Goal: Information Seeking & Learning: Learn about a topic

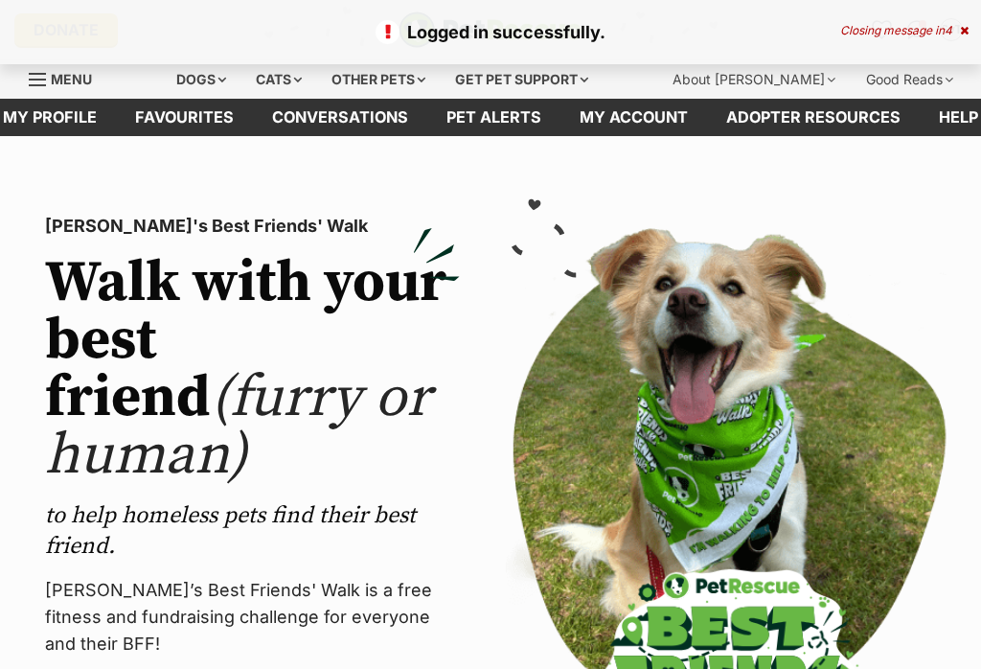
click at [288, 82] on div "Cats" at bounding box center [278, 79] width 73 height 38
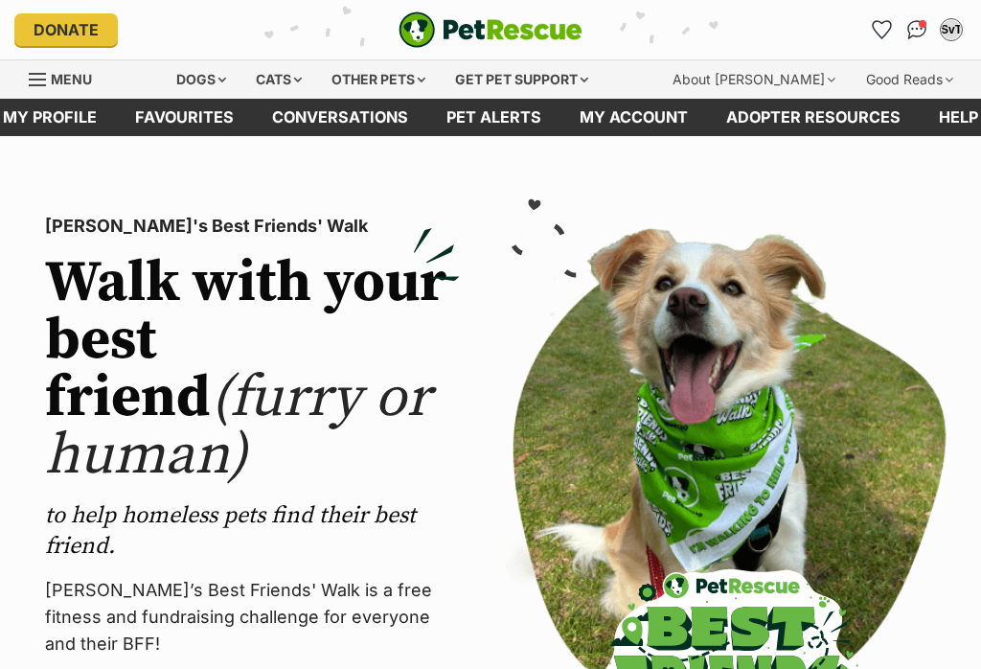
click at [287, 87] on div "Cats" at bounding box center [278, 79] width 73 height 38
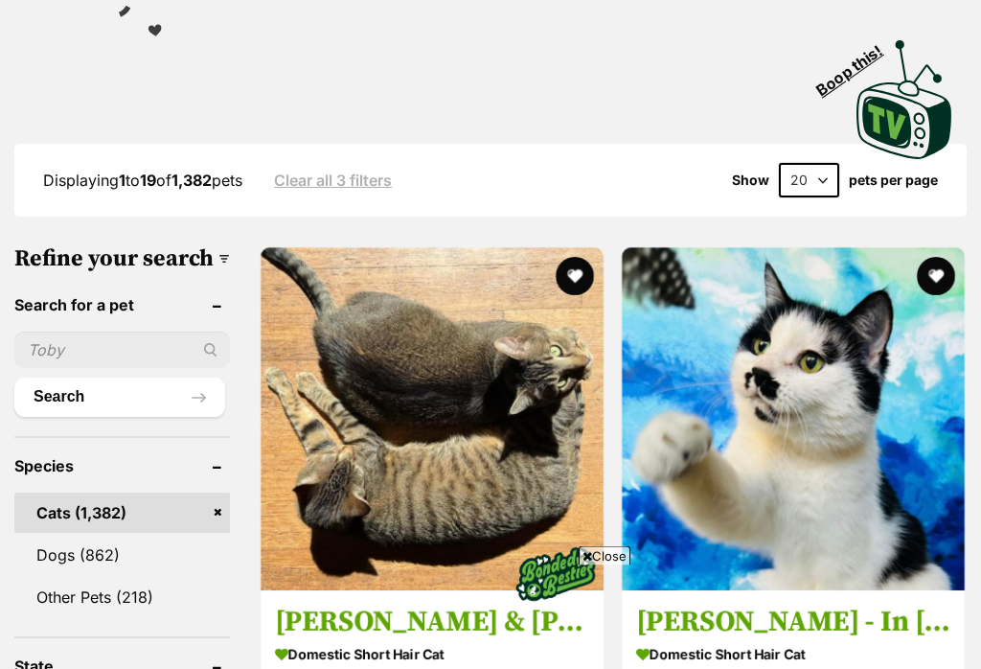
scroll to position [532, 0]
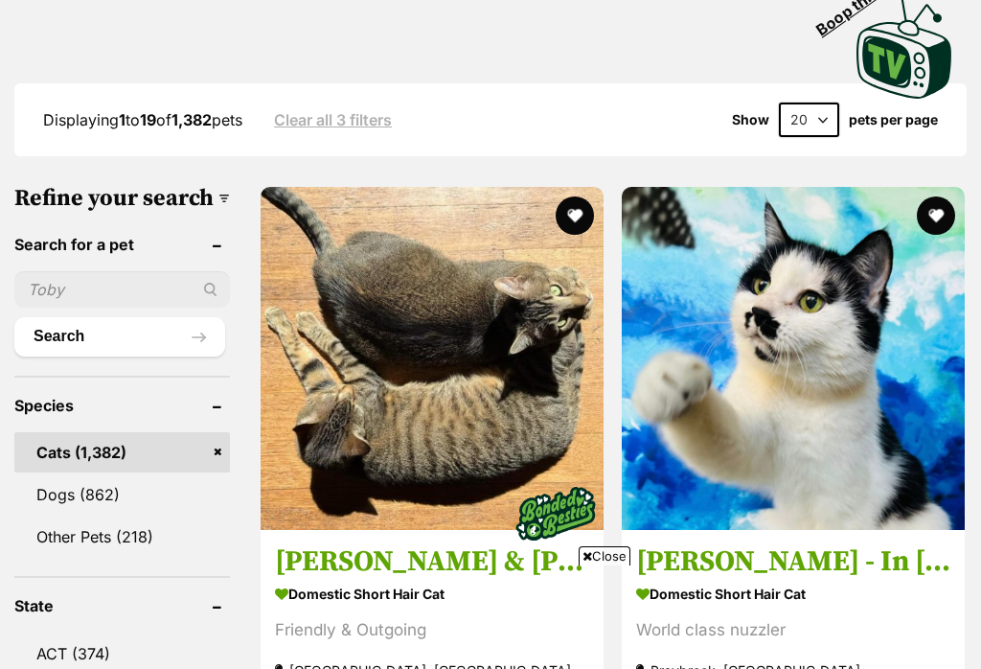
click at [66, 271] on input "text" at bounding box center [122, 289] width 216 height 36
click at [80, 271] on input "text" at bounding box center [122, 289] width 216 height 36
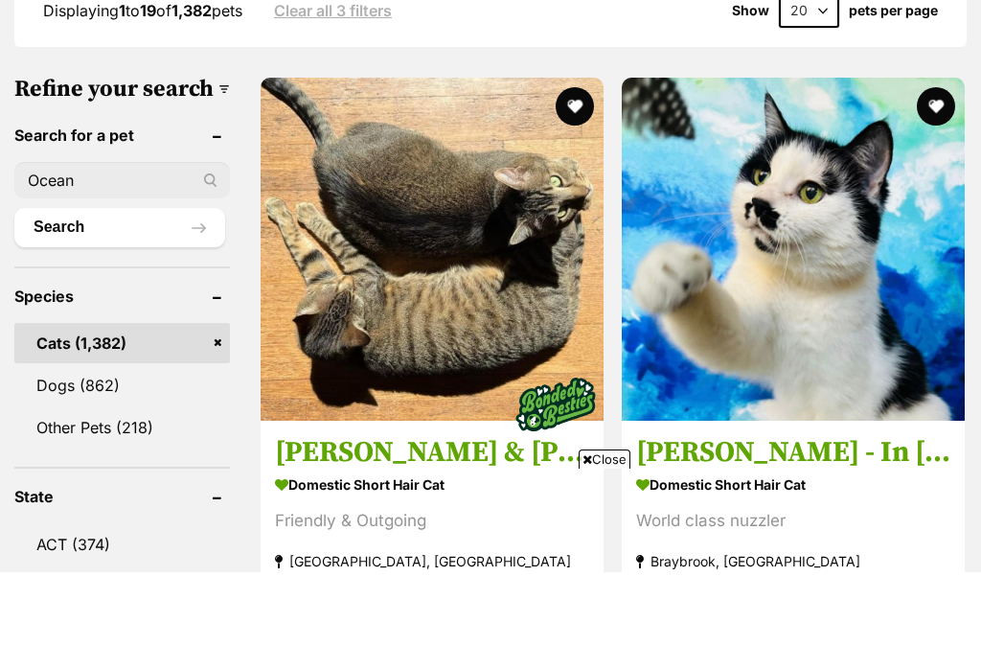
scroll to position [642, 0]
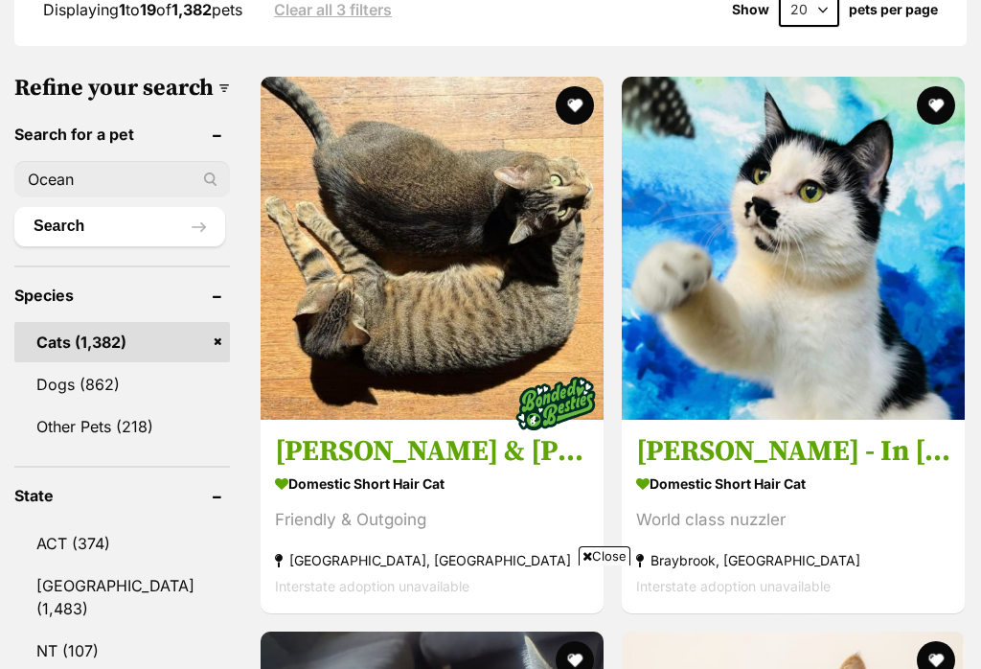
type input "Ocean"
click at [112, 207] on button "Search" at bounding box center [119, 226] width 211 height 38
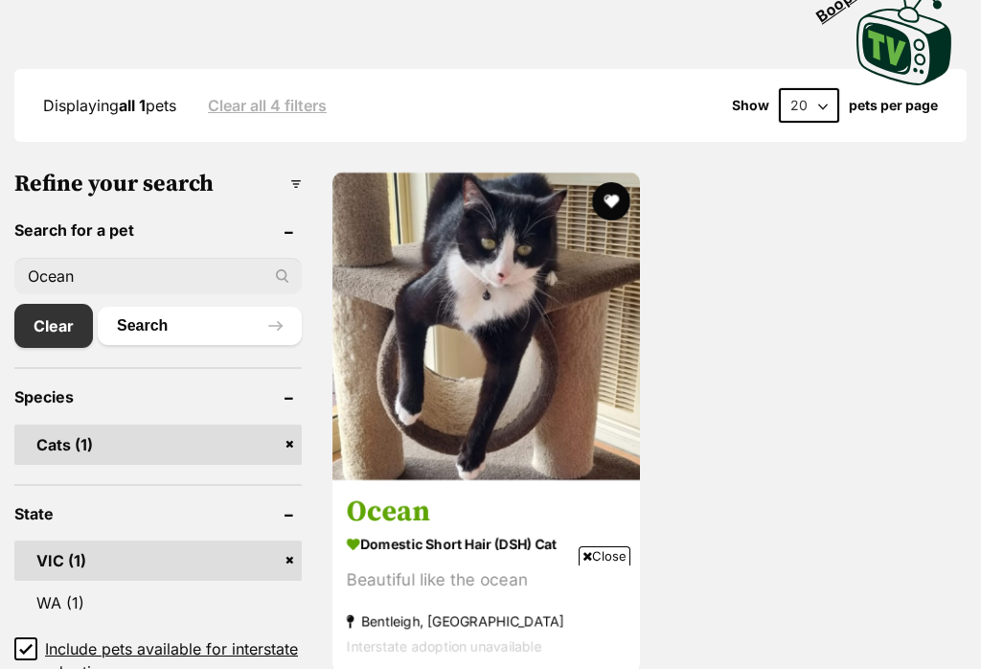
scroll to position [471, 0]
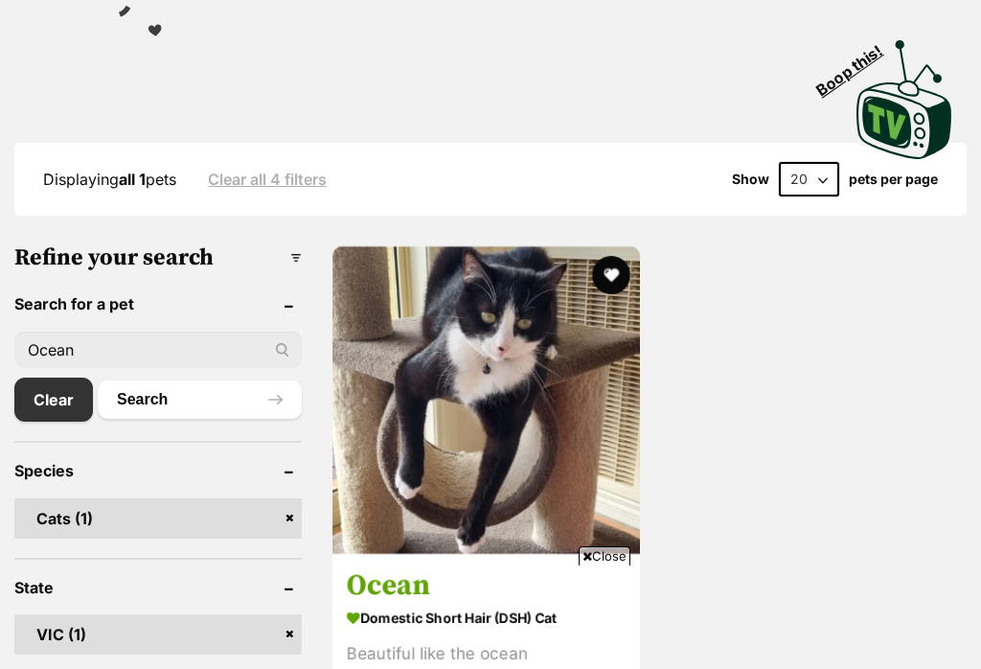
click at [136, 331] on input "Ocean" at bounding box center [157, 349] width 287 height 36
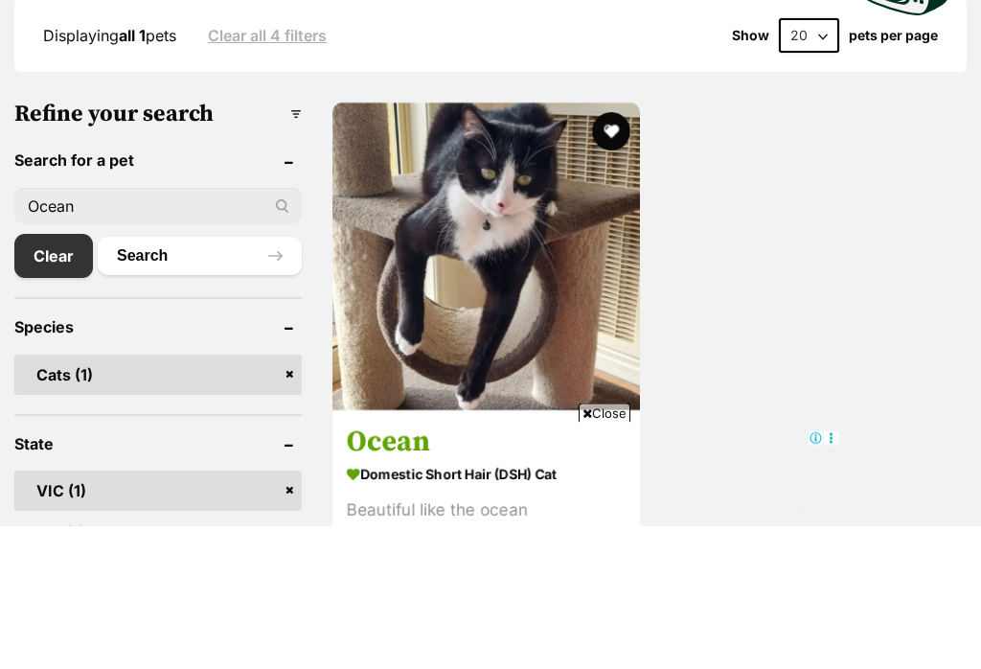
scroll to position [0, 0]
type input "O"
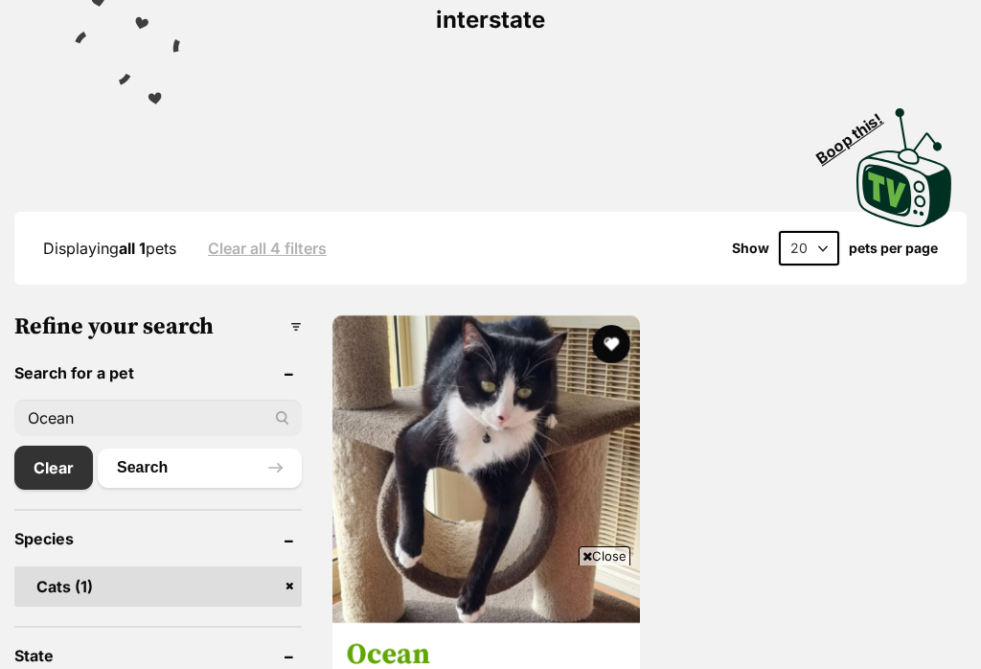
scroll to position [406, 0]
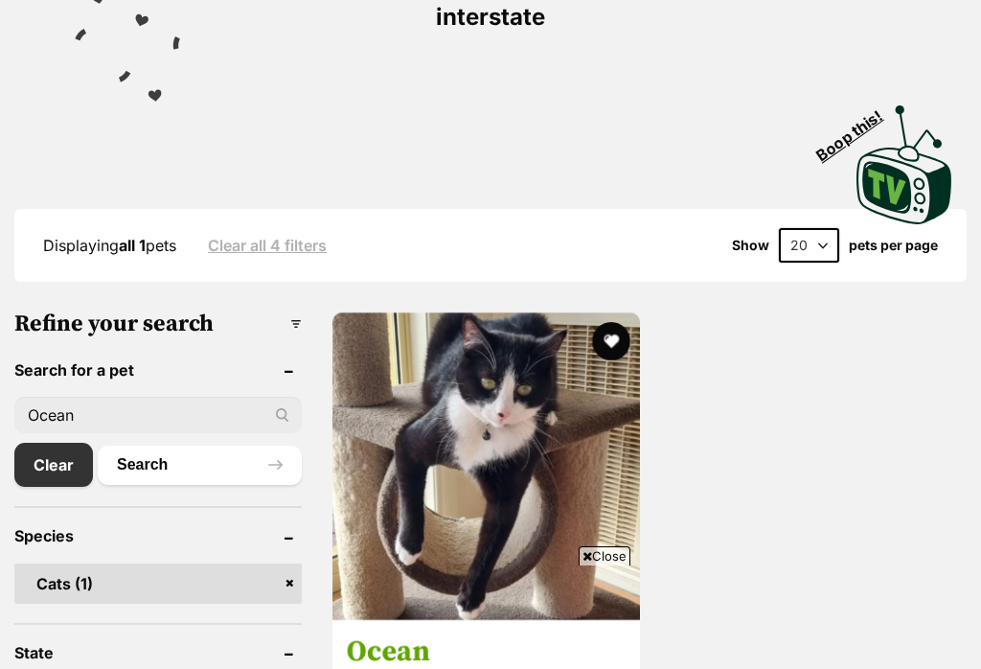
click at [57, 443] on link "Clear" at bounding box center [53, 465] width 79 height 44
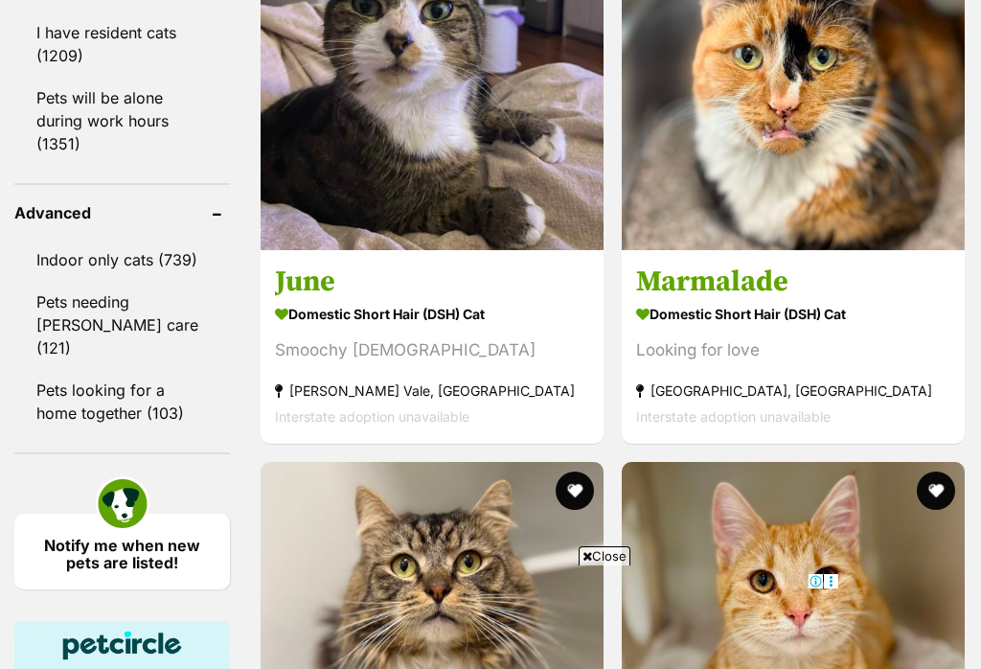
scroll to position [2635, 0]
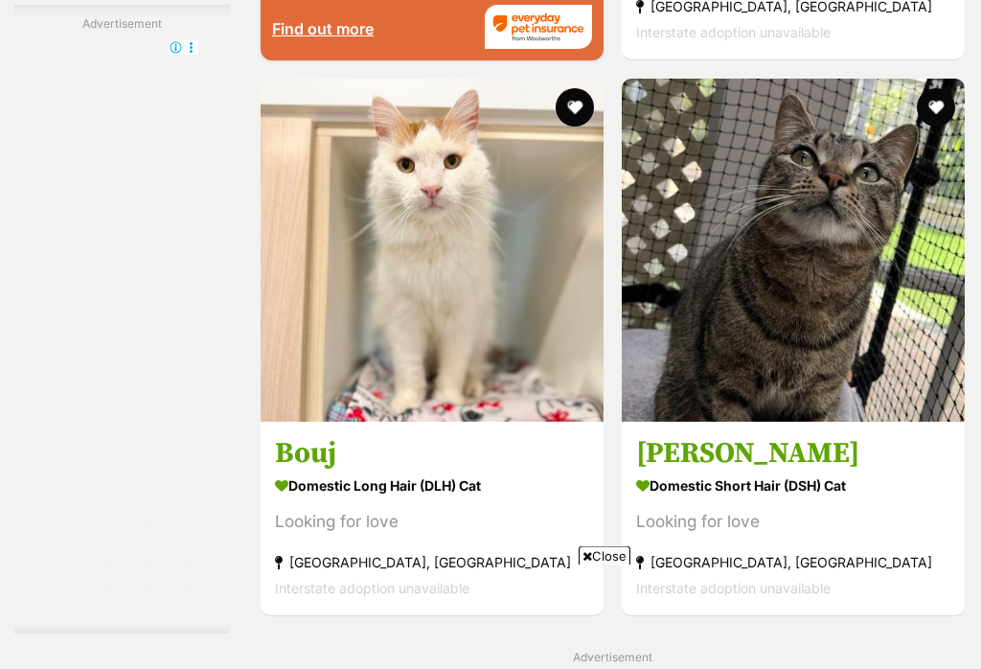
scroll to position [3848, 0]
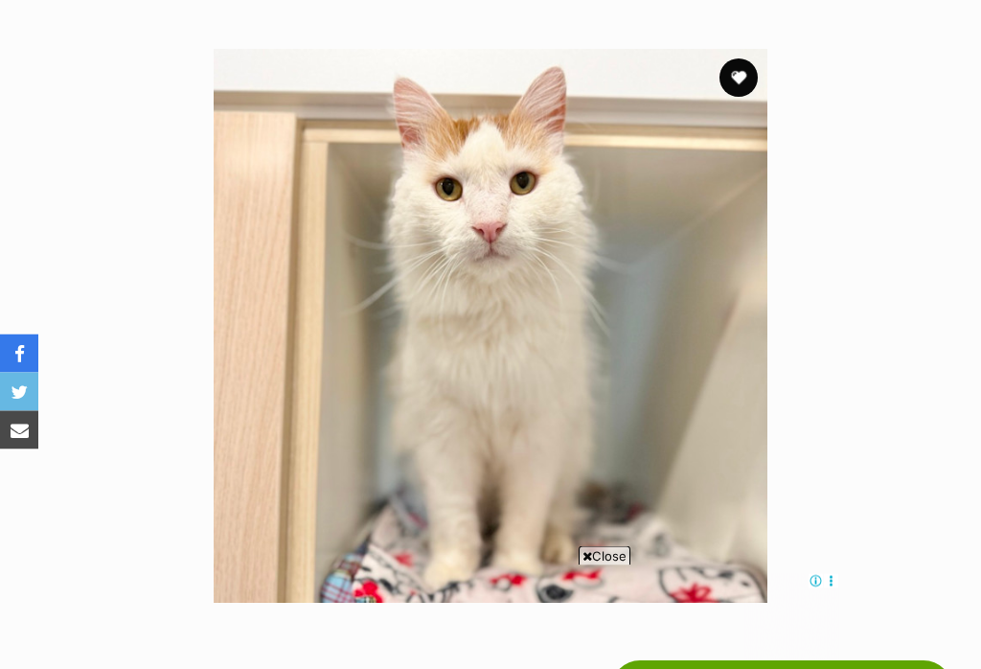
scroll to position [322, 0]
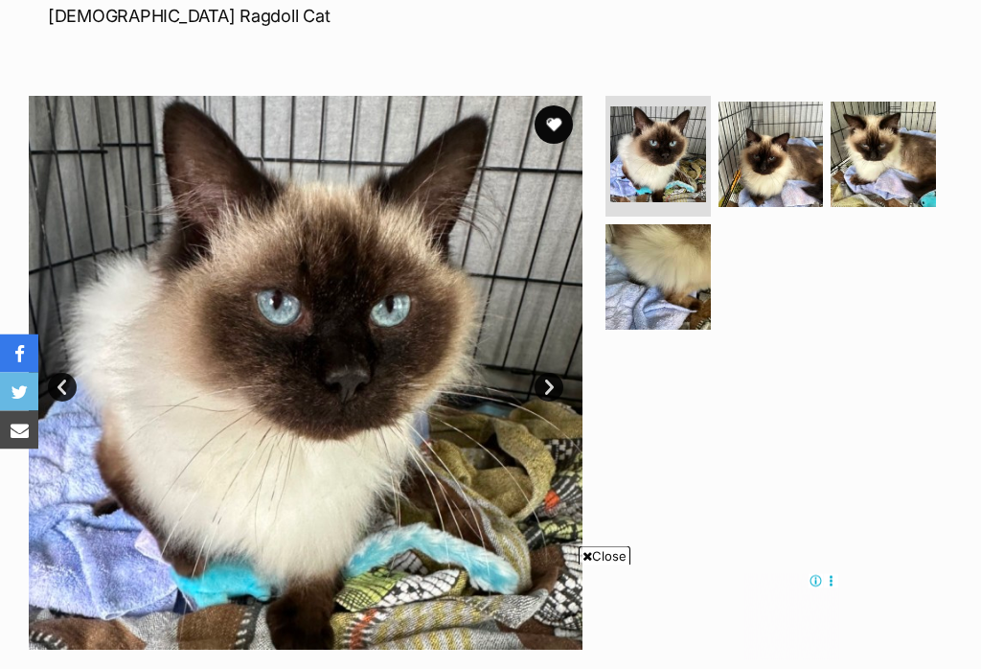
scroll to position [302, 0]
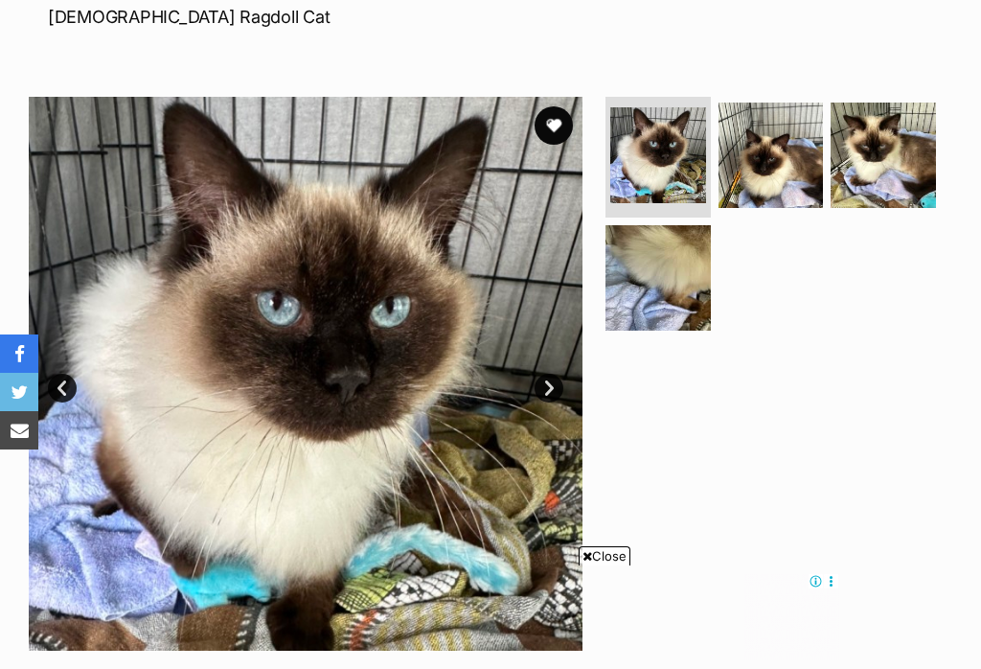
click at [781, 158] on img at bounding box center [771, 155] width 105 height 105
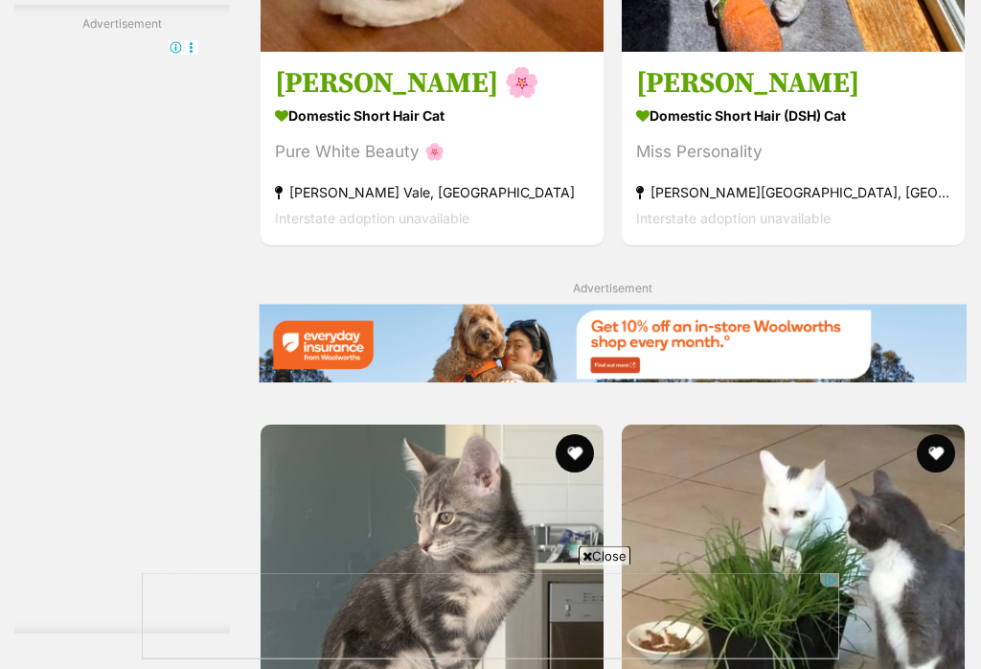
scroll to position [3968, 0]
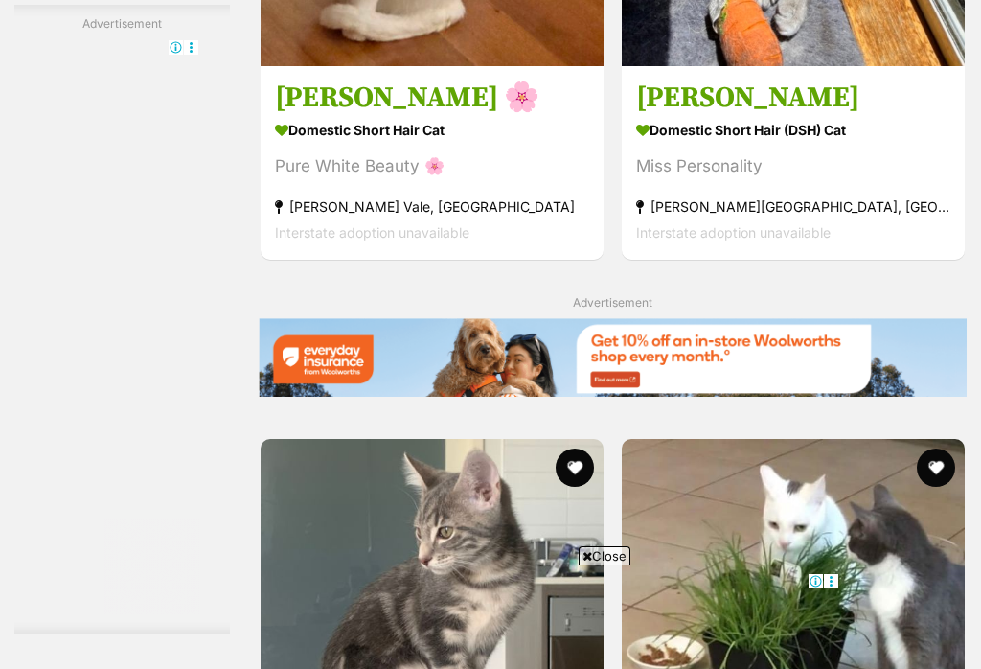
scroll to position [3936, 0]
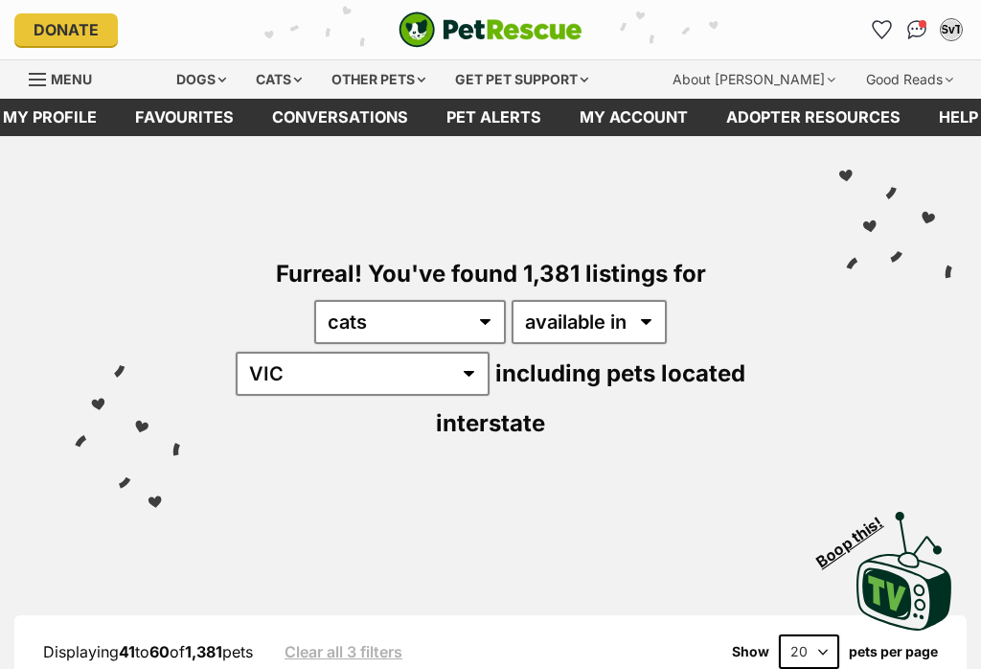
click at [877, 38] on link "Favourites" at bounding box center [882, 29] width 31 height 31
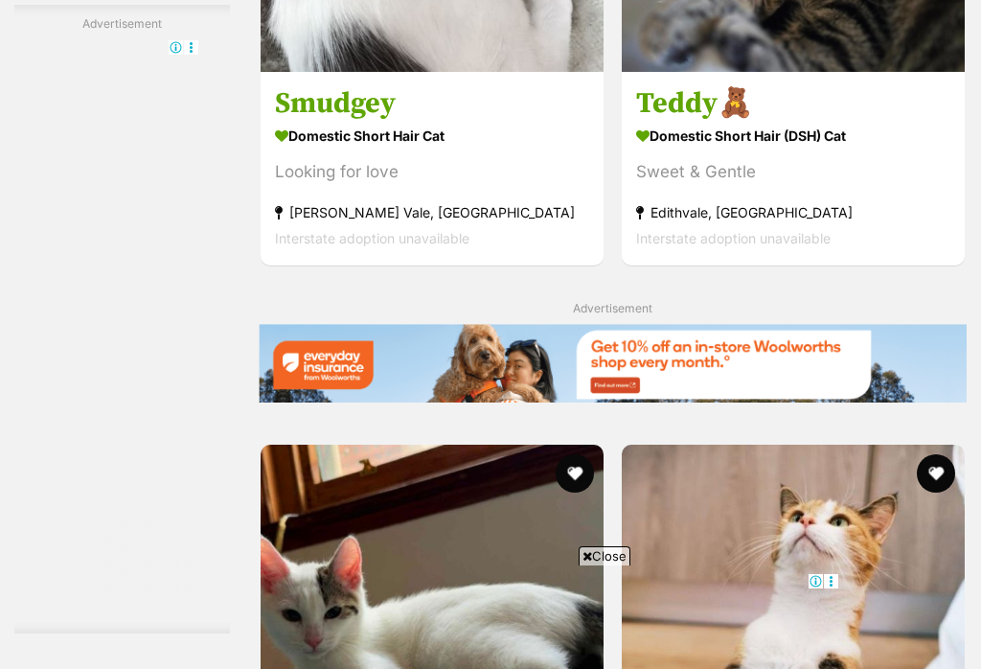
scroll to position [4154, 0]
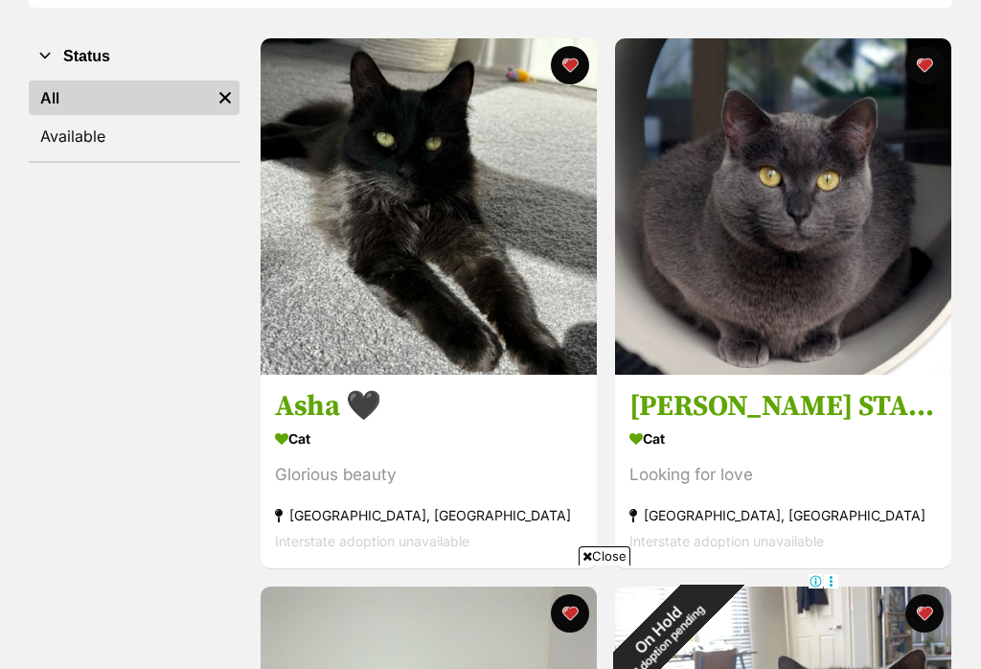
scroll to position [353, 0]
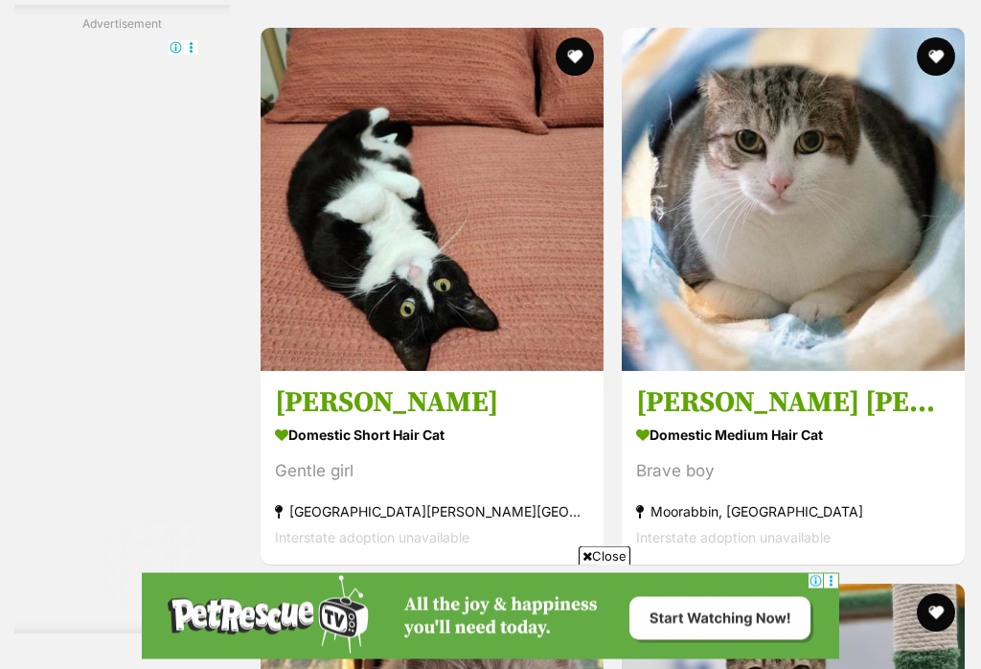
scroll to position [3982, 0]
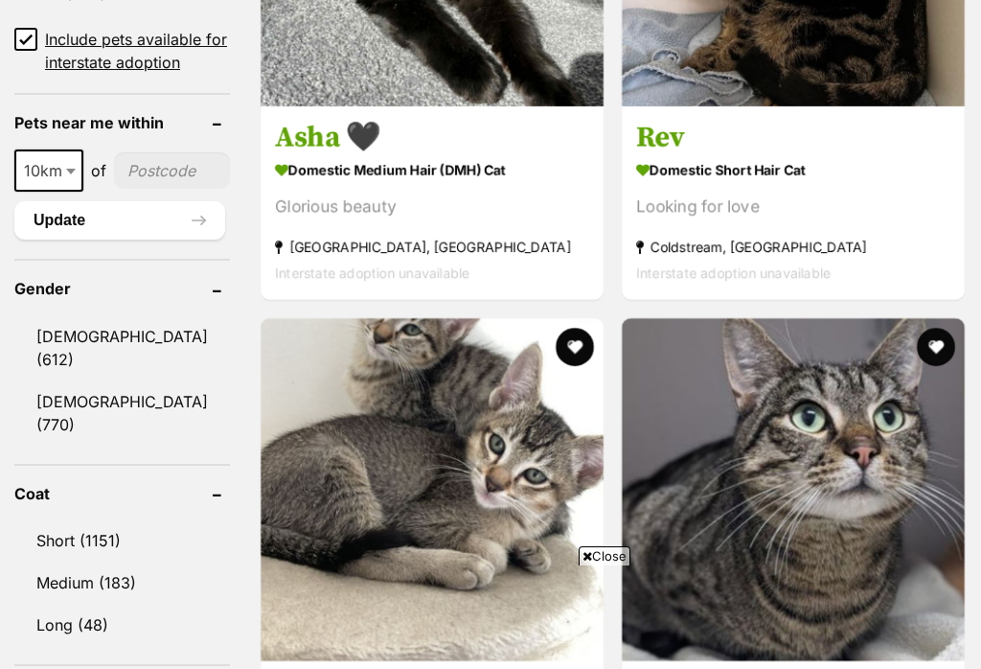
scroll to position [900, 0]
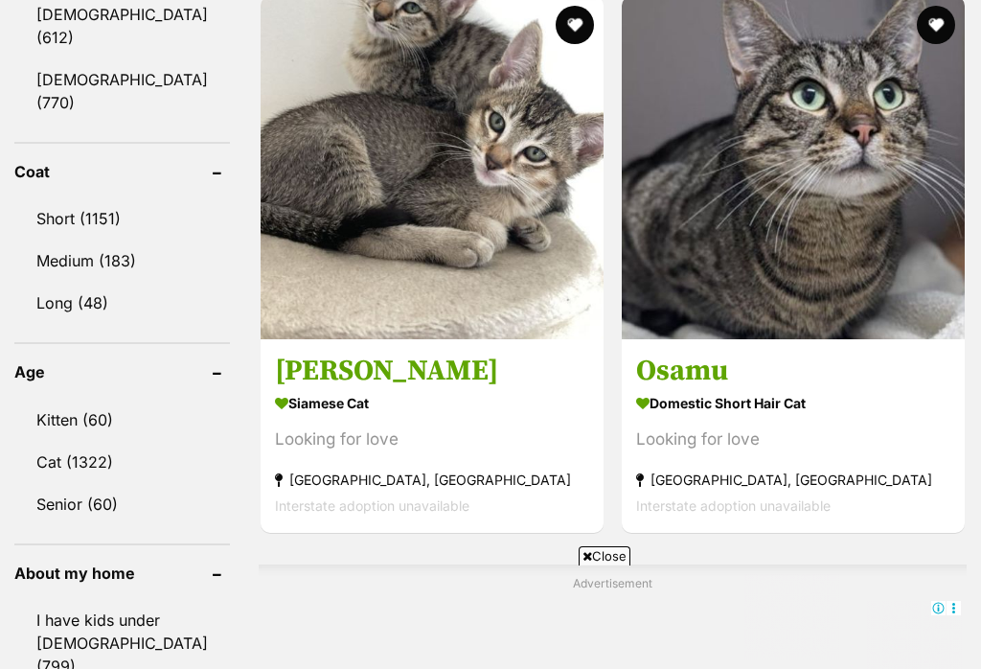
scroll to position [1822, 0]
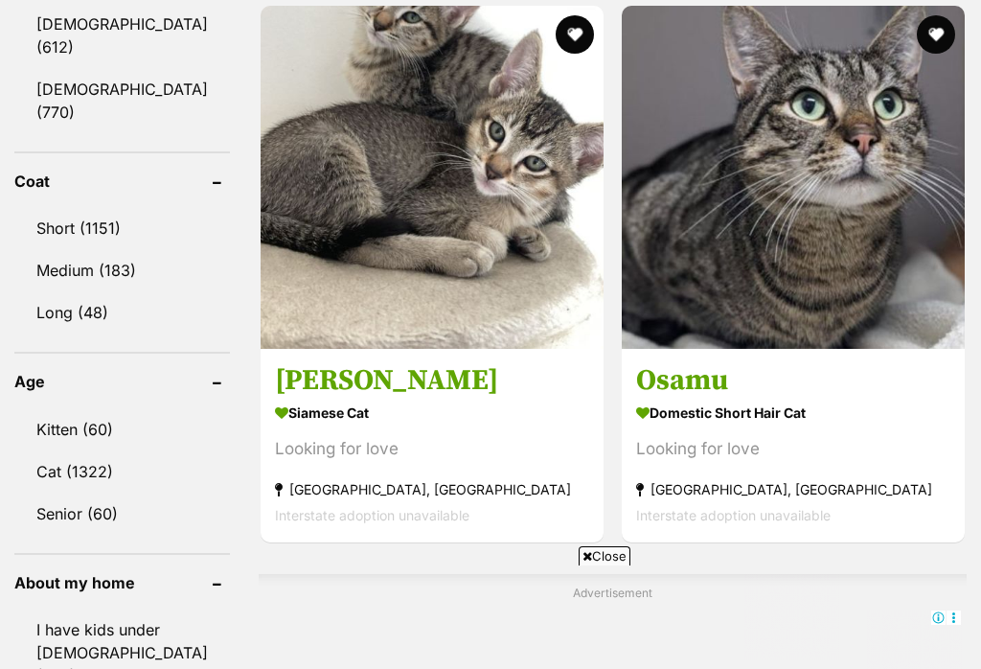
click at [35, 292] on link "Long (48)" at bounding box center [122, 312] width 216 height 40
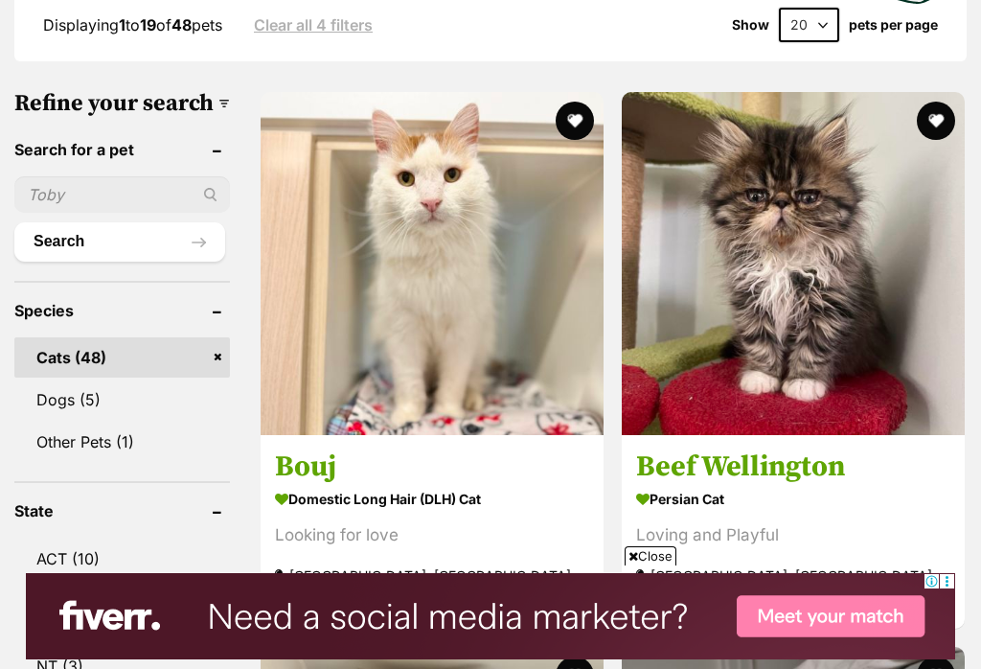
click at [636, 448] on h3 "Beef Wellington" at bounding box center [793, 466] width 314 height 36
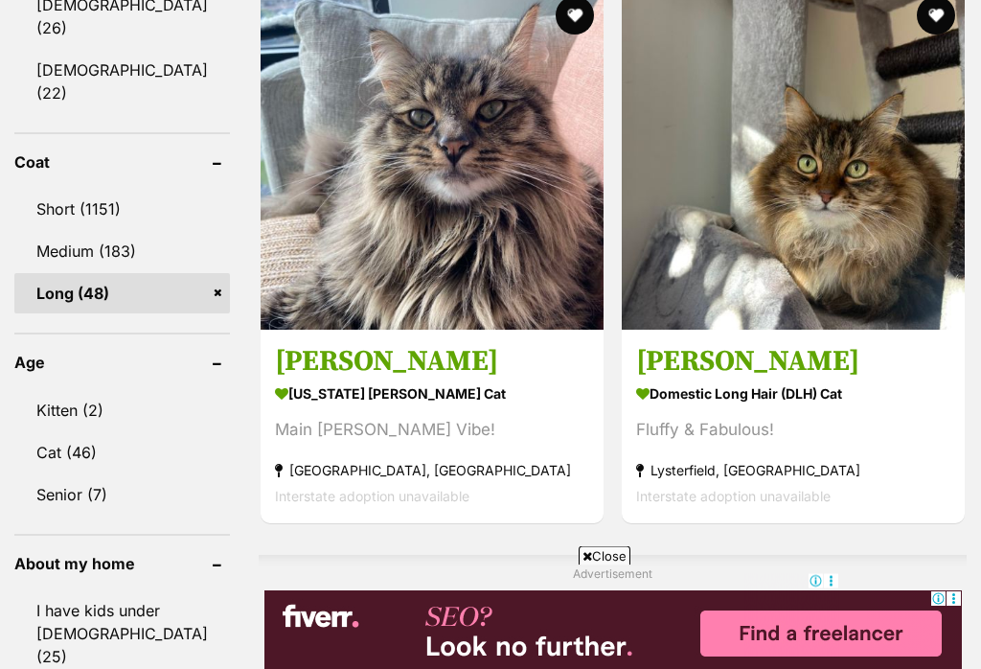
scroll to position [1841, 0]
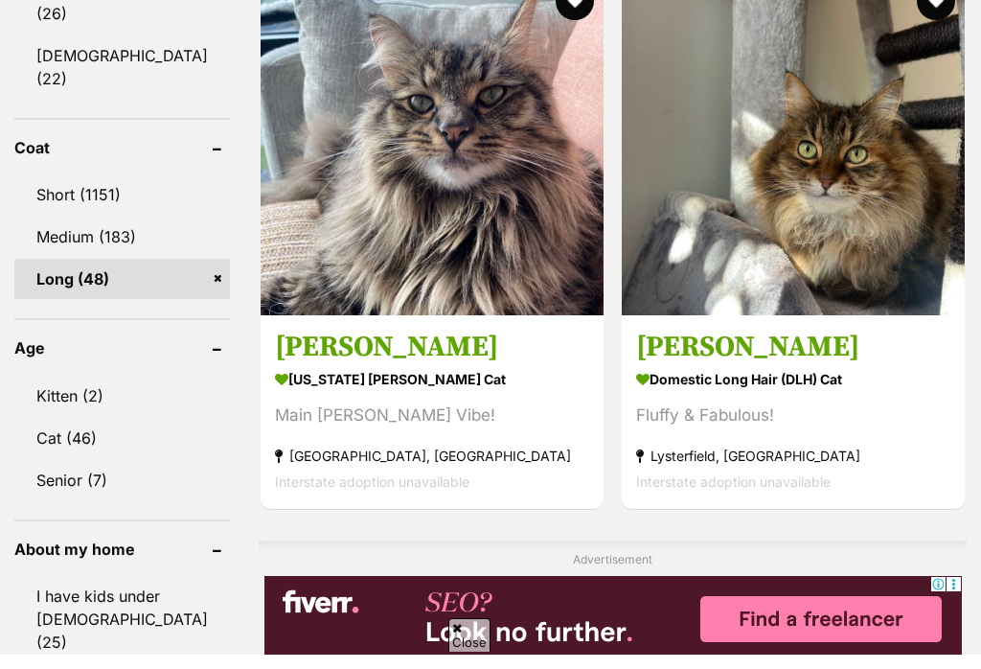
scroll to position [1871, 0]
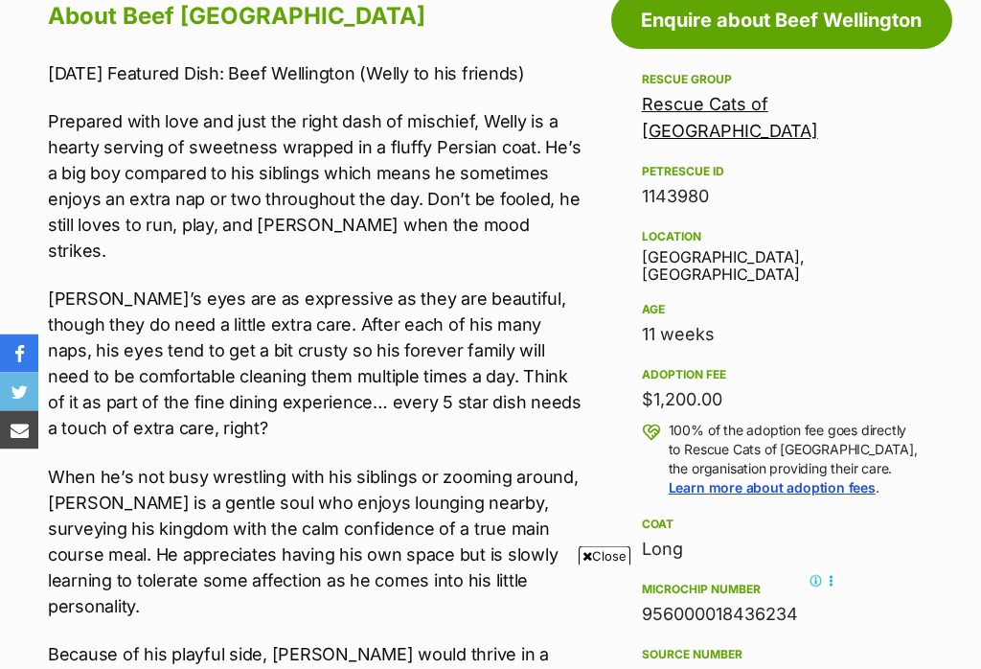
scroll to position [1020, 0]
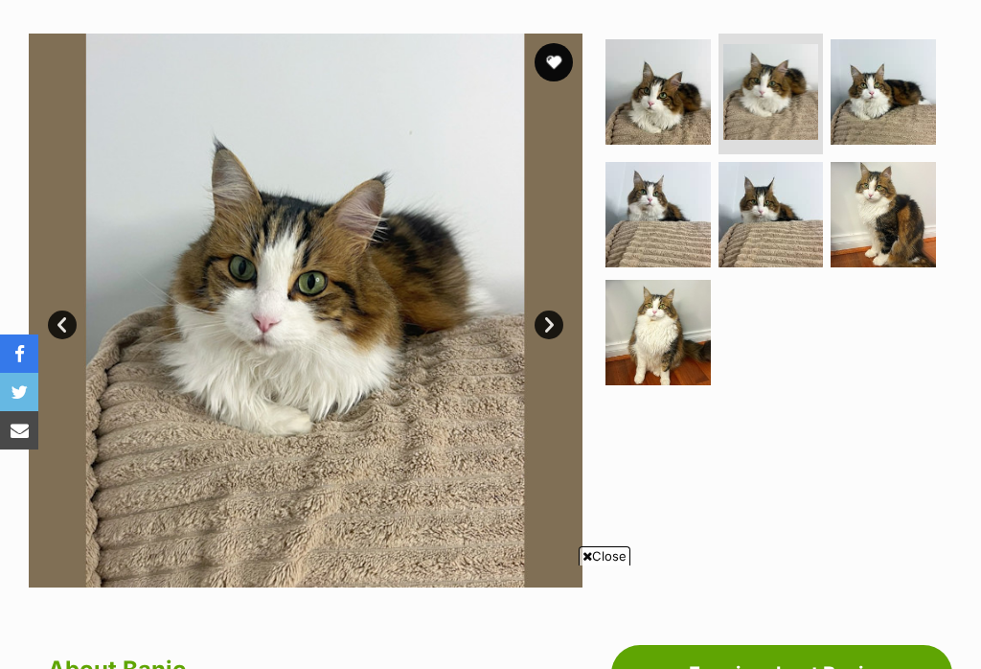
scroll to position [275, 0]
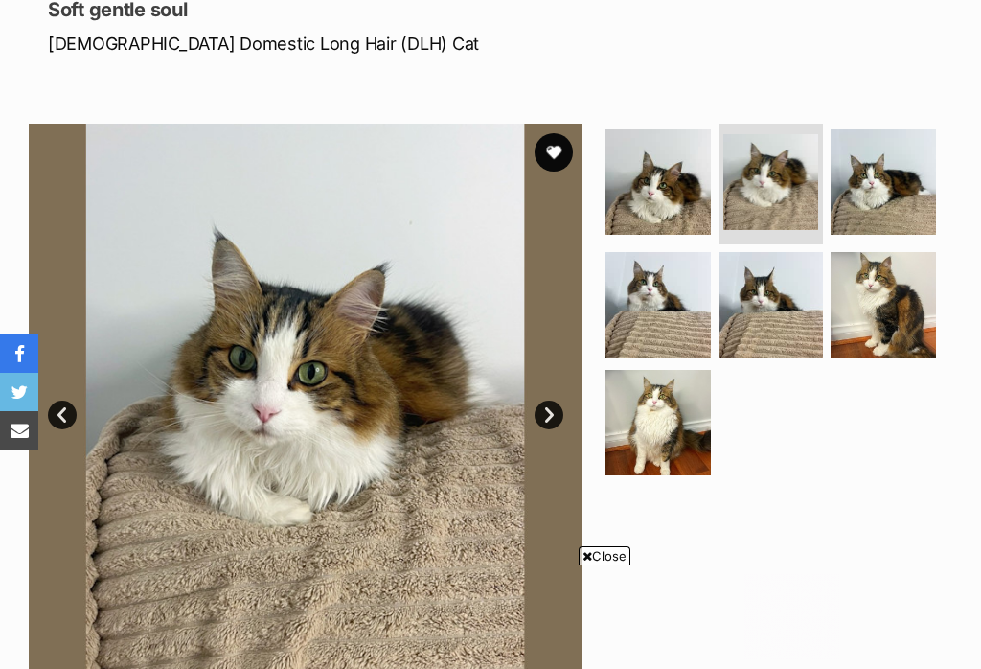
click at [873, 296] on img at bounding box center [883, 304] width 105 height 105
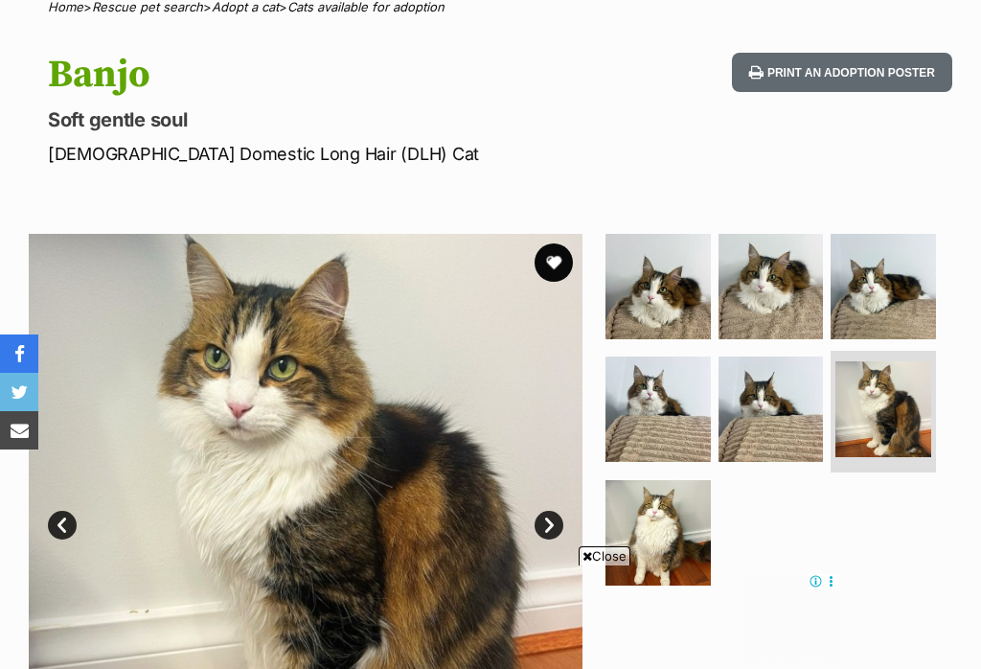
scroll to position [0, 0]
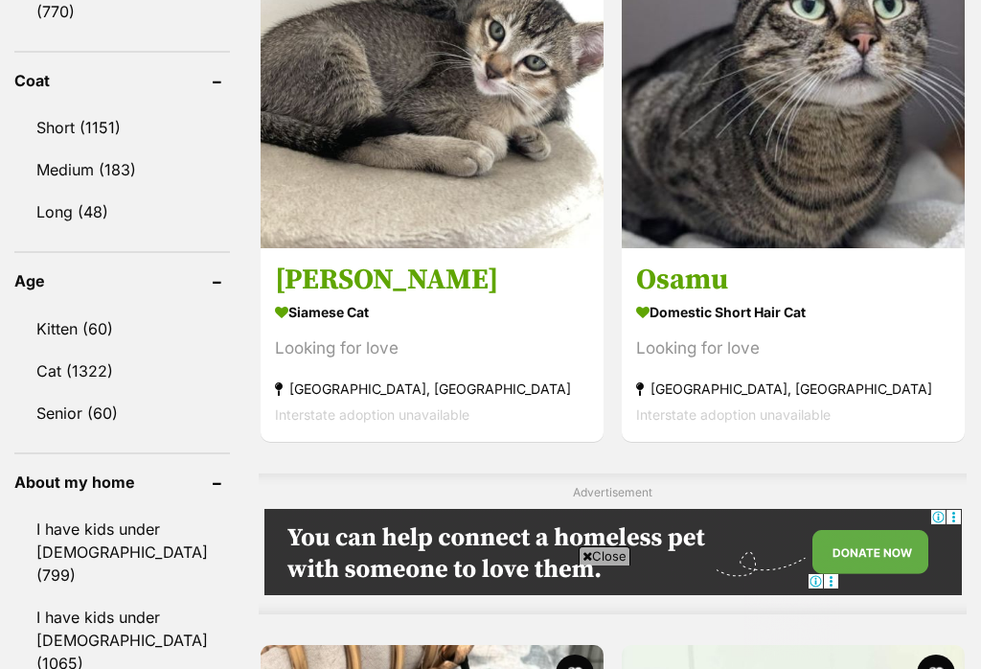
click at [55, 192] on link "Long (48)" at bounding box center [122, 212] width 216 height 40
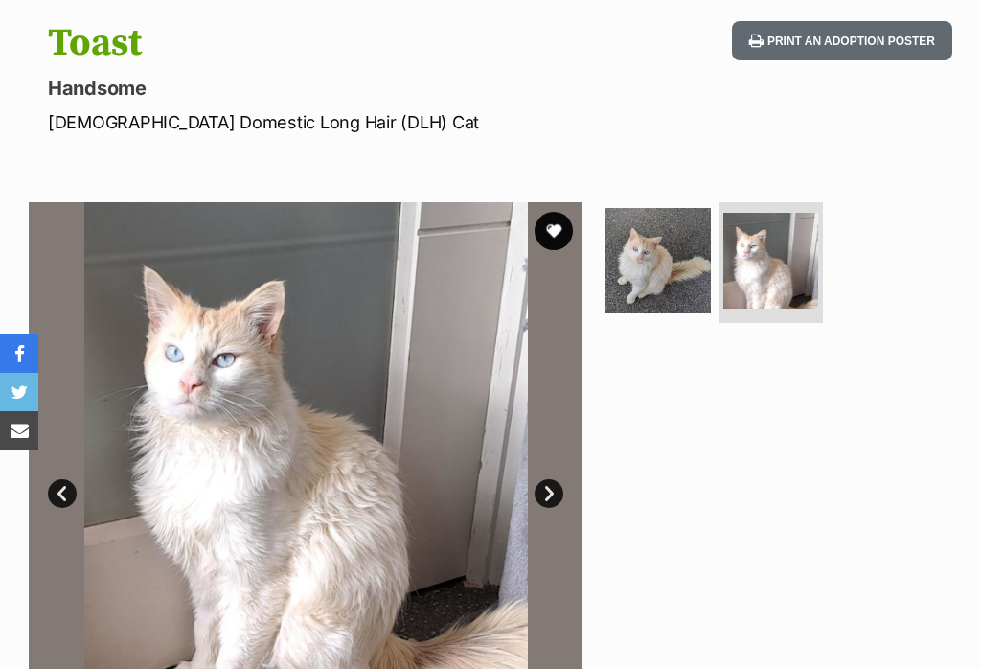
scroll to position [204, 0]
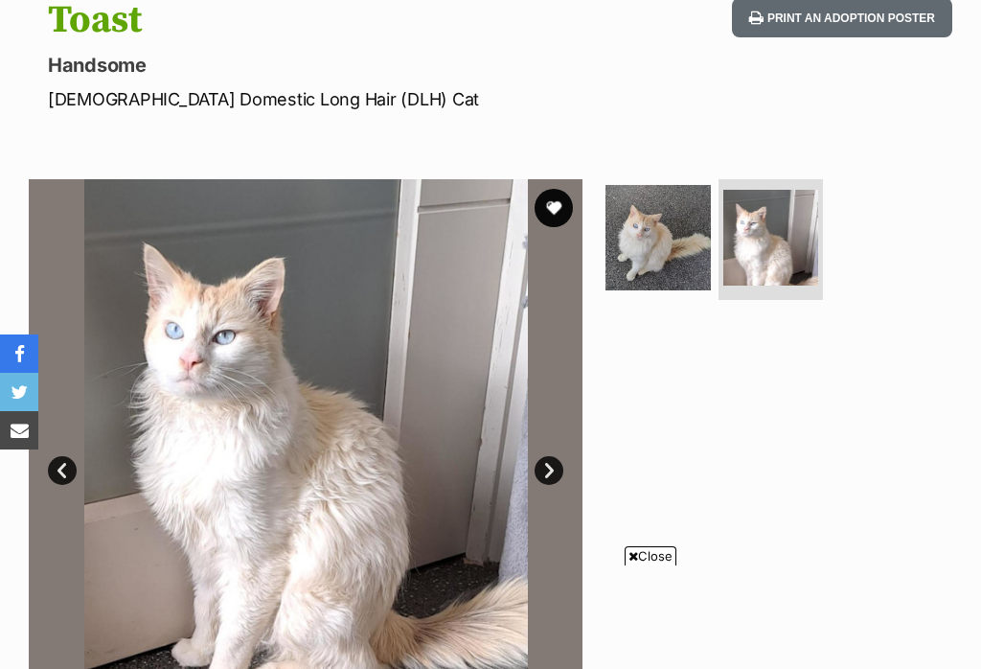
click at [65, 469] on link "Prev" at bounding box center [62, 470] width 29 height 29
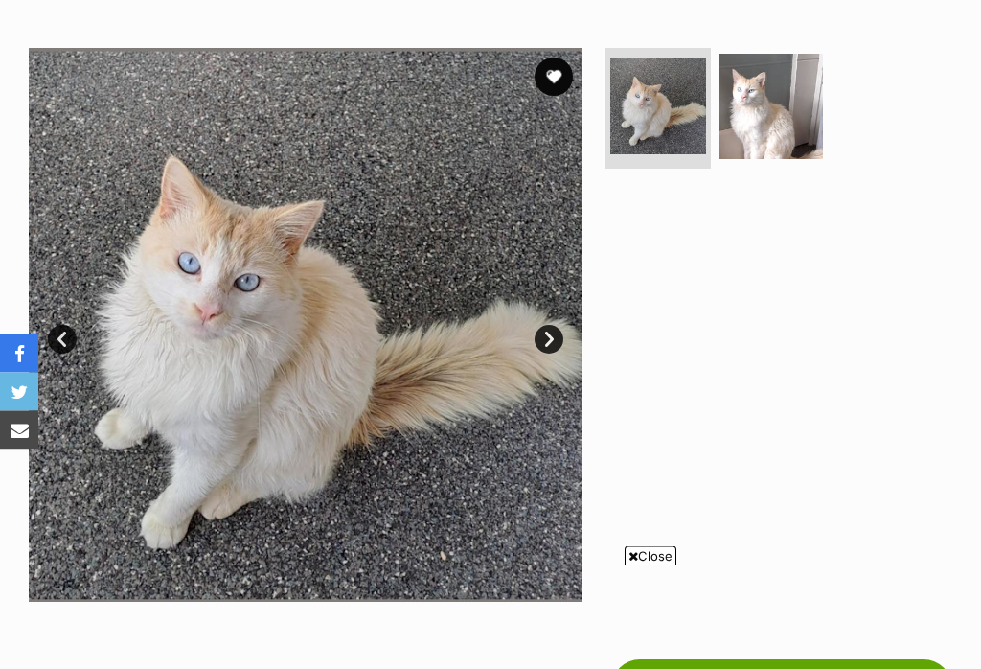
scroll to position [351, 0]
click at [548, 79] on button "favourite" at bounding box center [554, 76] width 38 height 38
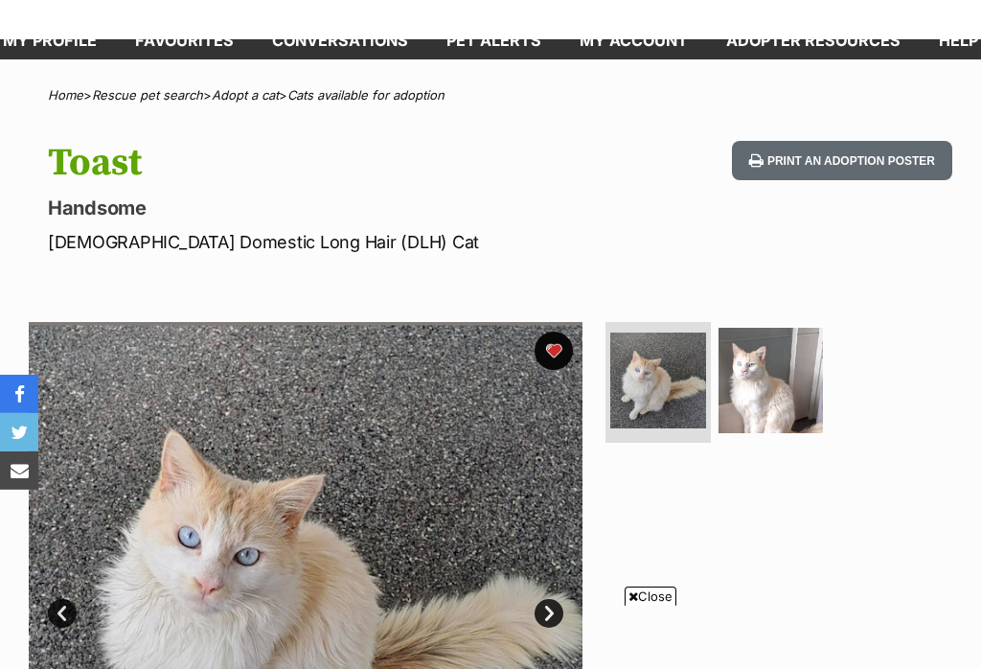
scroll to position [0, 0]
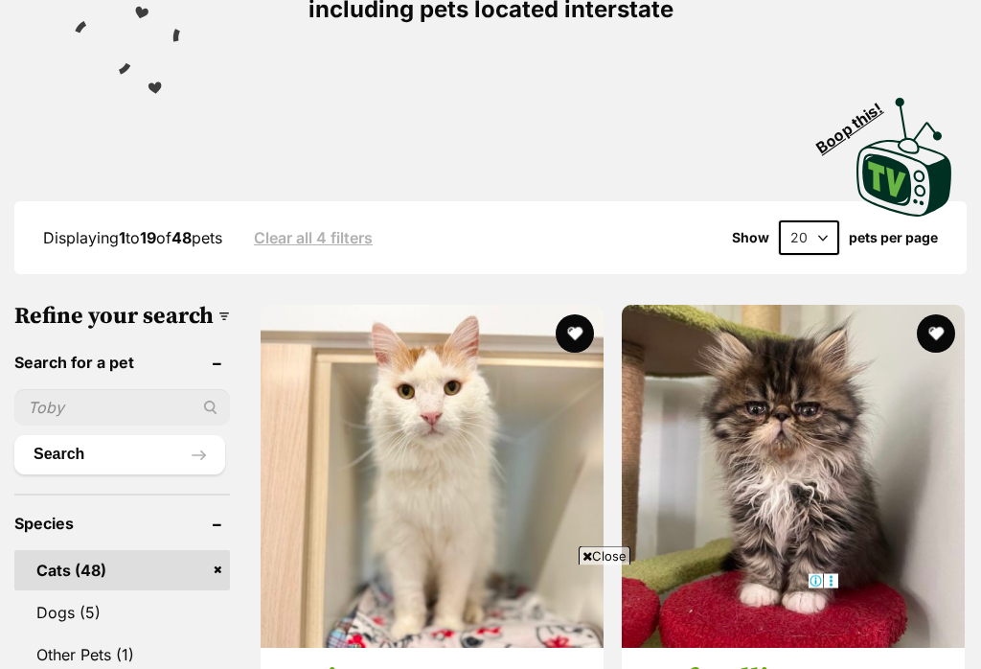
scroll to position [393, 0]
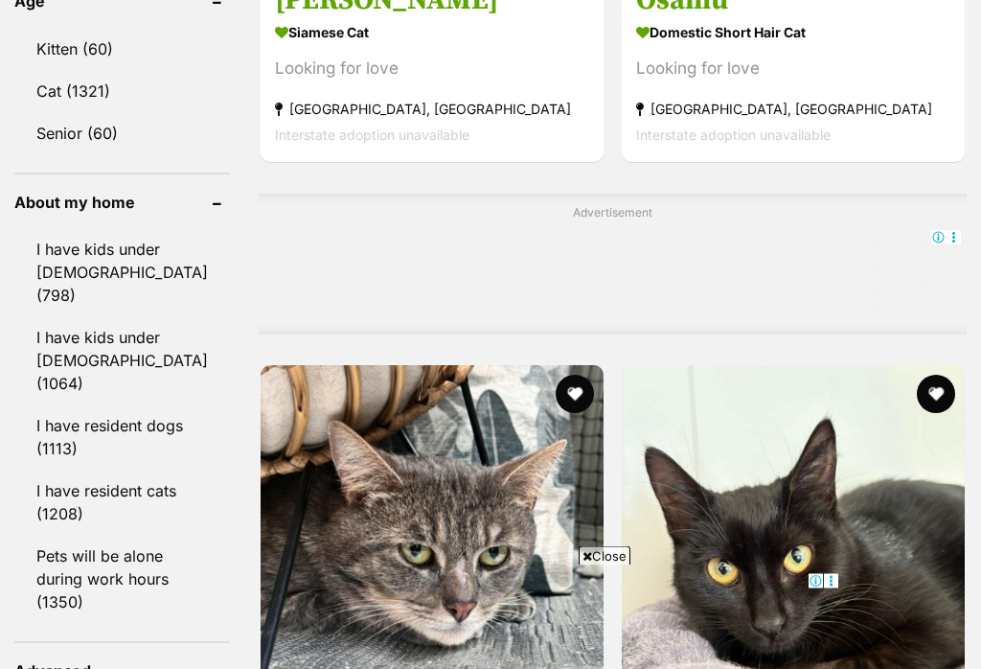
scroll to position [2156, 0]
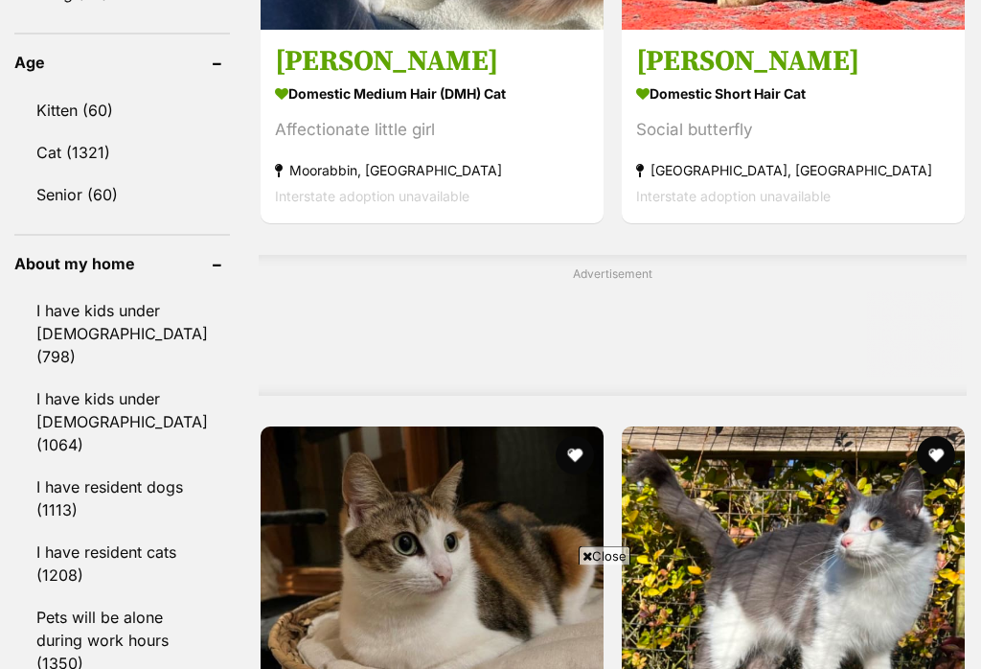
scroll to position [3892, 0]
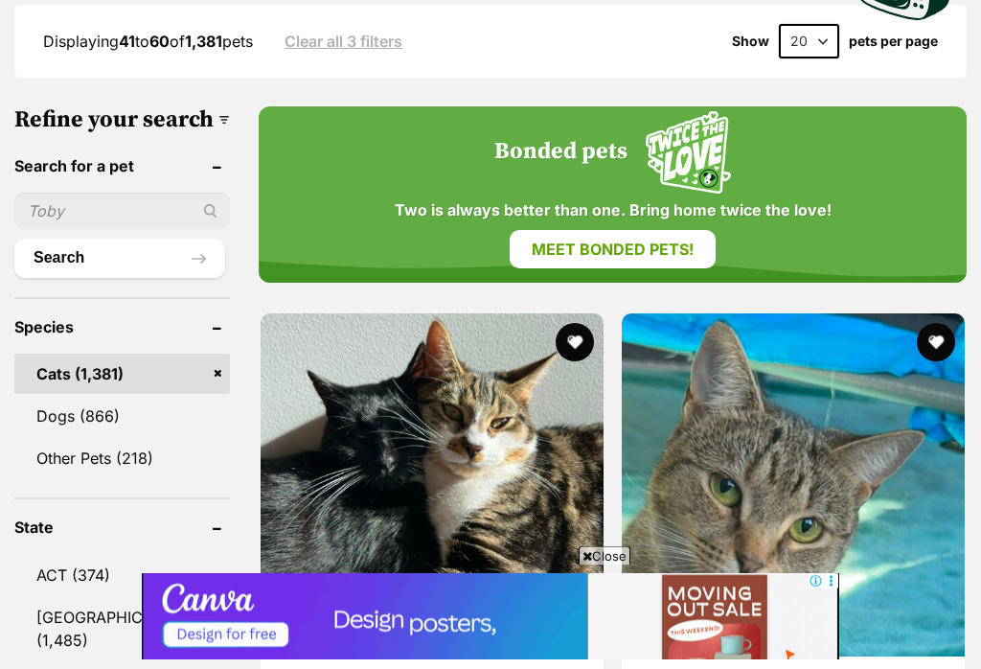
scroll to position [610, 0]
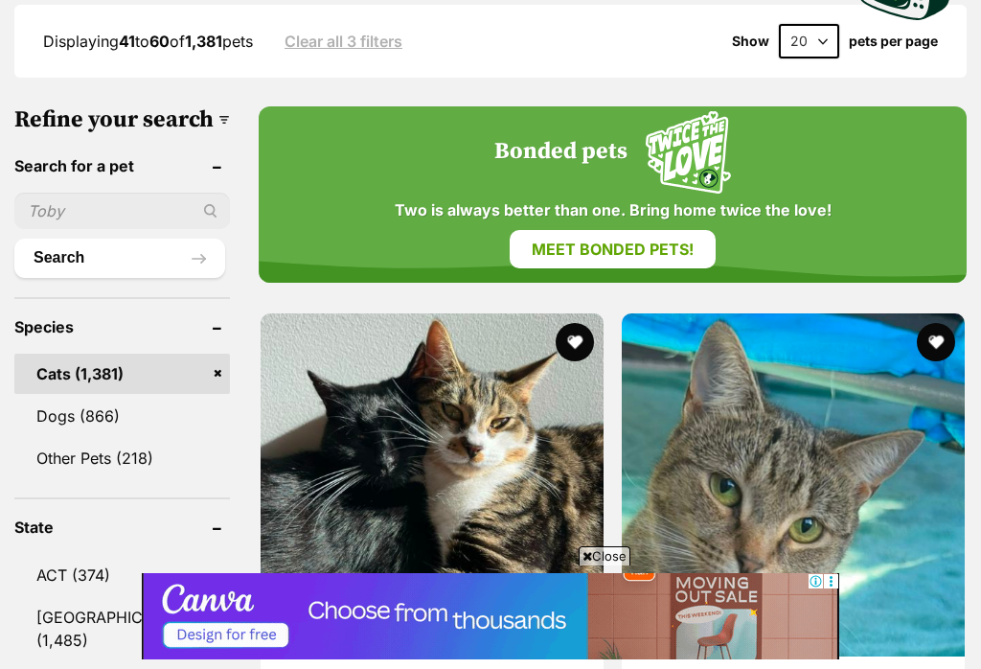
click at [54, 193] on input "text" at bounding box center [122, 211] width 216 height 36
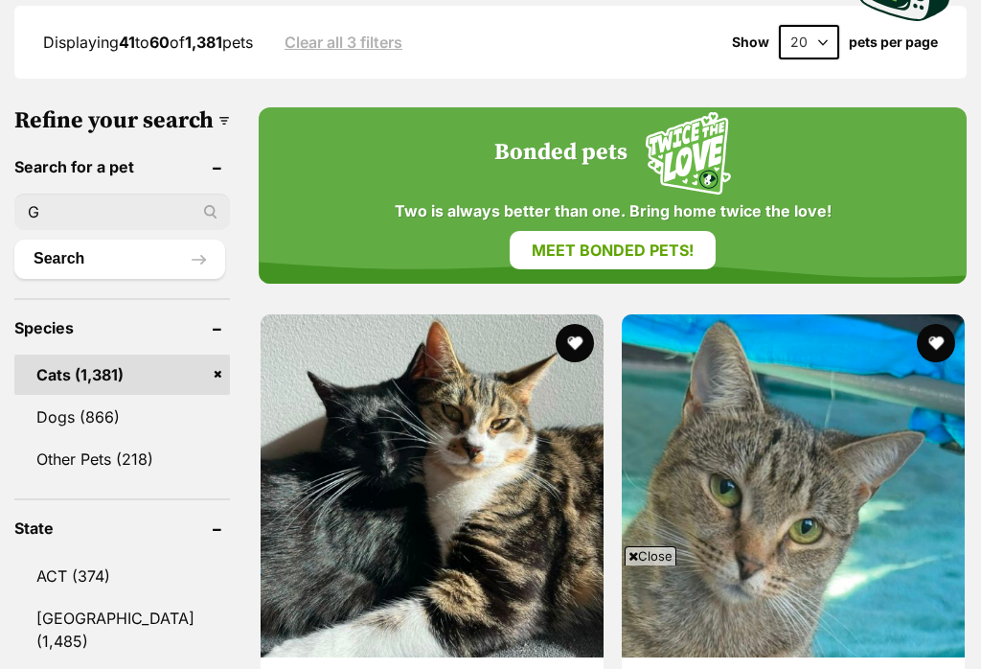
scroll to position [0, 0]
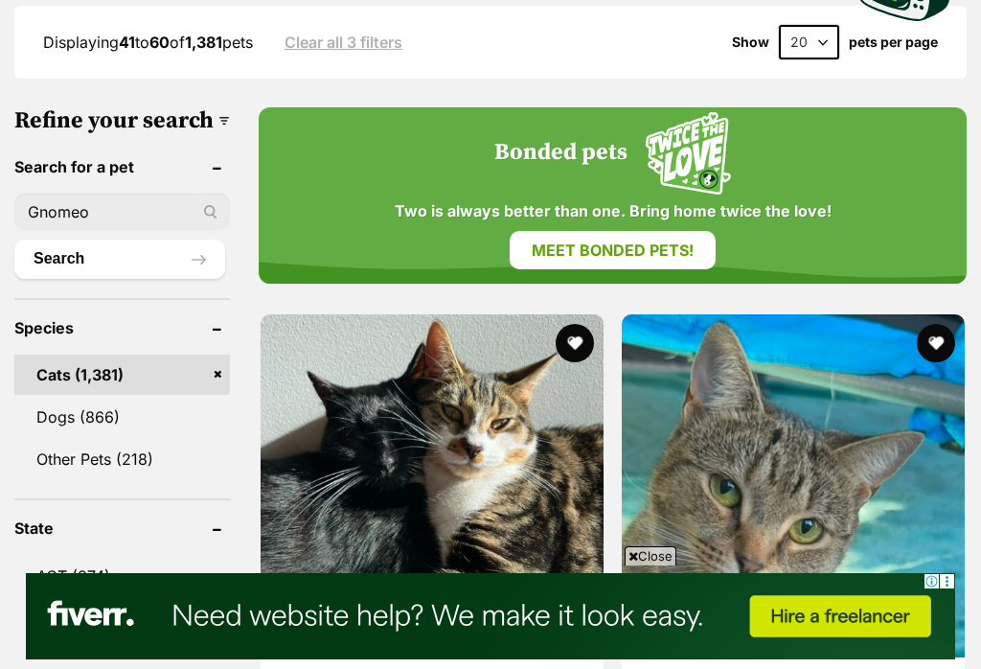
type input "Gnomeo"
click at [62, 240] on button "Search" at bounding box center [119, 259] width 211 height 38
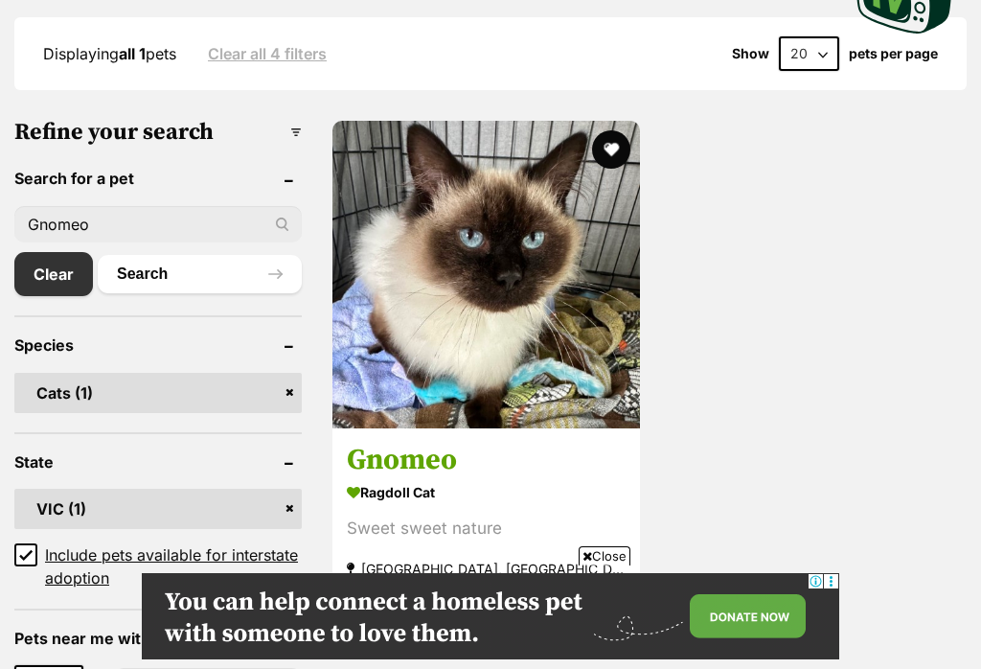
click at [475, 224] on img at bounding box center [486, 275] width 308 height 308
click at [490, 228] on img at bounding box center [486, 275] width 308 height 308
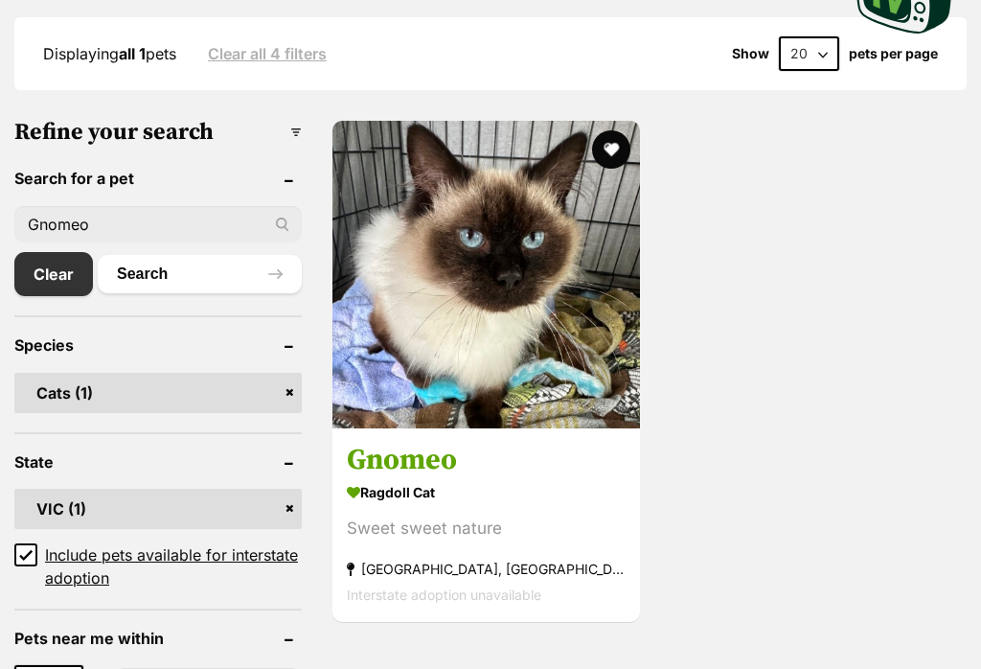
scroll to position [627, 0]
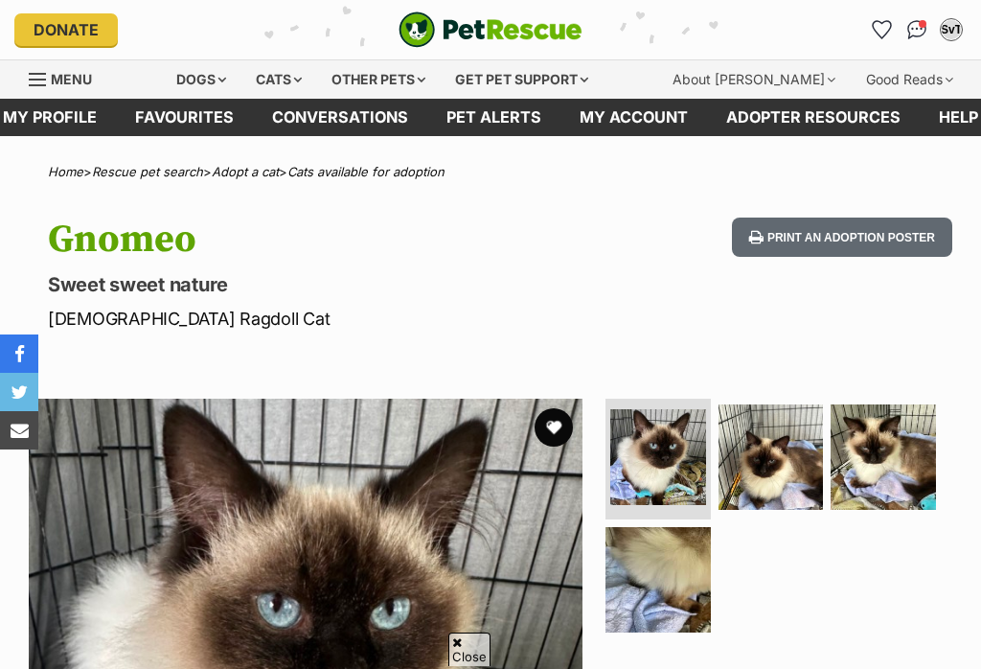
click at [667, 527] on img at bounding box center [657, 579] width 105 height 105
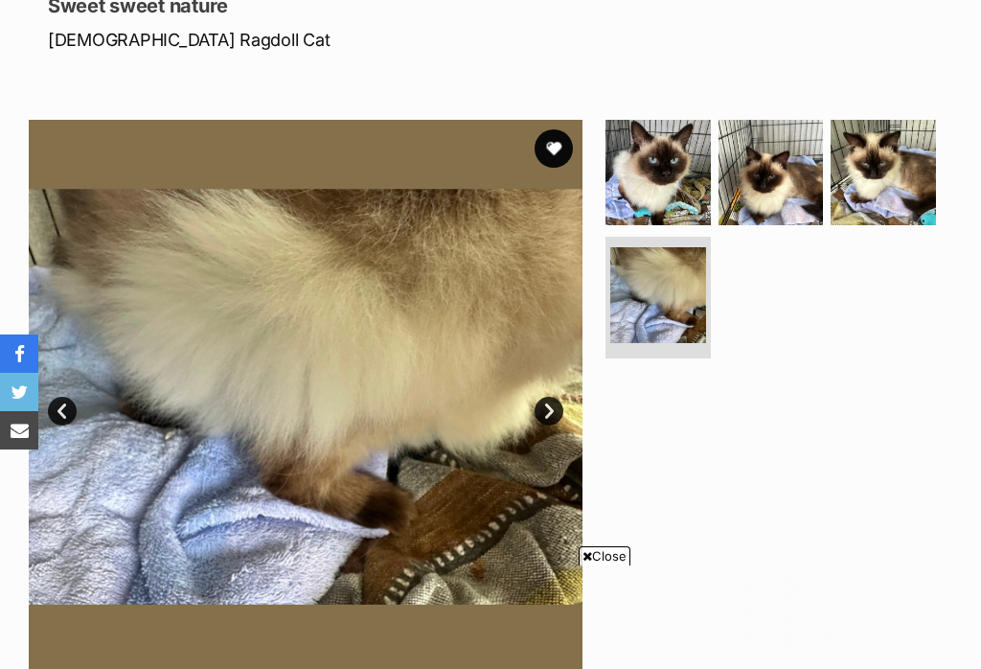
click at [547, 409] on link "Next" at bounding box center [549, 411] width 29 height 29
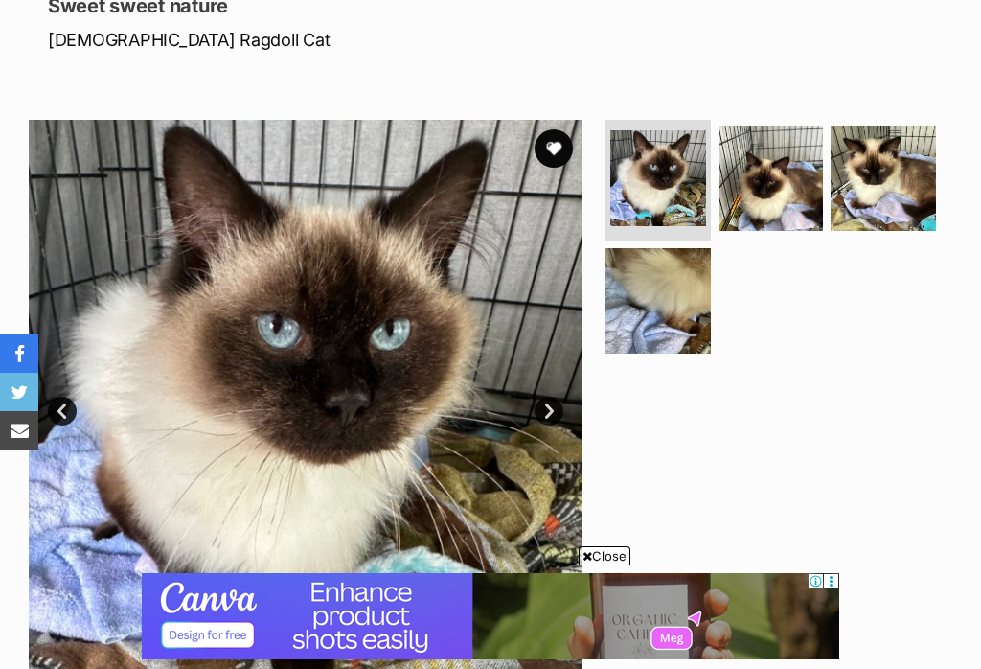
scroll to position [359, 0]
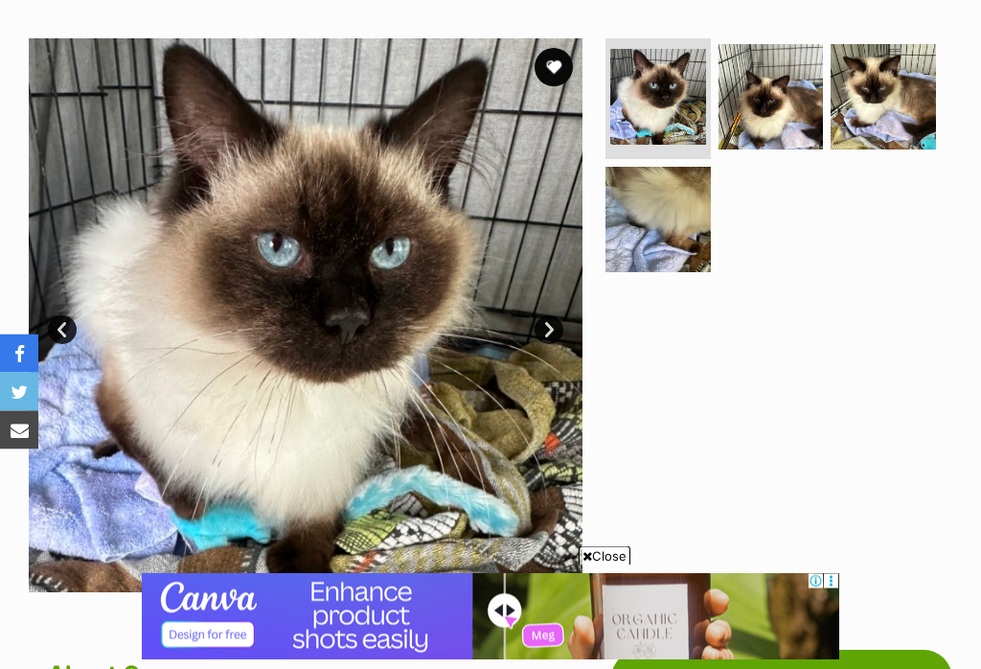
click at [549, 335] on link "Next" at bounding box center [549, 330] width 29 height 29
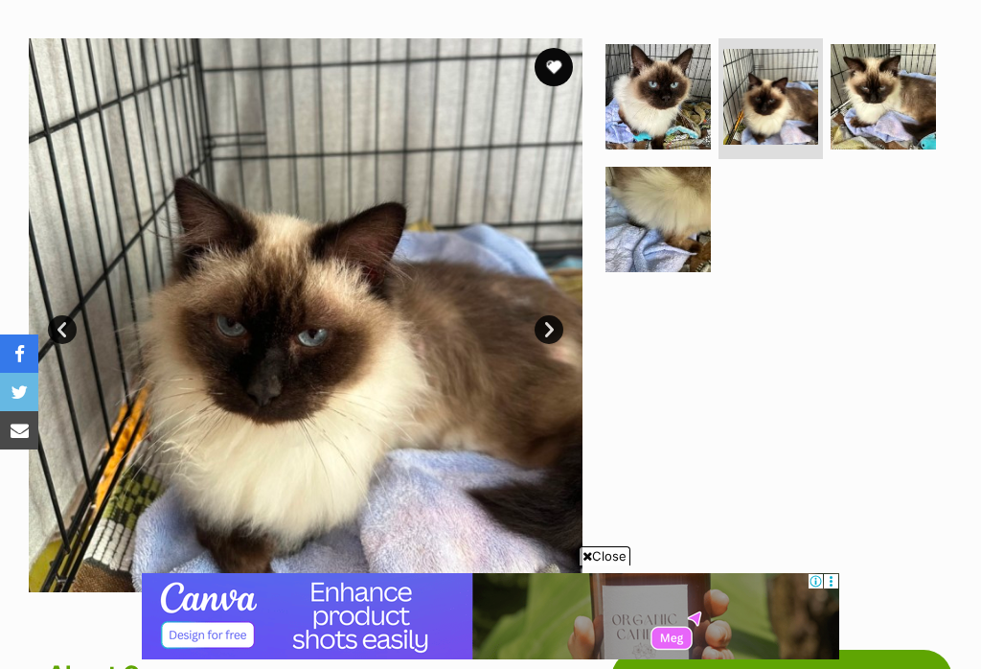
scroll to position [0, 0]
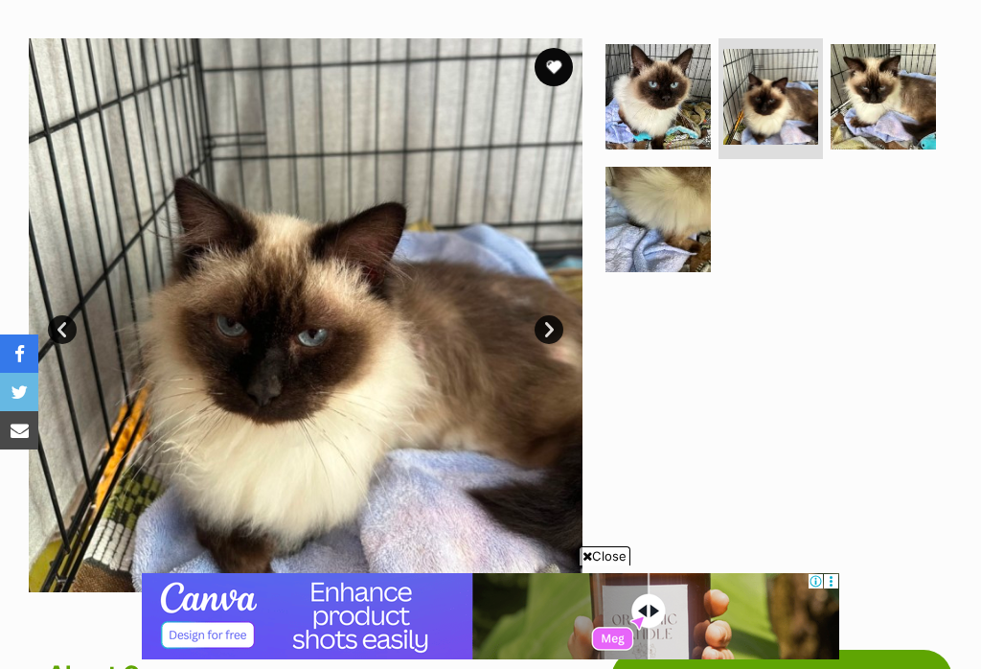
click at [863, 103] on img at bounding box center [883, 96] width 105 height 105
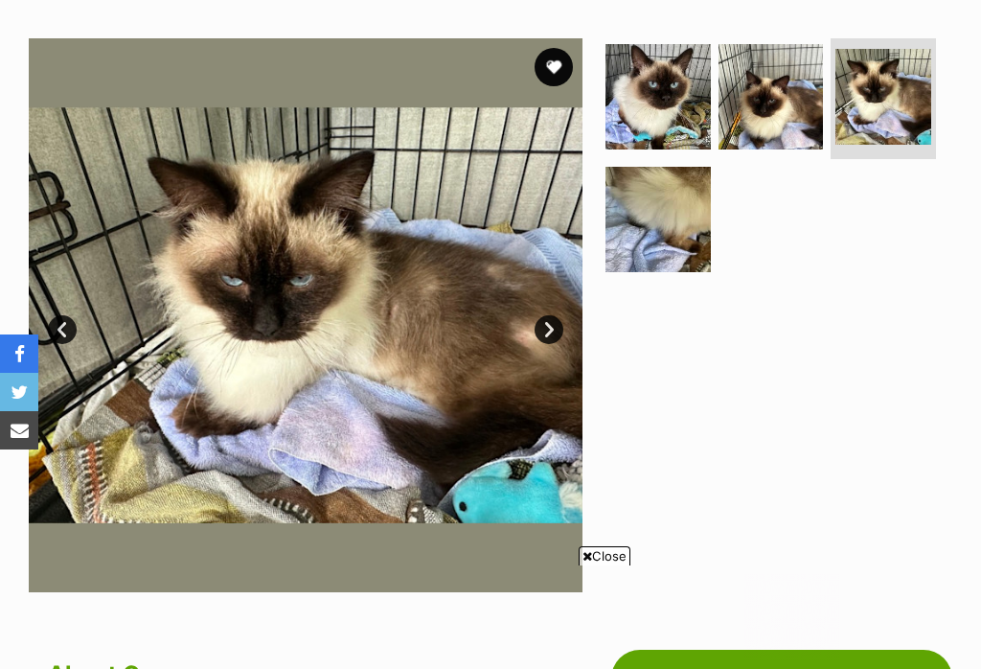
click at [543, 60] on button "favourite" at bounding box center [554, 67] width 38 height 38
click at [548, 70] on button "favourite" at bounding box center [554, 67] width 38 height 38
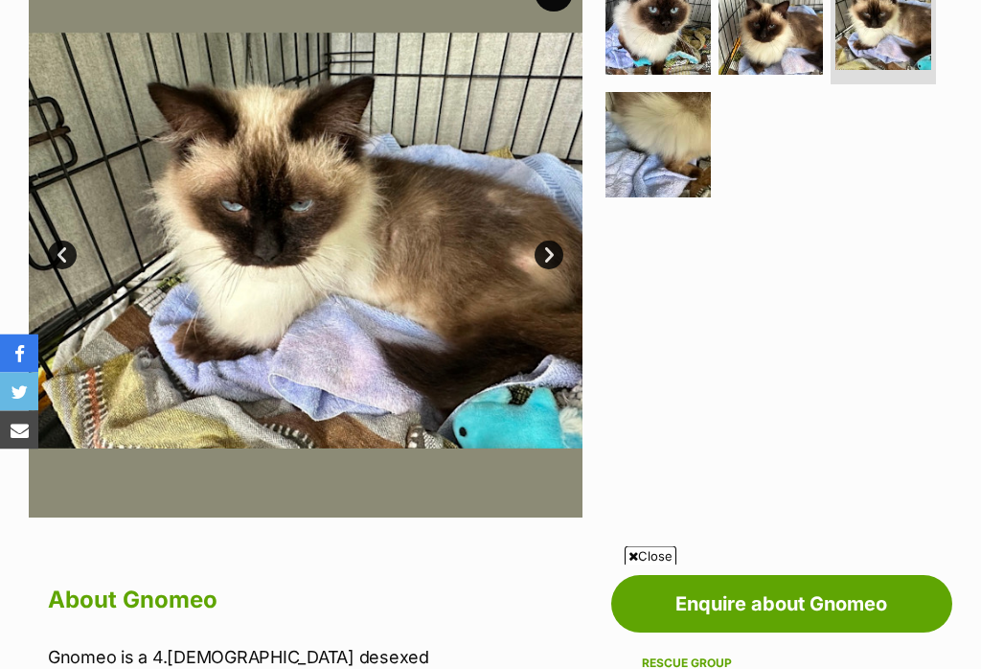
scroll to position [424, 0]
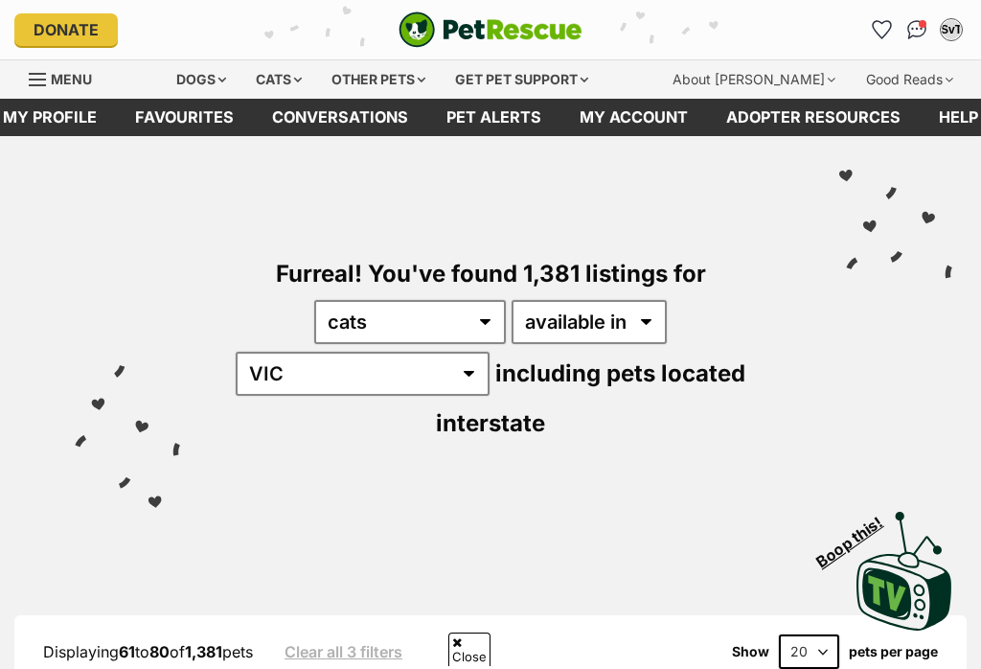
scroll to position [1434, 0]
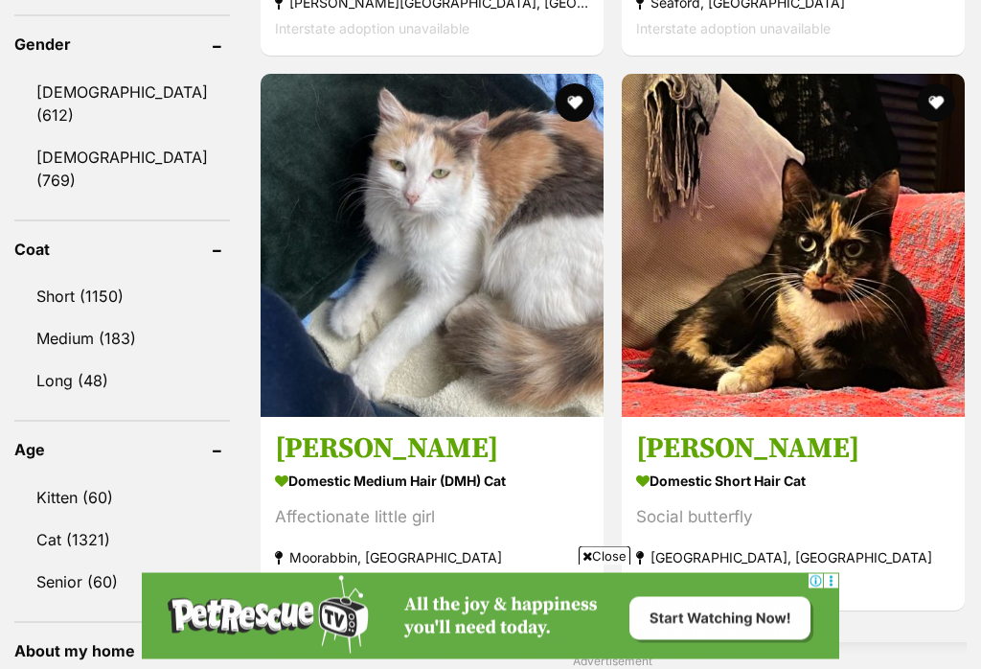
scroll to position [1778, 0]
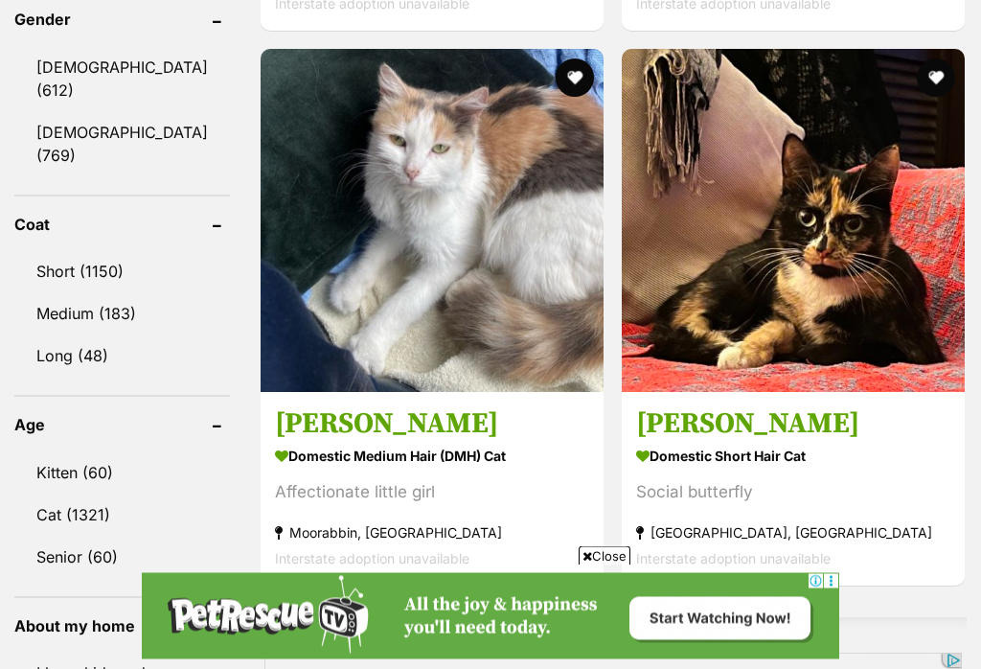
click at [64, 265] on link "Short (1150)" at bounding box center [122, 272] width 216 height 40
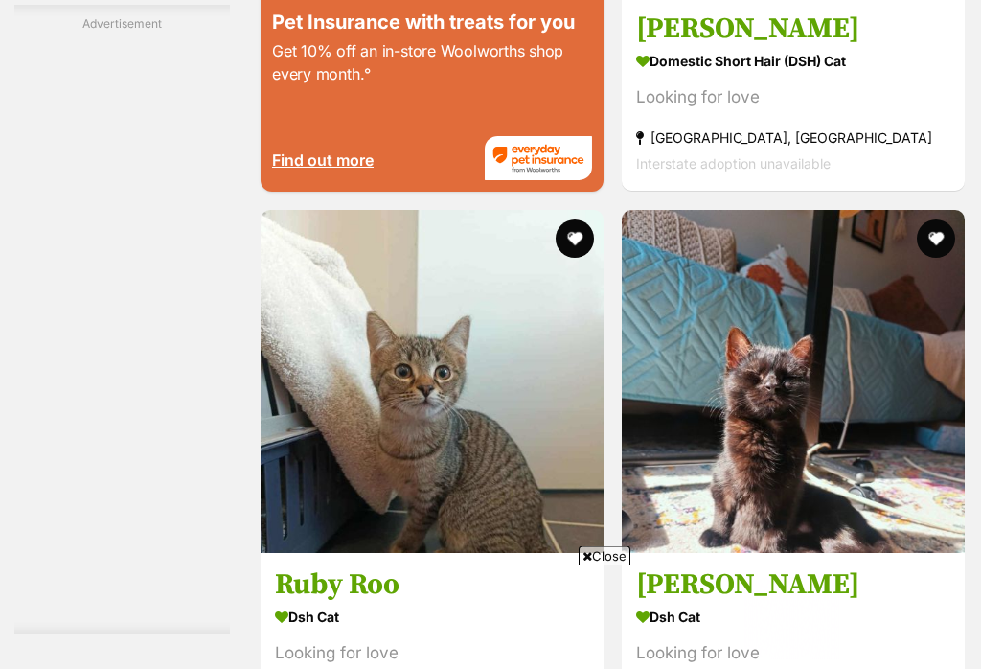
scroll to position [4023, 0]
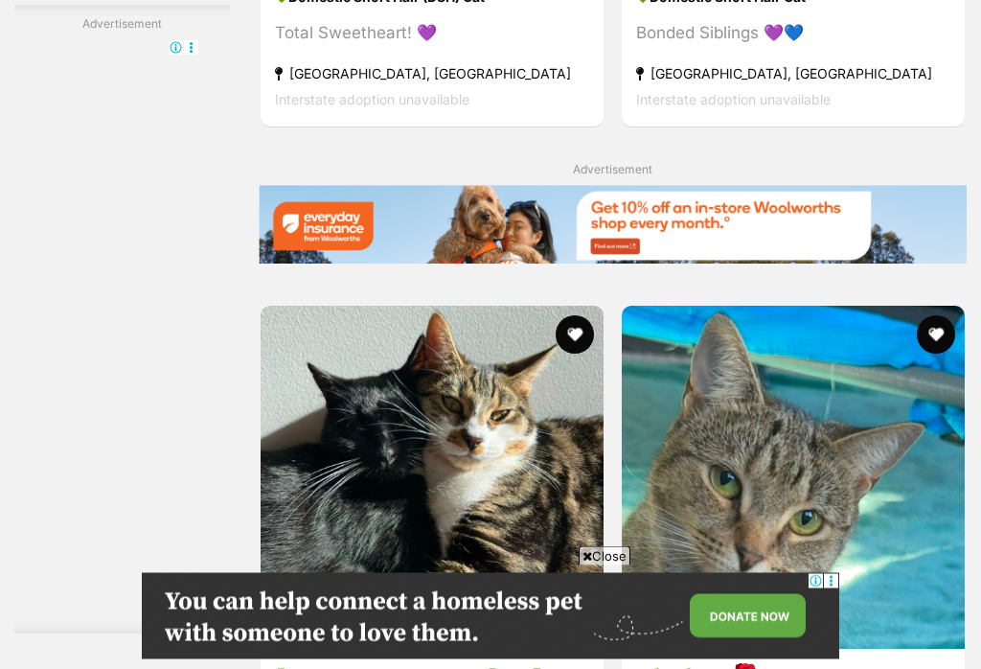
scroll to position [4087, 0]
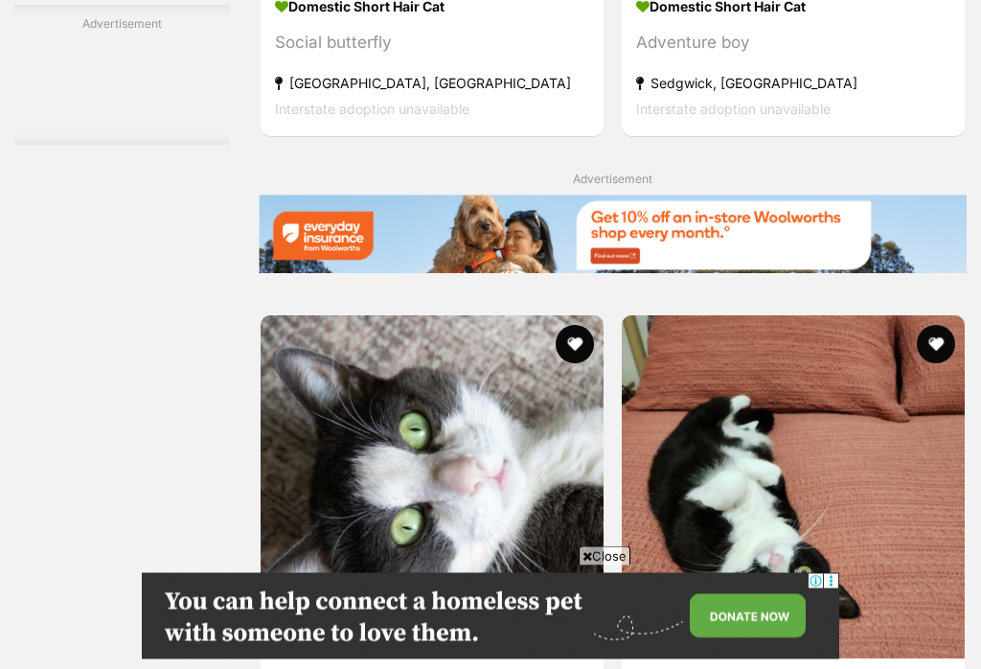
scroll to position [4282, 0]
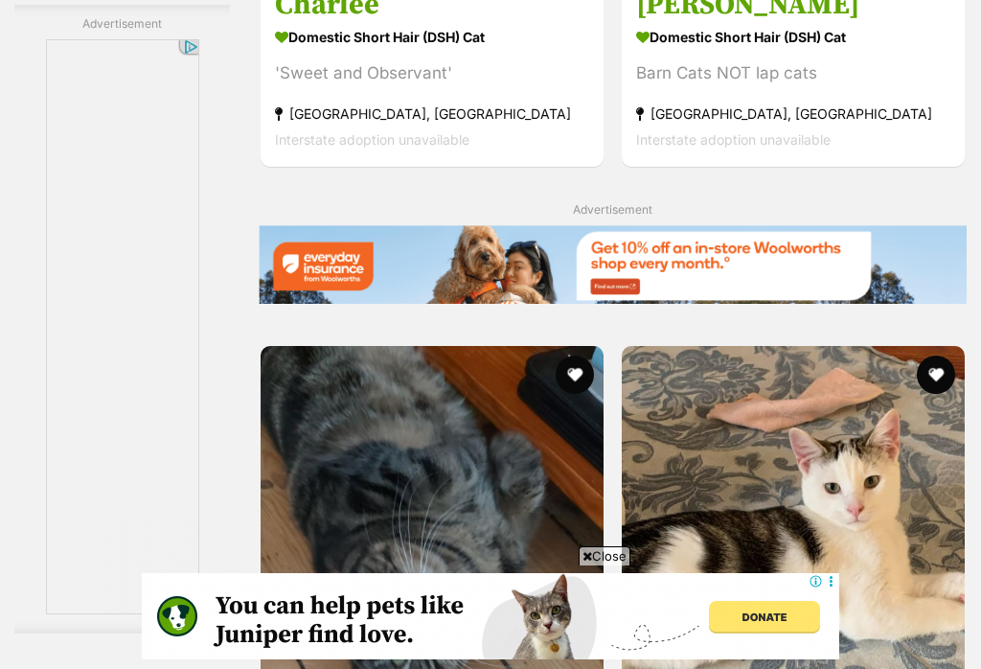
scroll to position [4066, 0]
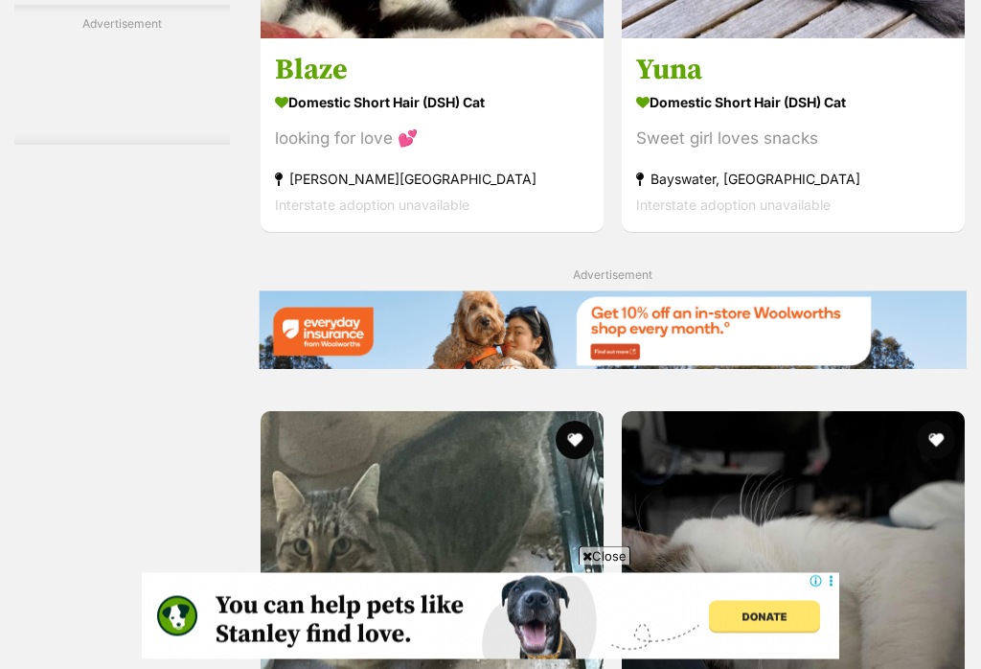
scroll to position [4025, 0]
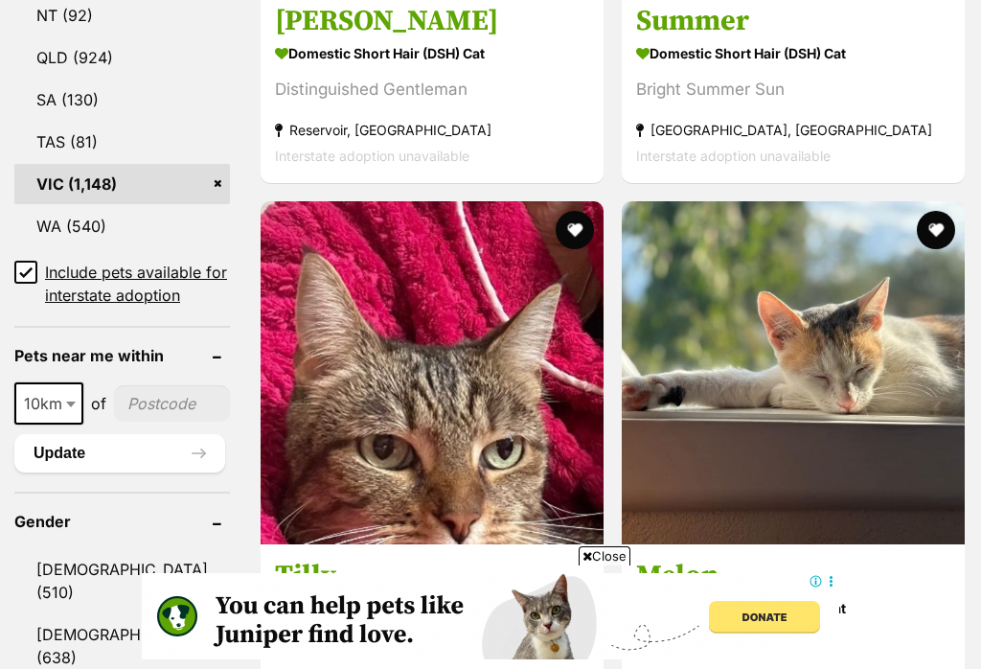
scroll to position [1277, 0]
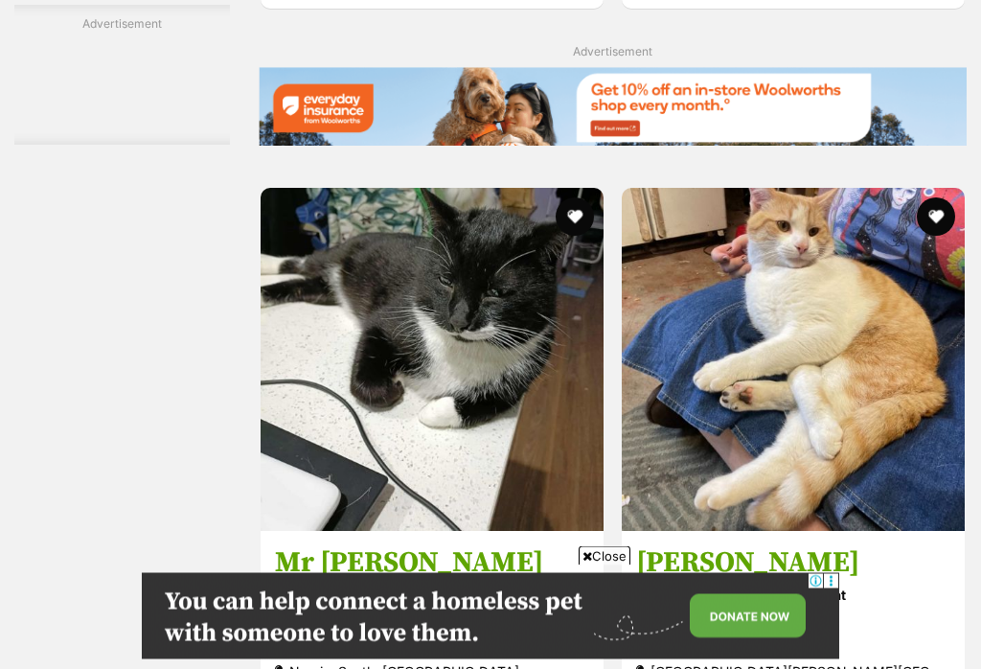
scroll to position [4410, 0]
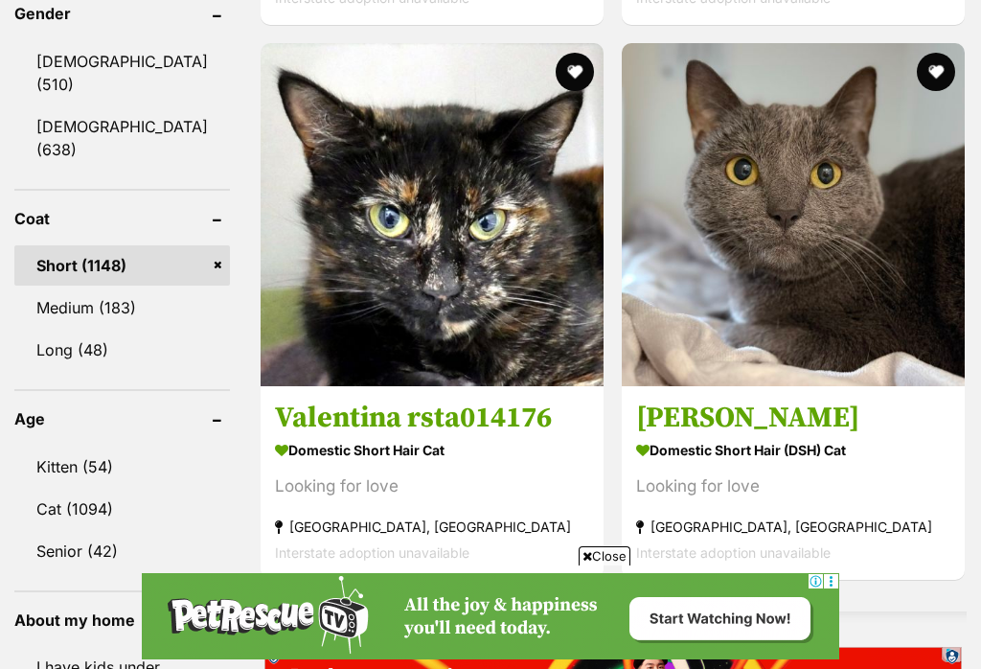
click at [15, 487] on link "Kitten (54)" at bounding box center [122, 466] width 216 height 40
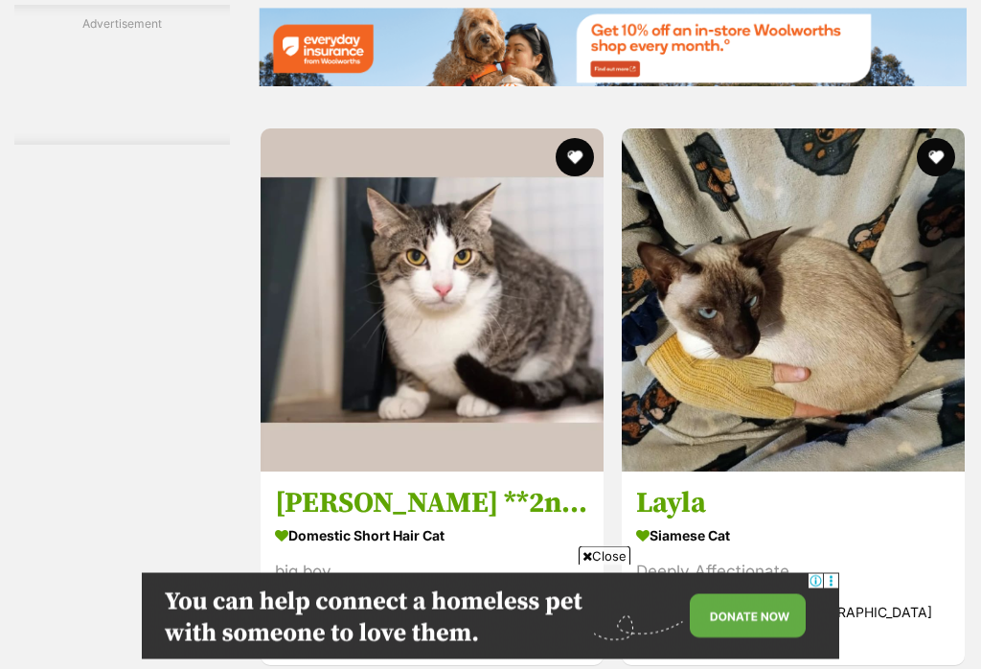
scroll to position [4186, 0]
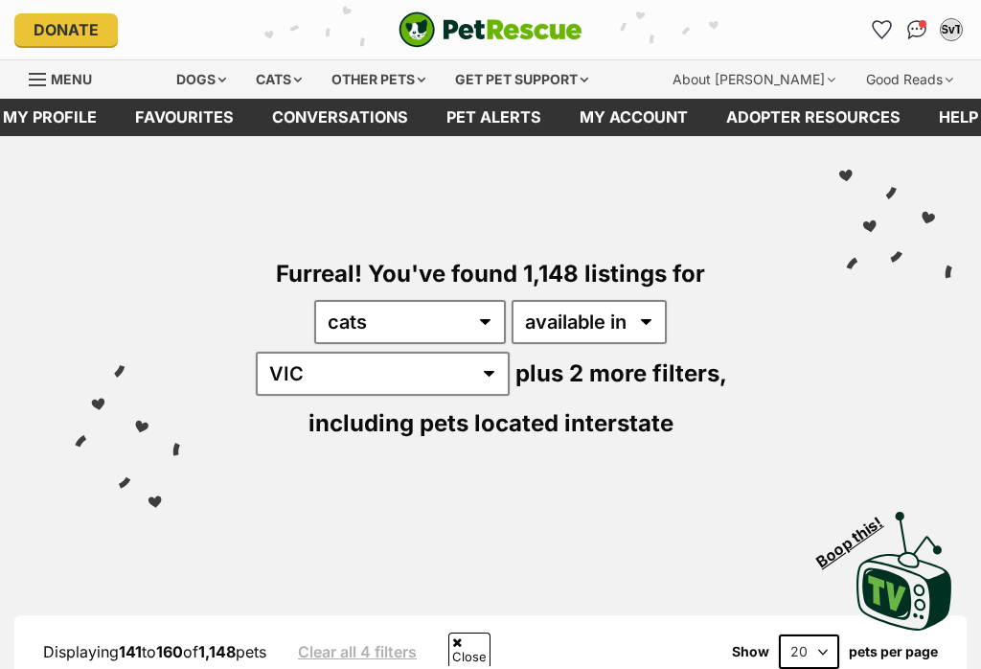
scroll to position [590, 0]
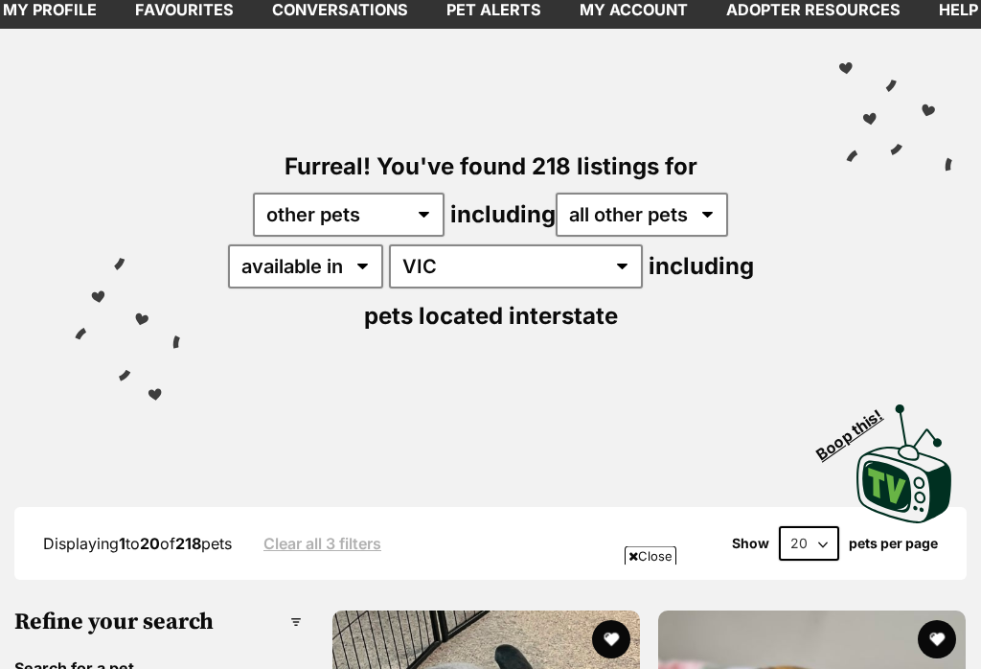
scroll to position [107, 0]
click at [408, 206] on select "any type of pet cats dogs other pets" at bounding box center [349, 215] width 192 height 44
select select "Dogs"
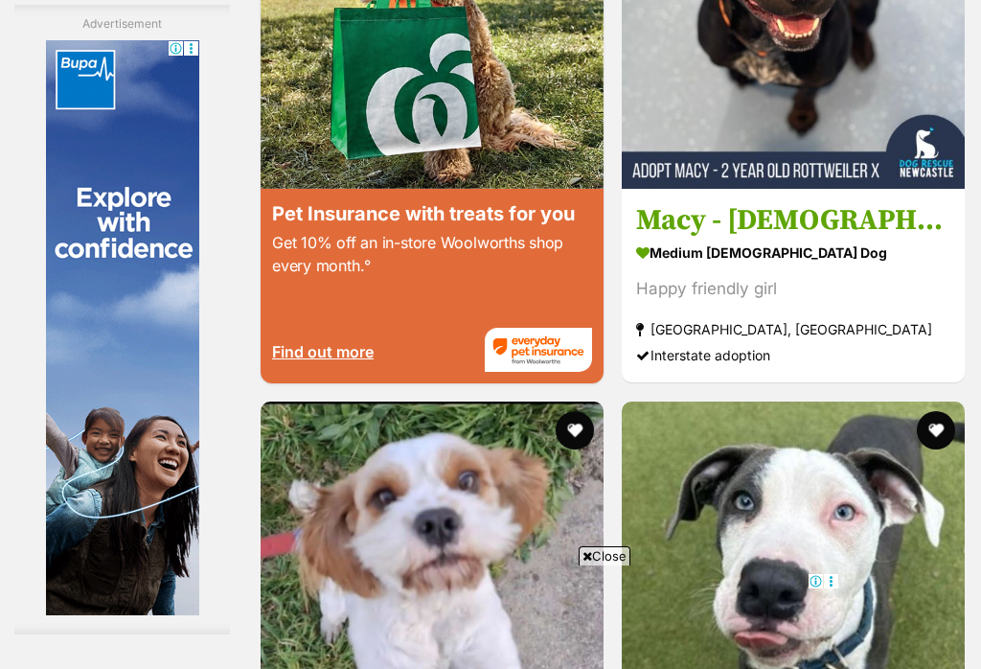
scroll to position [3834, 0]
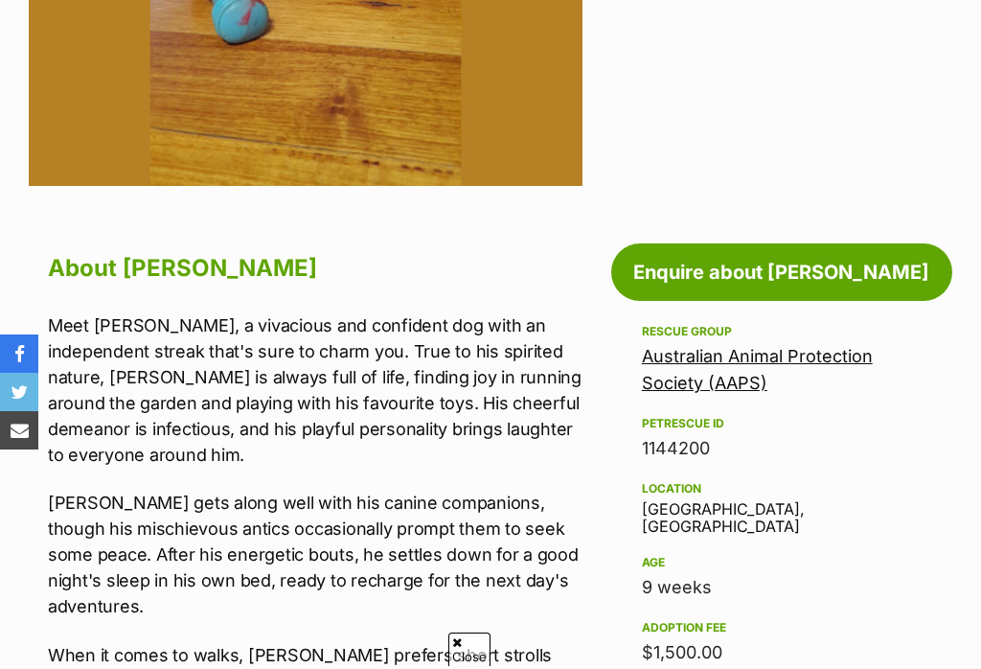
scroll to position [560, 0]
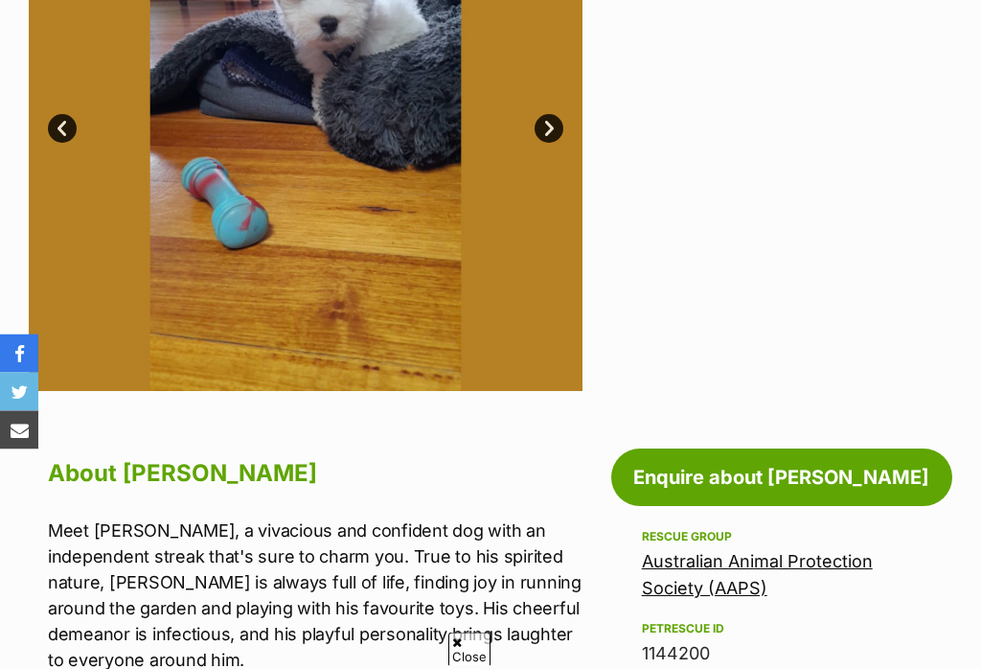
click at [548, 144] on link "Next" at bounding box center [549, 129] width 29 height 29
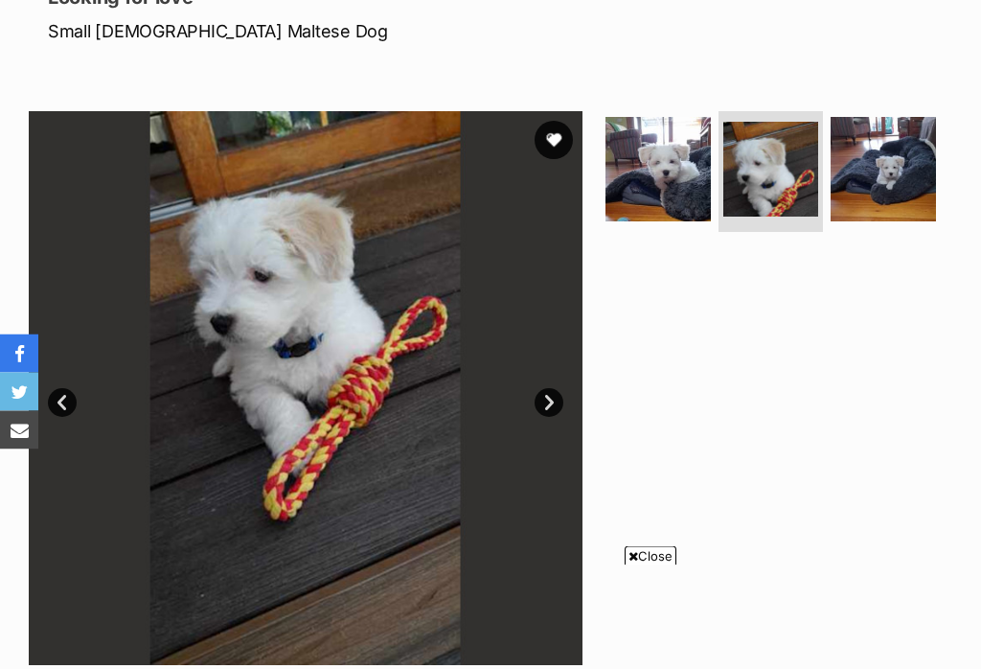
scroll to position [284, 0]
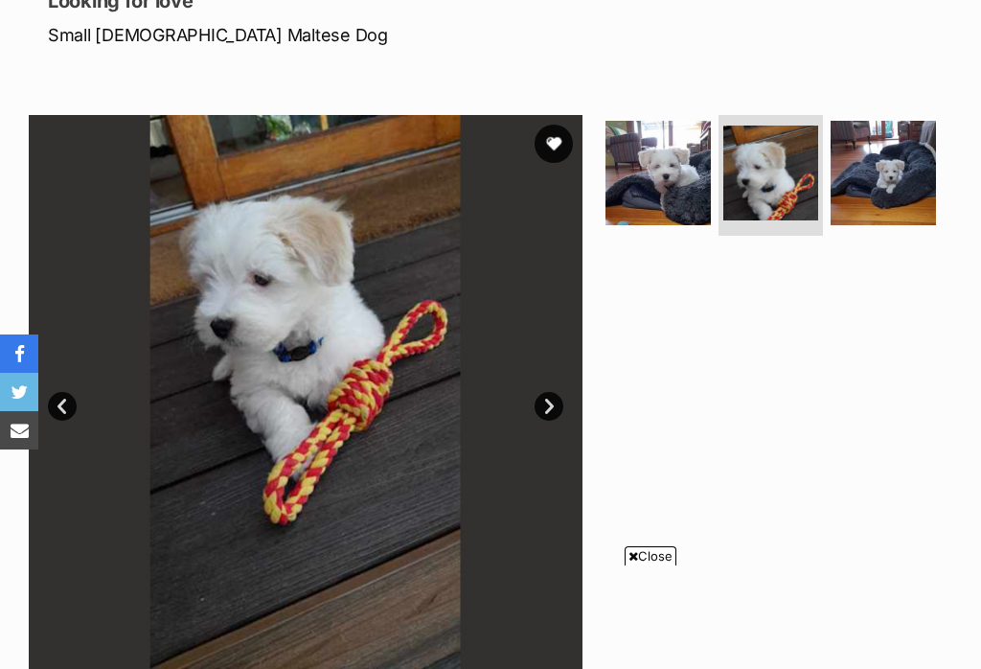
click at [885, 175] on img at bounding box center [883, 173] width 105 height 105
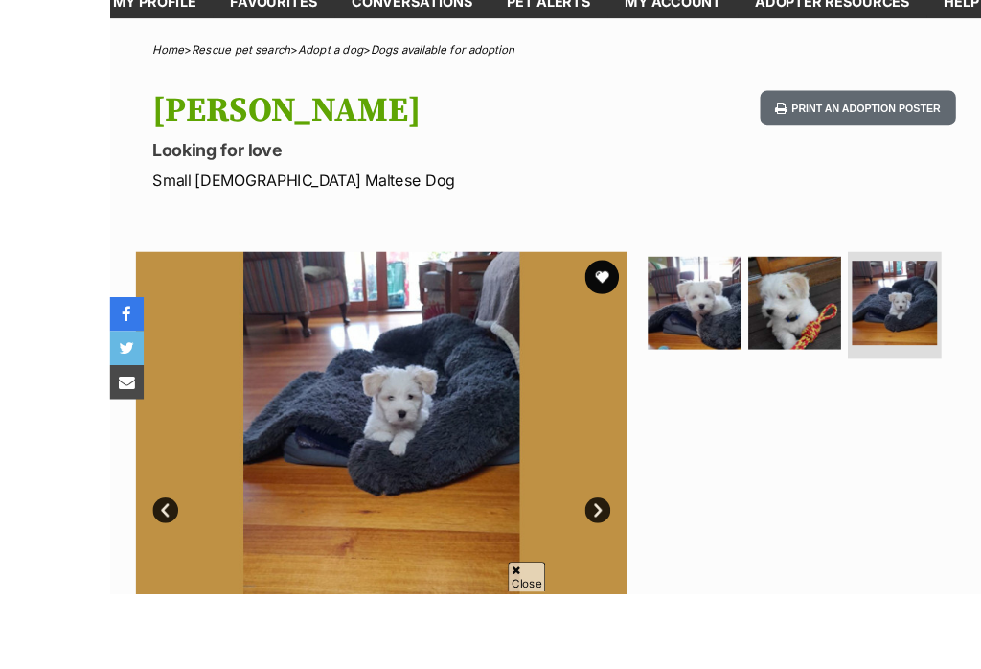
scroll to position [236, 0]
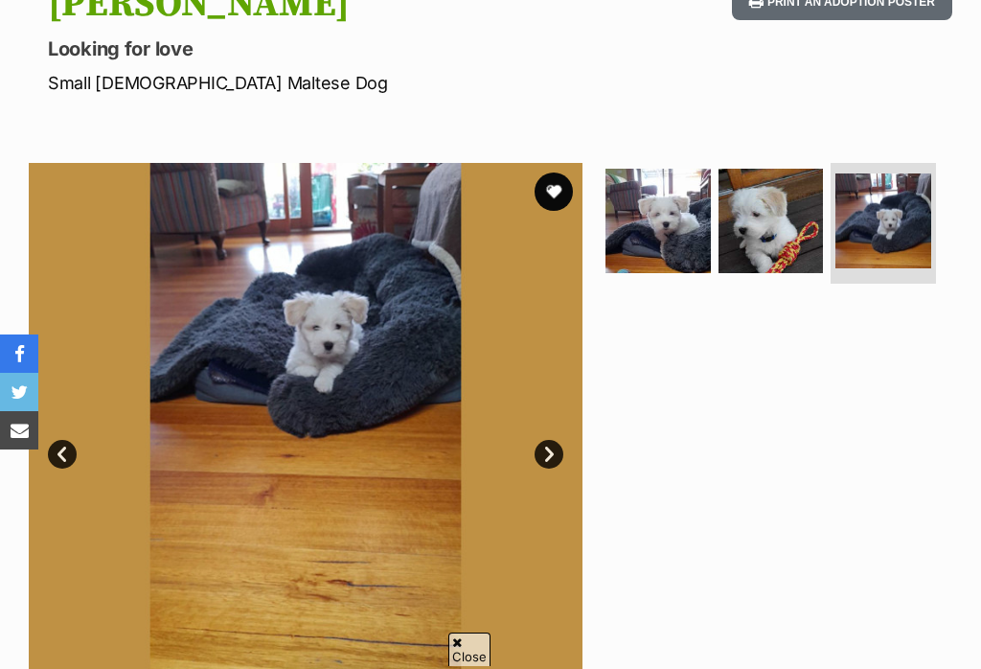
click at [639, 213] on img at bounding box center [657, 221] width 105 height 105
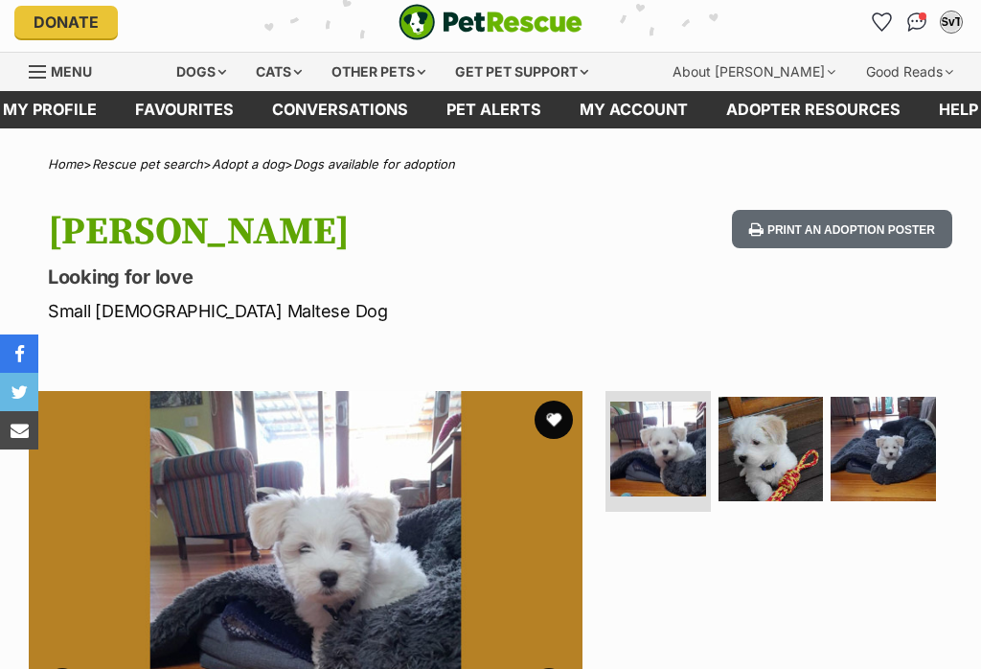
scroll to position [0, 0]
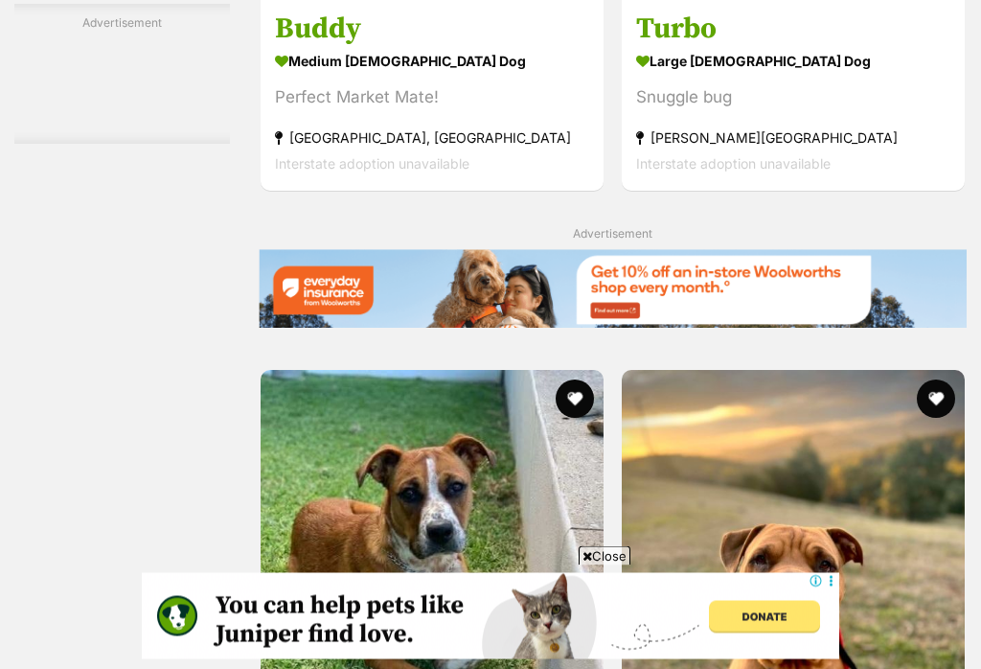
scroll to position [3973, 0]
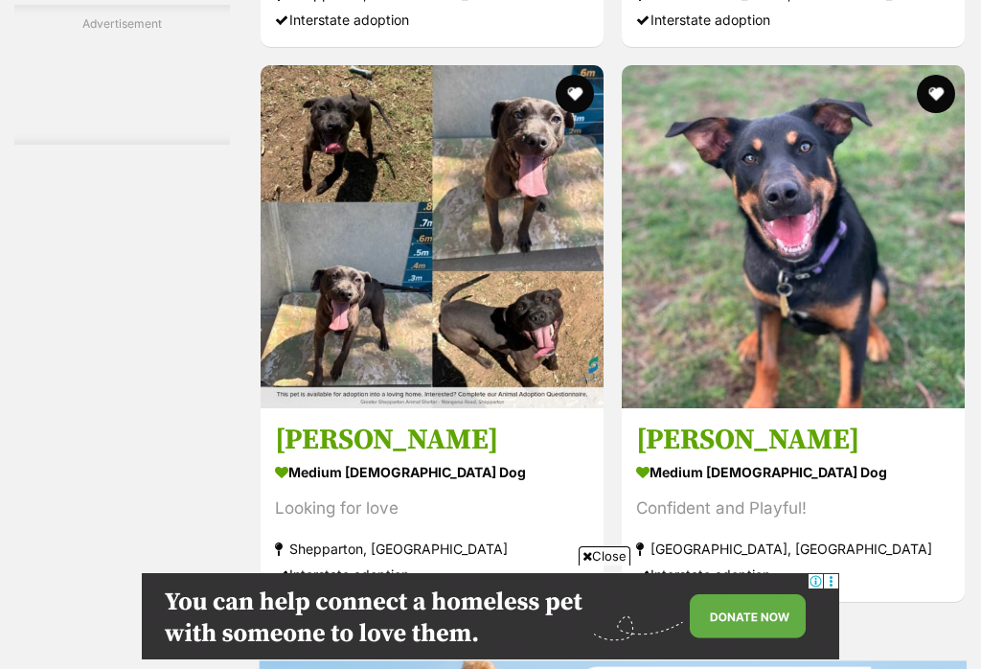
scroll to position [3868, 0]
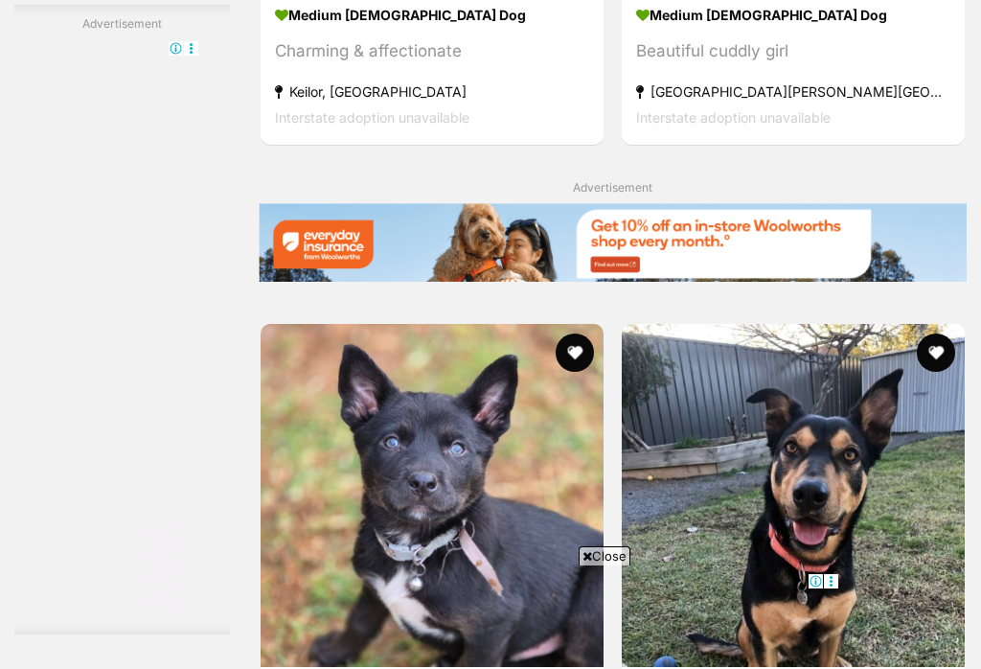
scroll to position [4276, 0]
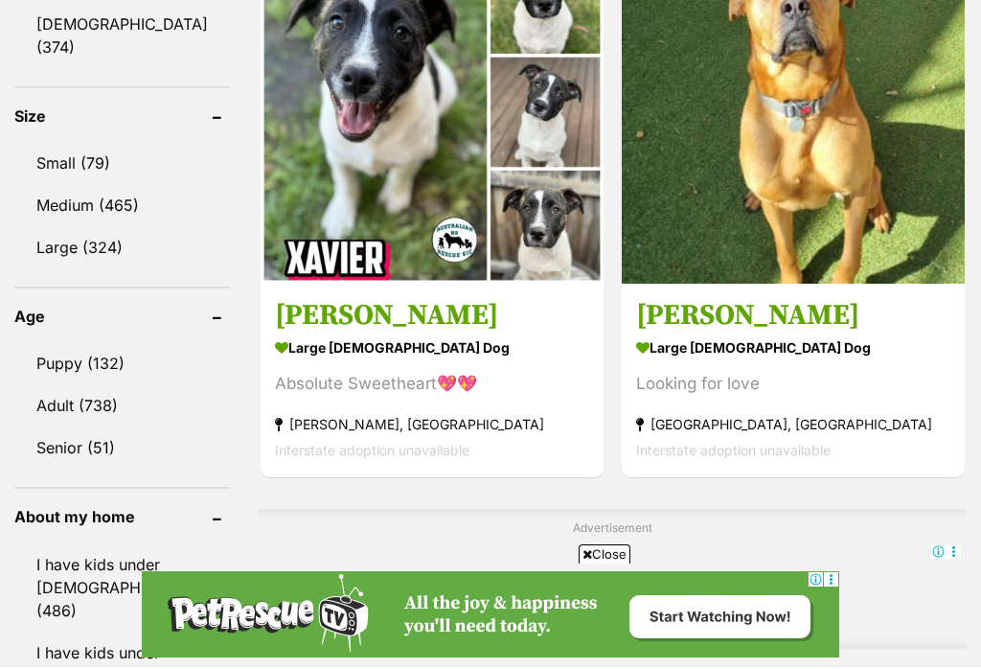
scroll to position [1889, 0]
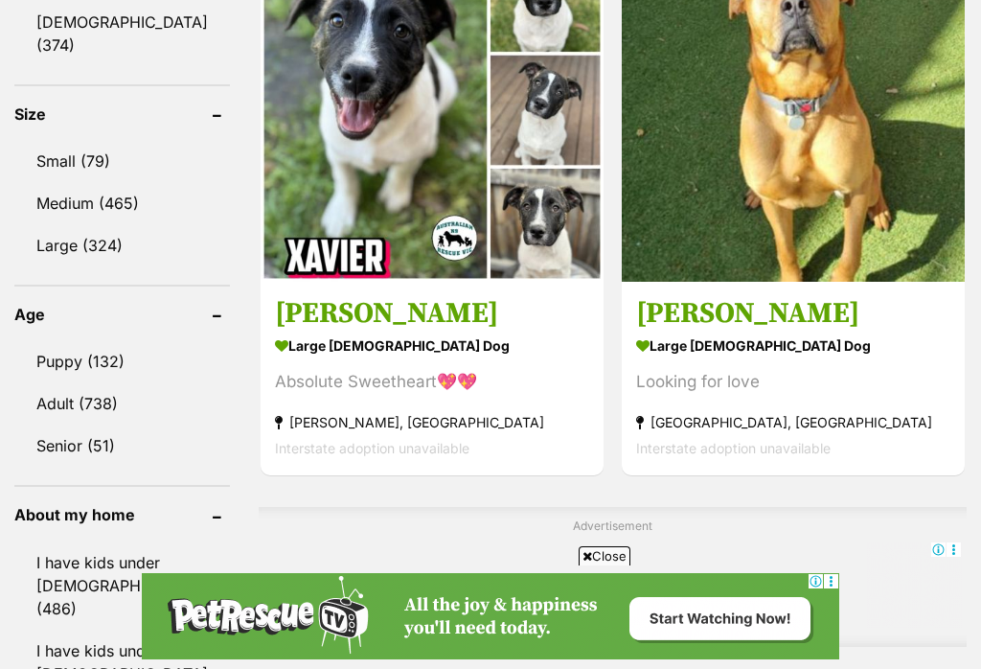
click at [55, 154] on link "Small (79)" at bounding box center [122, 161] width 216 height 40
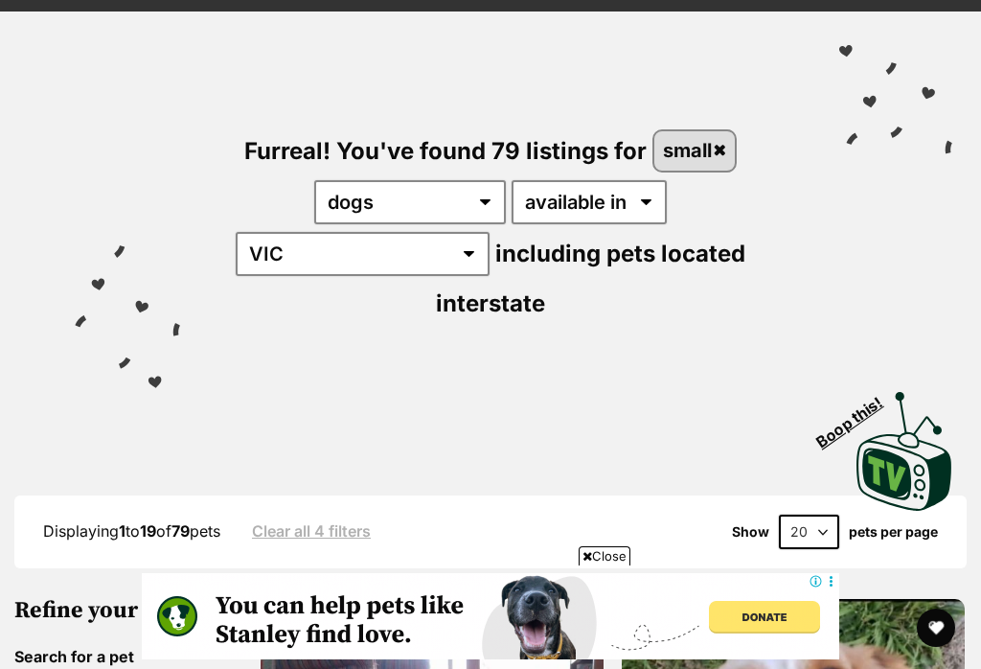
scroll to position [120, 0]
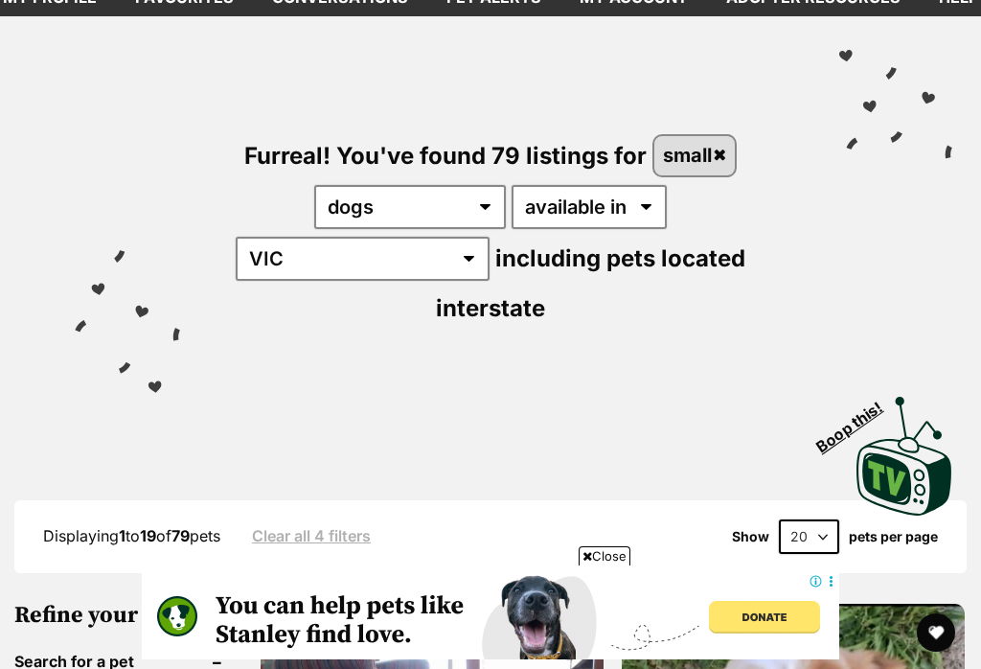
click at [814, 519] on select "20 40 60" at bounding box center [809, 536] width 60 height 34
select select "60"
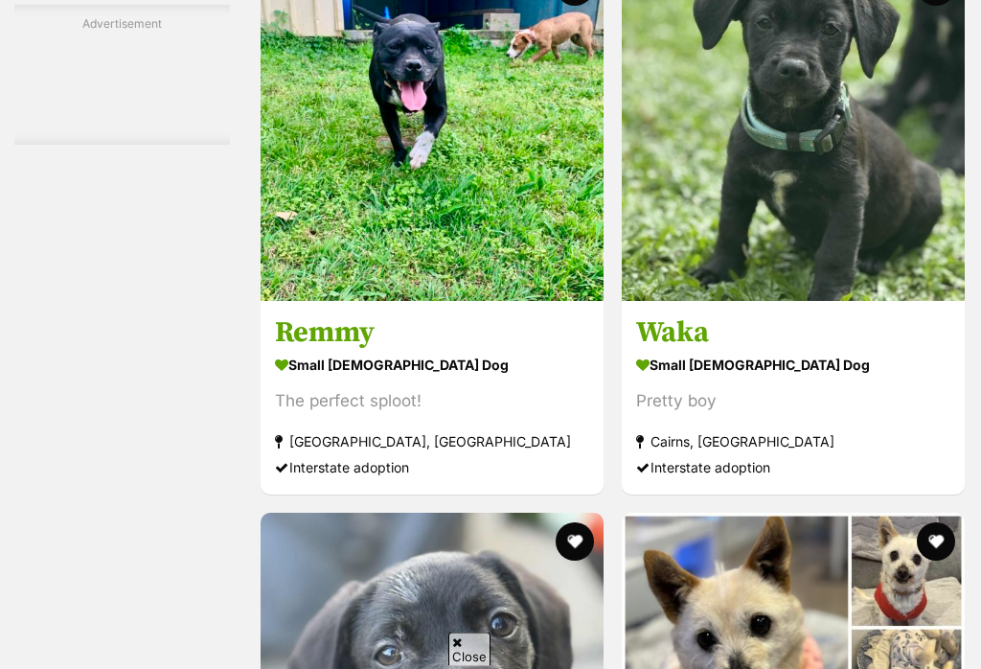
scroll to position [11147, 0]
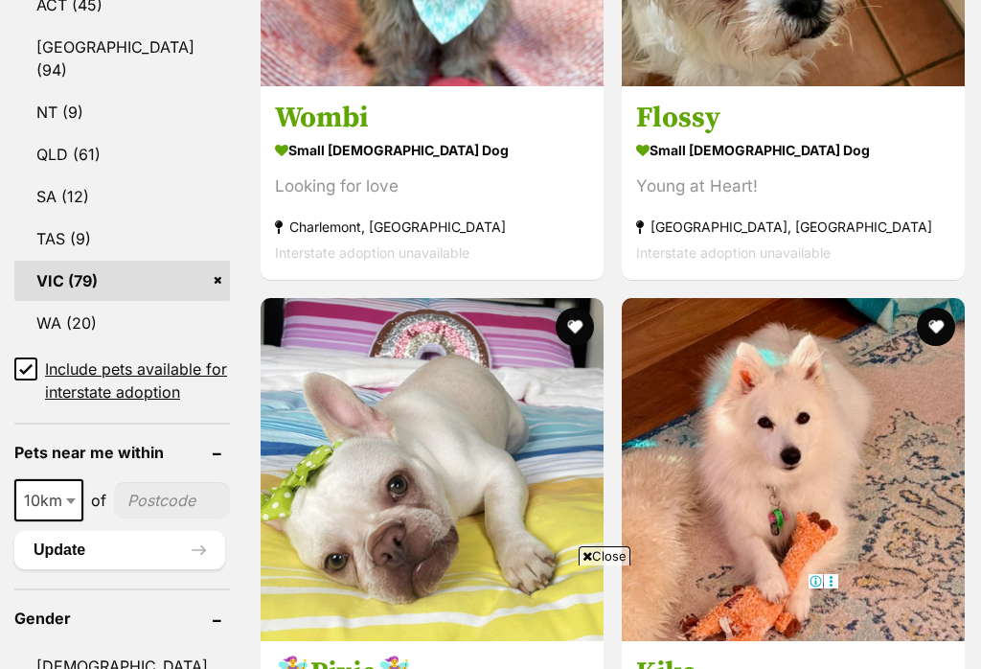
scroll to position [1184, 0]
click at [622, 299] on img at bounding box center [793, 470] width 343 height 343
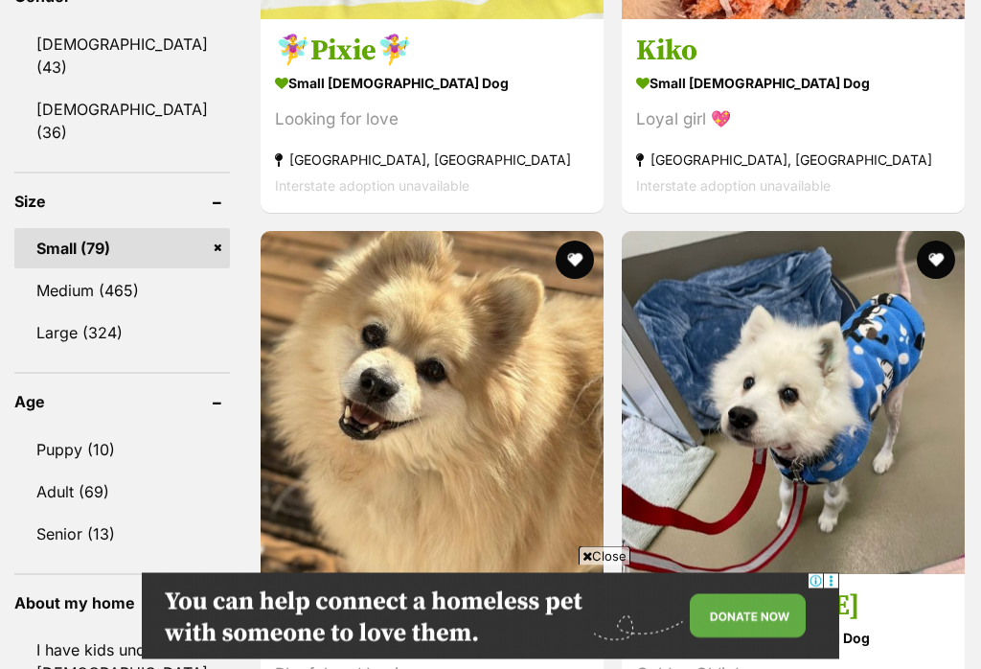
scroll to position [1813, 0]
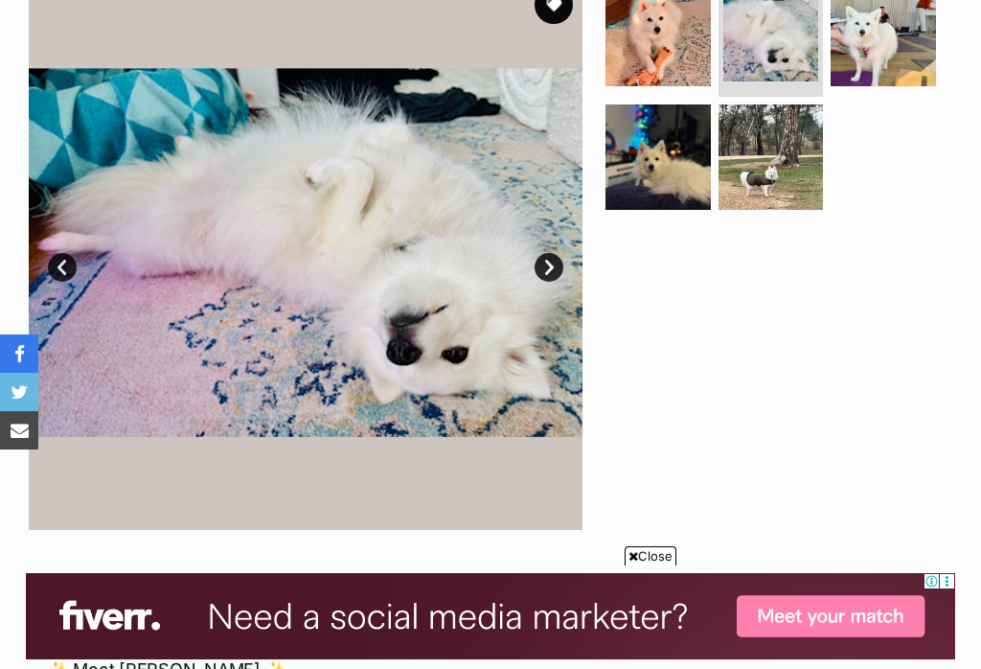
scroll to position [378, 0]
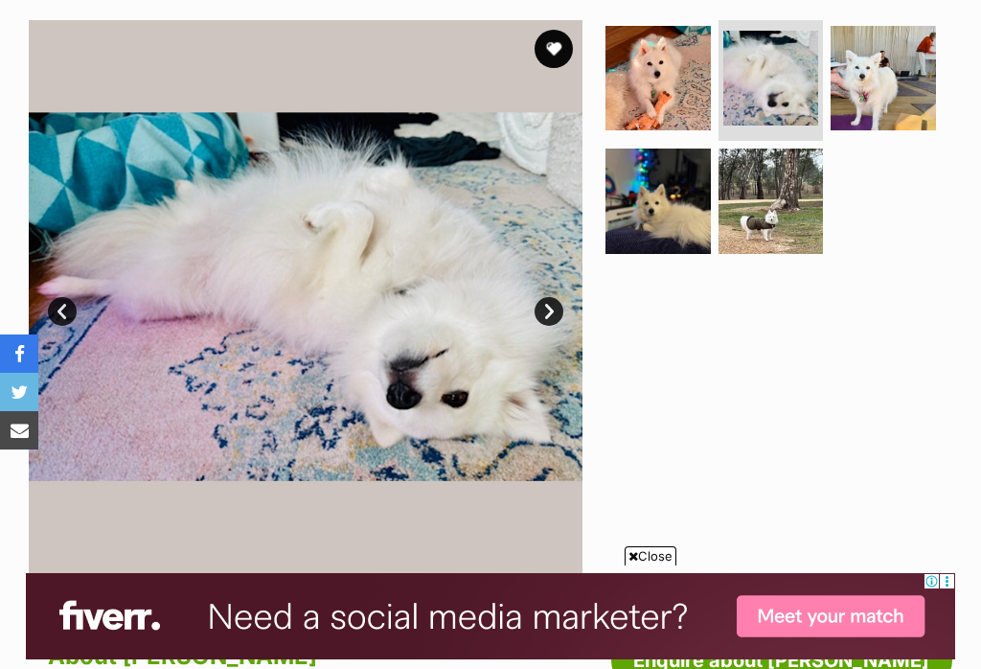
click at [763, 213] on img at bounding box center [771, 200] width 105 height 105
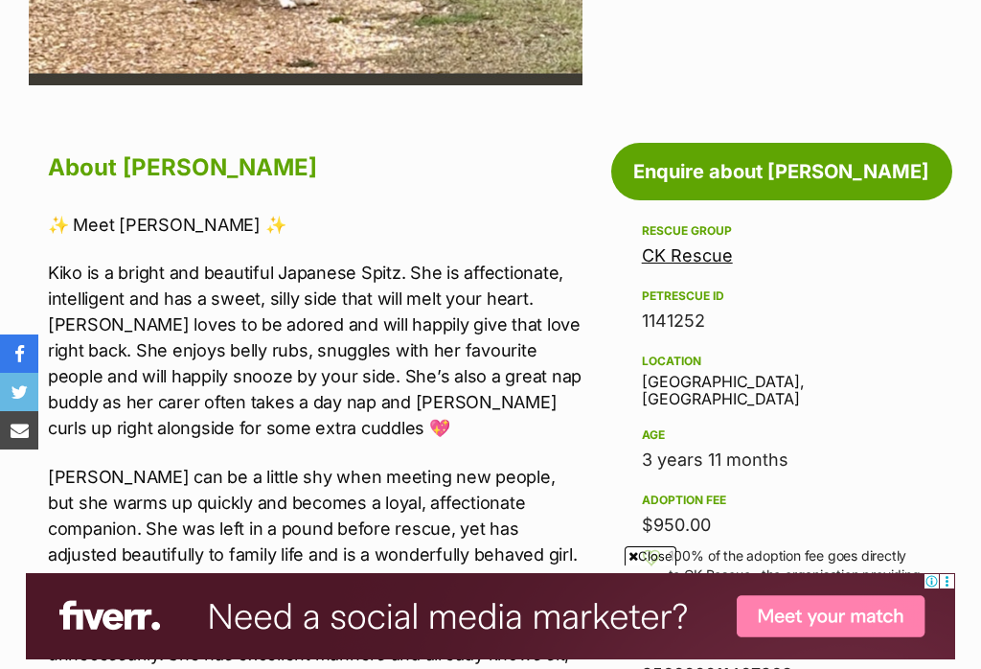
scroll to position [889, 0]
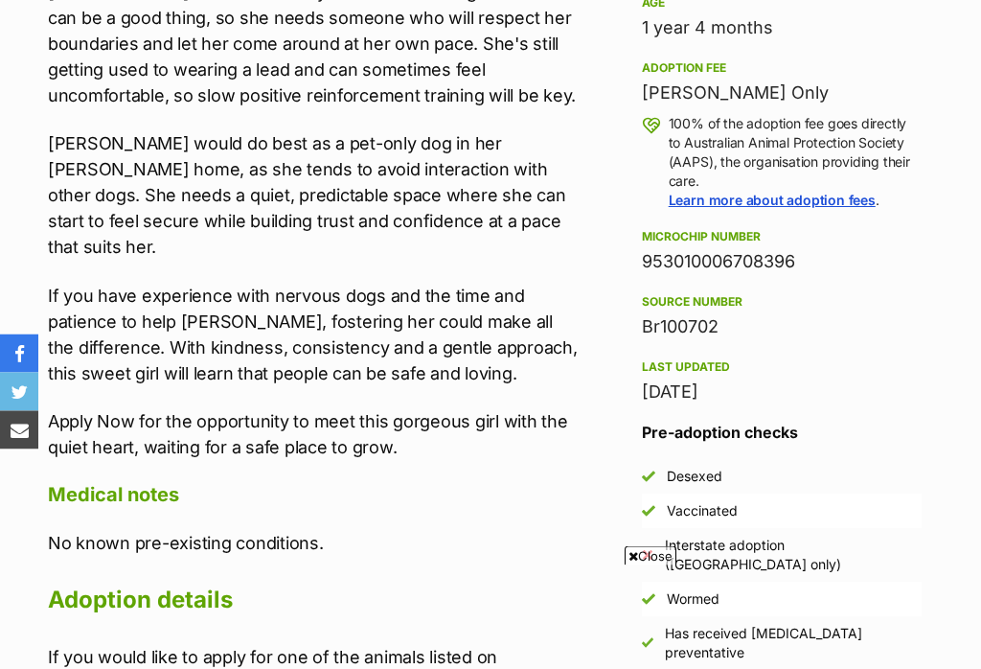
scroll to position [1327, 0]
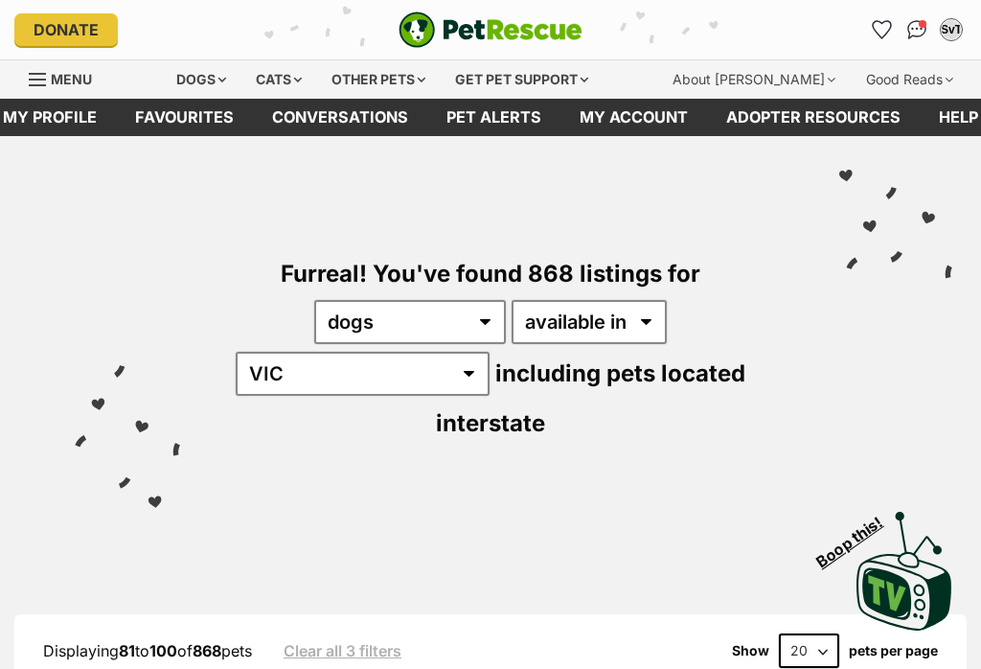
click at [374, 308] on select "any type of pet cats dogs other pets" at bounding box center [410, 322] width 192 height 44
click at [314, 318] on select "any type of pet cats dogs other pets" at bounding box center [410, 322] width 192 height 44
click at [411, 324] on select "any type of pet cats dogs other pets" at bounding box center [410, 322] width 192 height 44
click at [409, 331] on select "any type of pet cats dogs other pets" at bounding box center [410, 322] width 192 height 44
click at [393, 311] on select "any type of pet cats dogs other pets" at bounding box center [410, 322] width 192 height 44
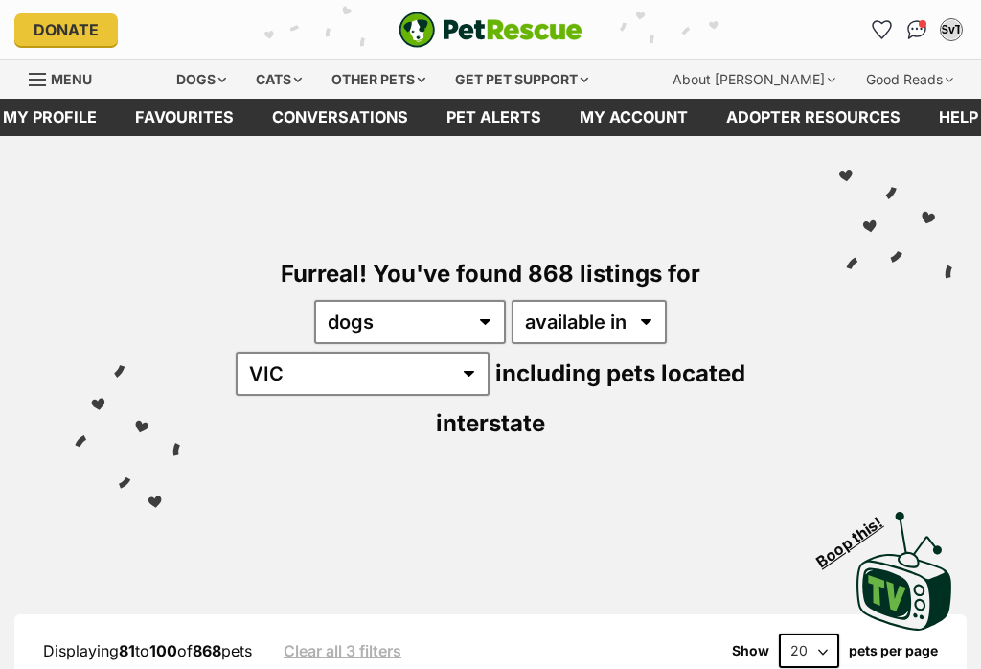
click at [389, 314] on select "any type of pet cats dogs other pets" at bounding box center [410, 322] width 192 height 44
click at [359, 319] on select "any type of pet cats dogs other pets" at bounding box center [410, 322] width 192 height 44
click at [324, 314] on select "any type of pet cats dogs other pets" at bounding box center [410, 322] width 192 height 44
click at [314, 333] on select "any type of pet cats dogs other pets" at bounding box center [410, 322] width 192 height 44
click at [279, 83] on div "Cats" at bounding box center [278, 79] width 73 height 38
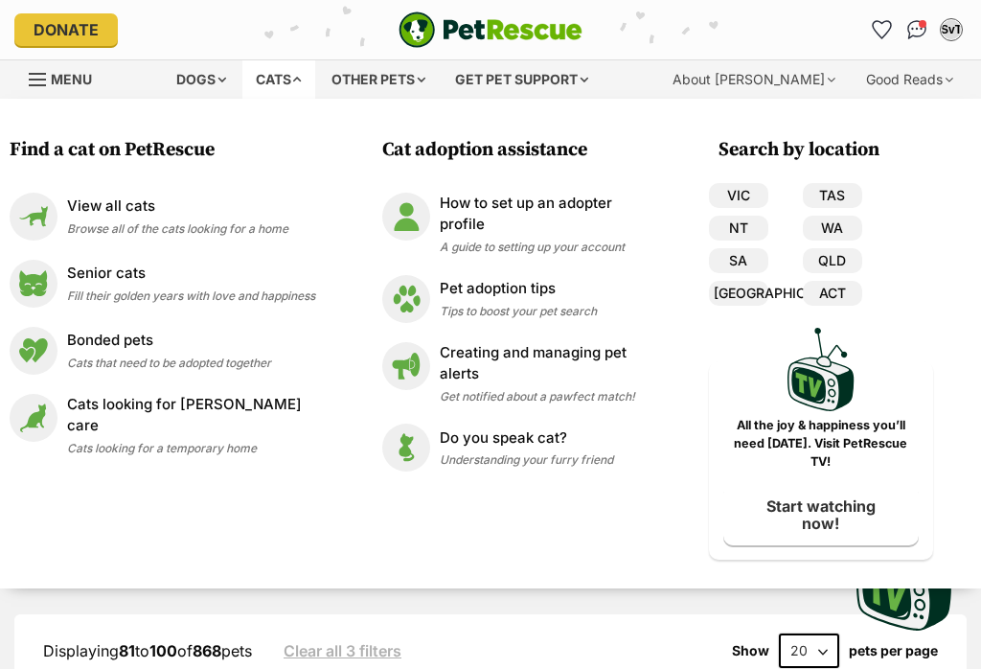
click at [115, 217] on div "View all cats Browse all of the cats looking for a home" at bounding box center [177, 215] width 221 height 41
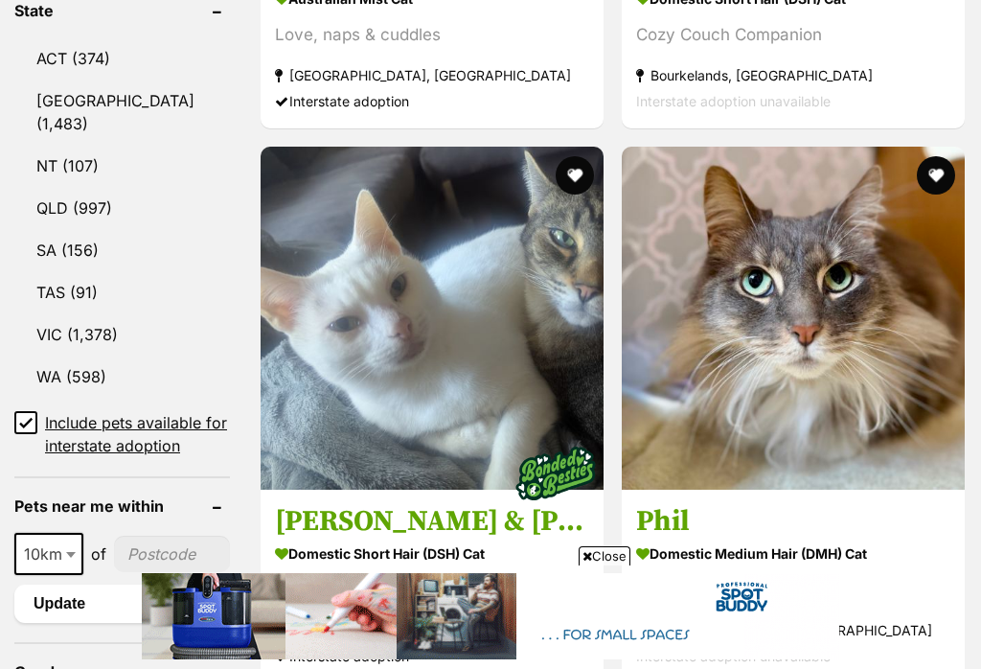
click at [49, 314] on link "VIC (1,378)" at bounding box center [122, 334] width 216 height 40
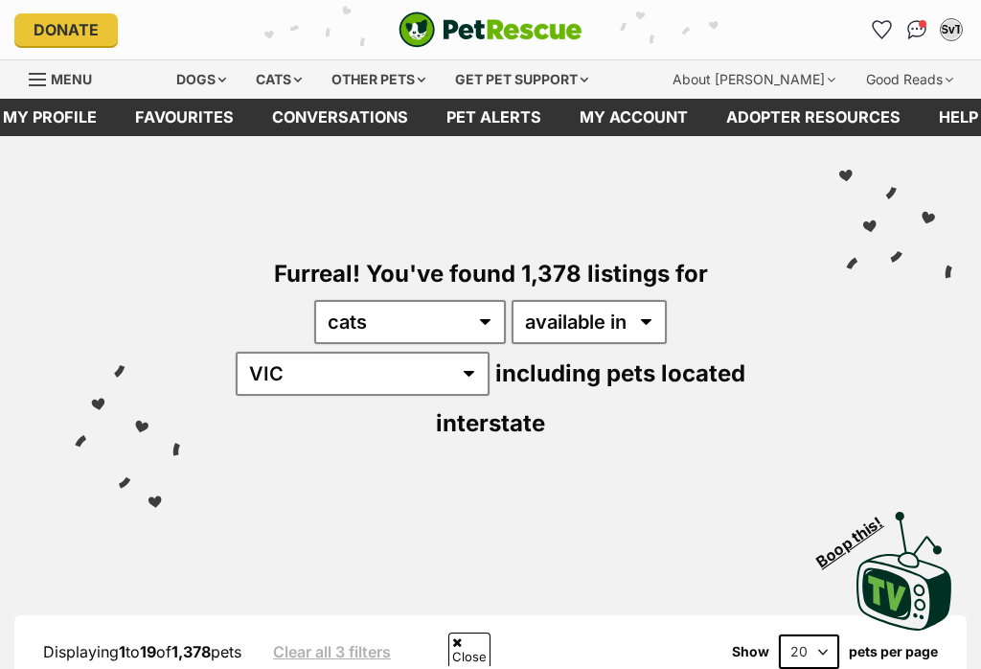
scroll to position [801, 0]
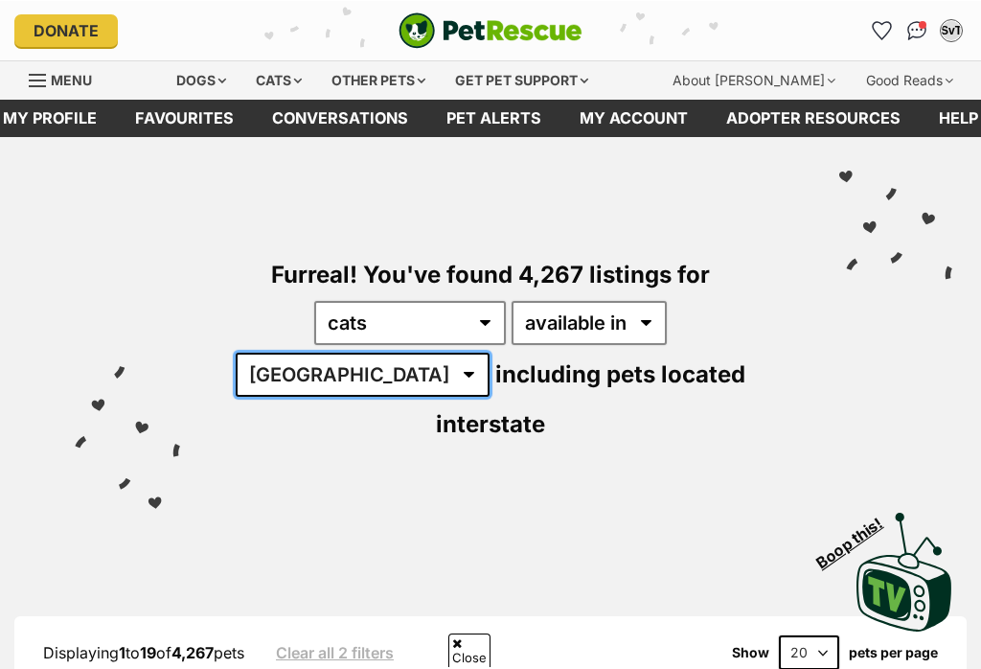
click at [490, 352] on select "Australia ACT NSW NT QLD SA TAS VIC WA" at bounding box center [363, 374] width 254 height 44
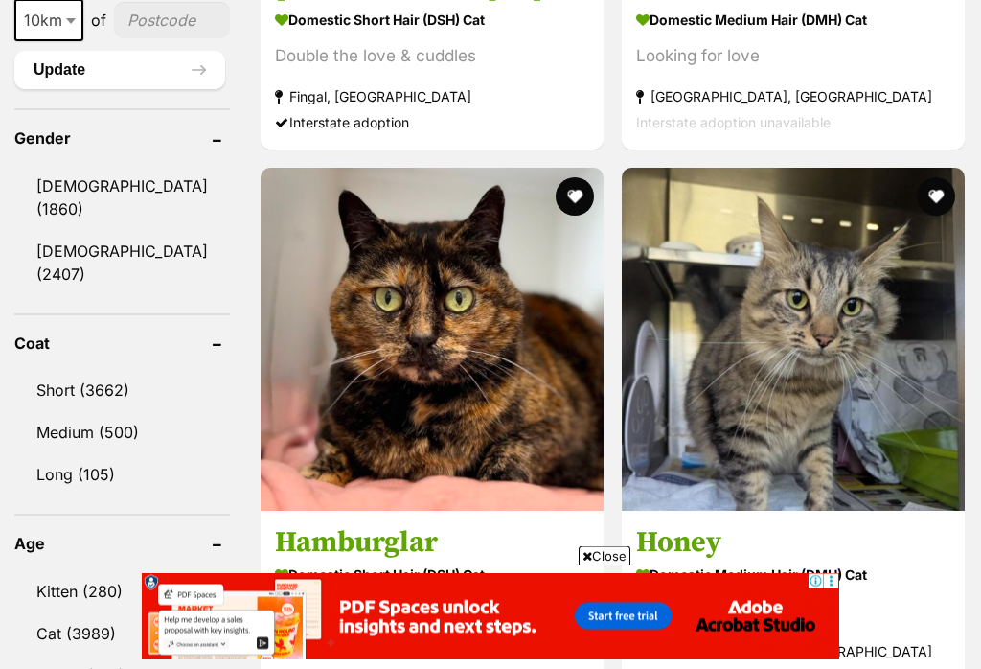
scroll to position [1661, 0]
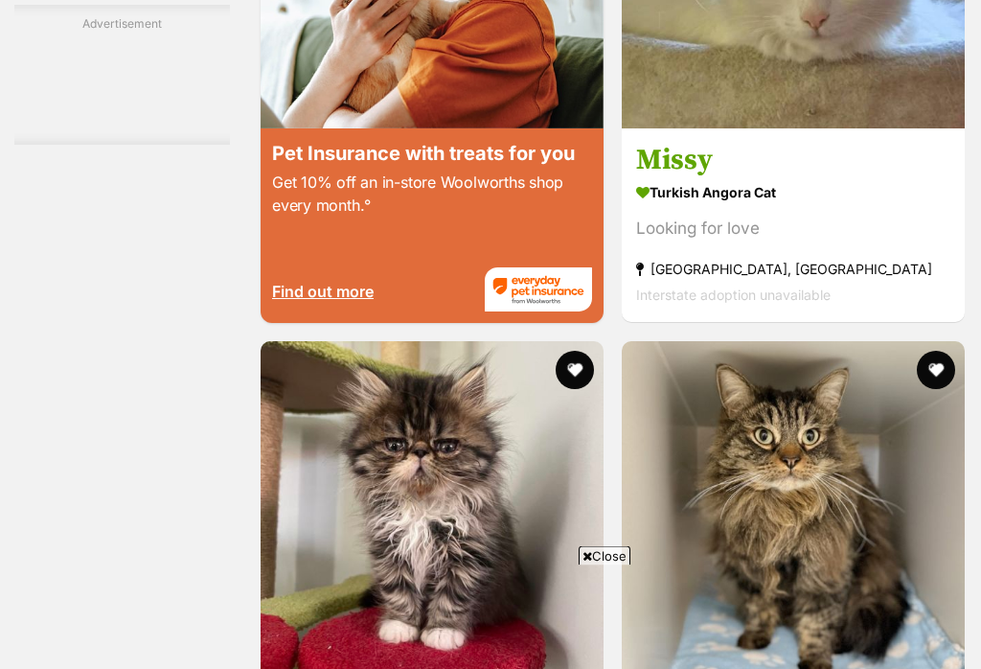
scroll to position [3889, 0]
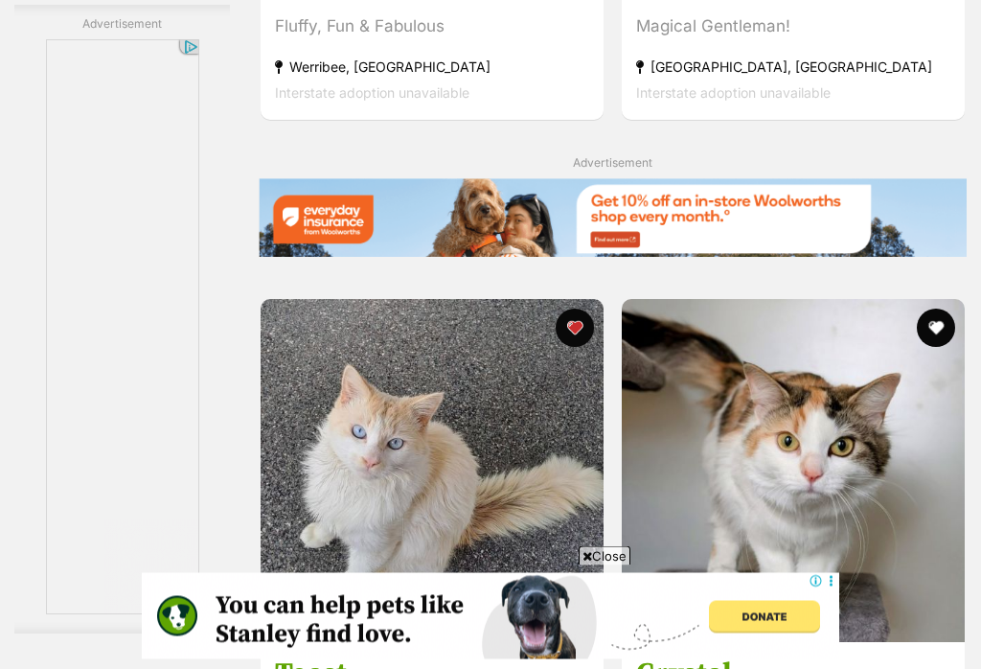
scroll to position [4132, 0]
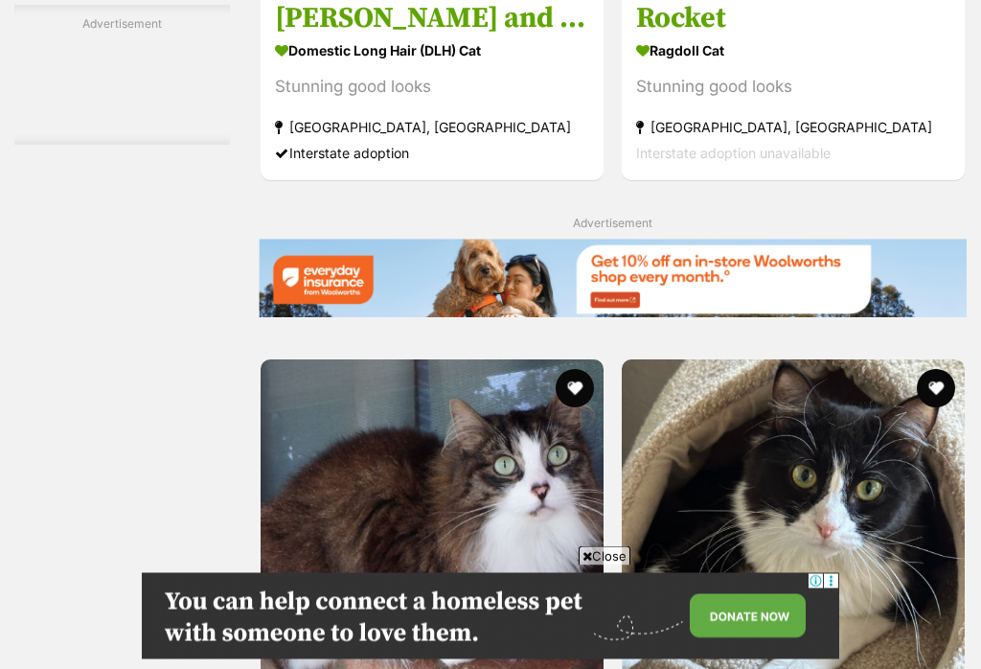
scroll to position [4238, 0]
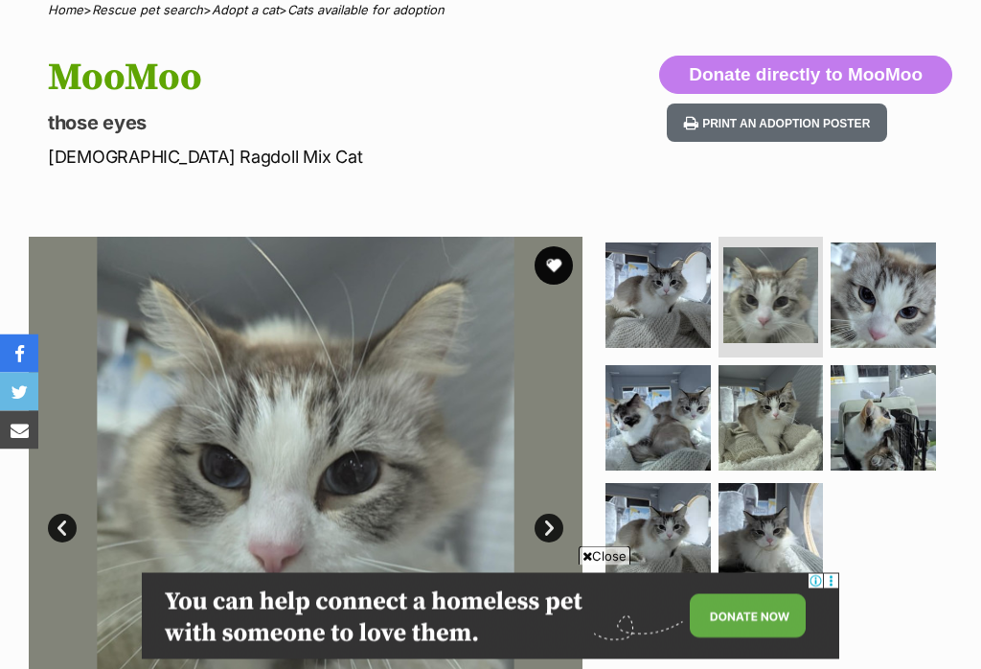
scroll to position [162, 0]
click at [872, 310] on img at bounding box center [883, 294] width 105 height 105
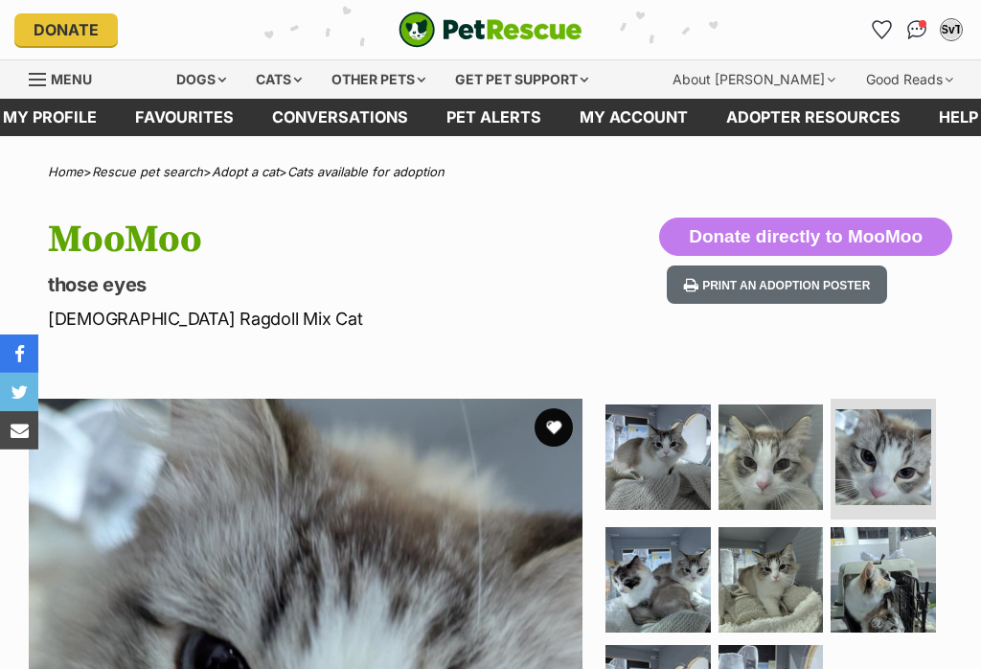
scroll to position [8, 0]
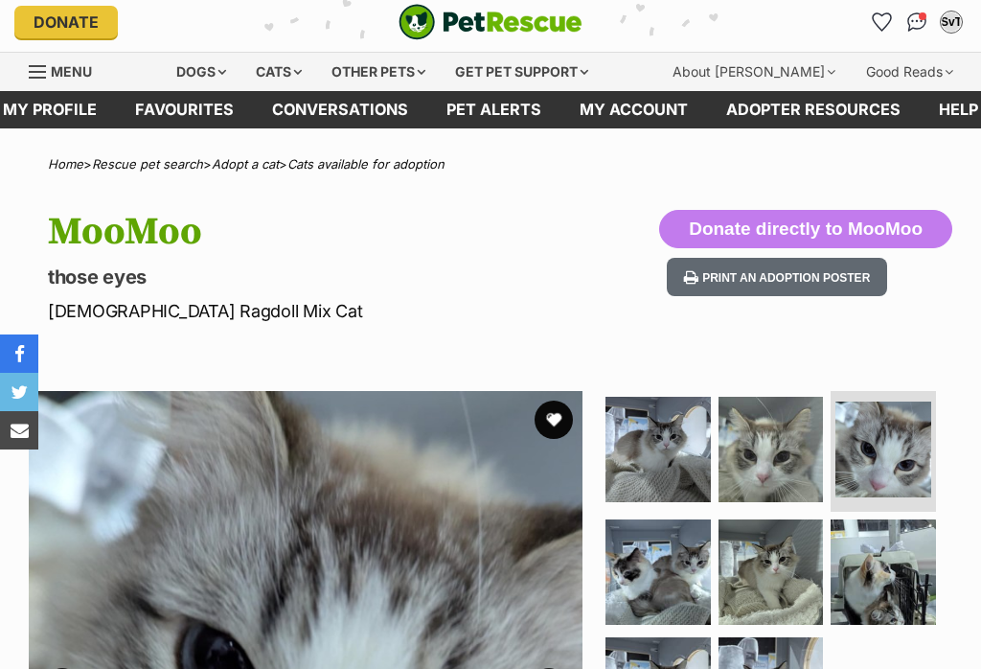
click at [554, 410] on button "favourite" at bounding box center [554, 419] width 38 height 38
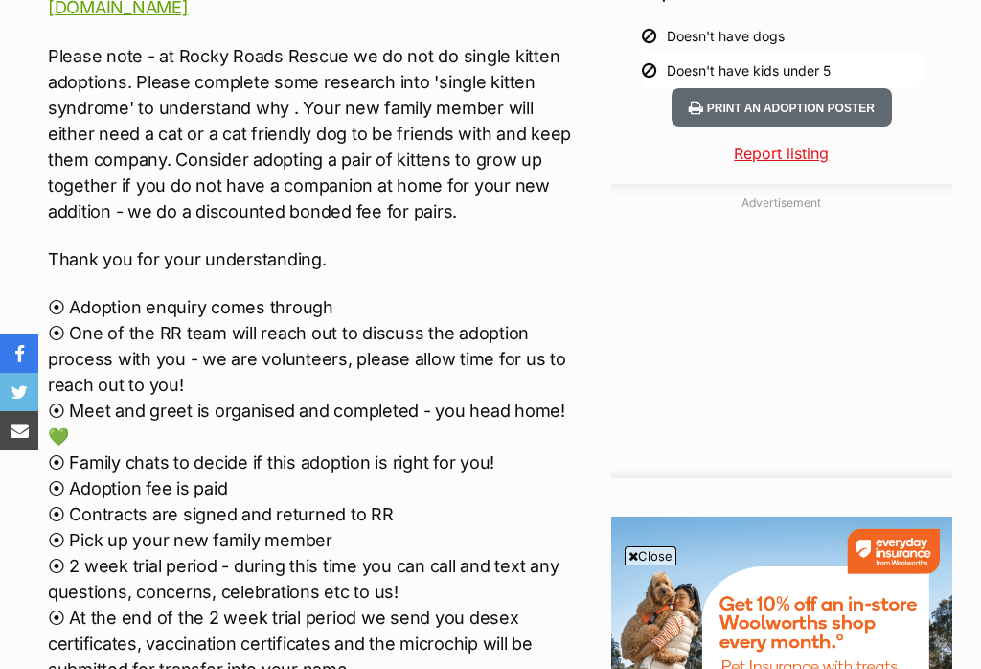
scroll to position [1553, 0]
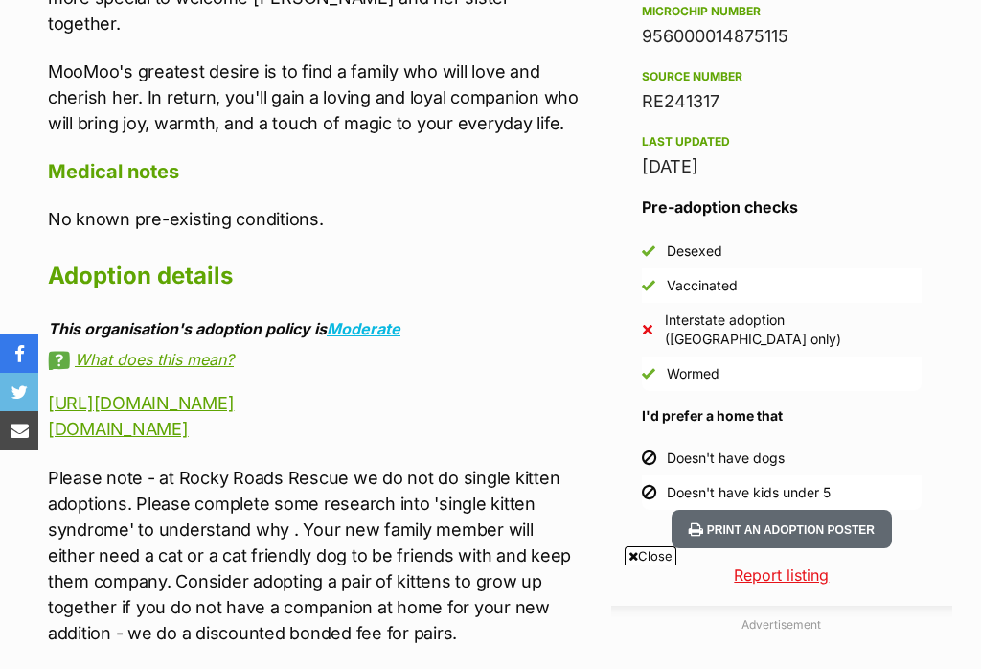
click at [234, 393] on link "[URL][DOMAIN_NAME]" at bounding box center [141, 403] width 186 height 20
